Goal: Navigation & Orientation: Find specific page/section

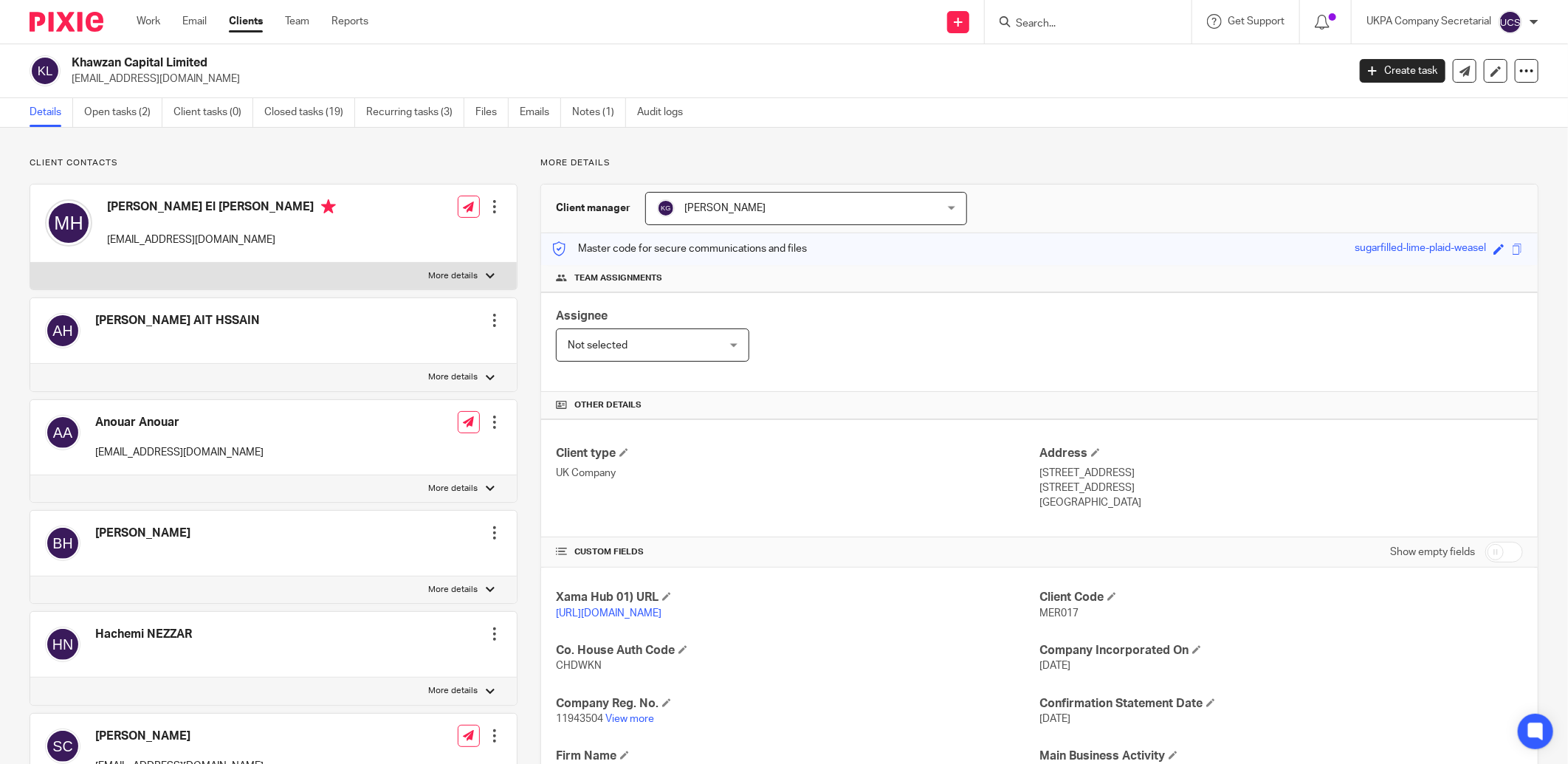
type input "r"
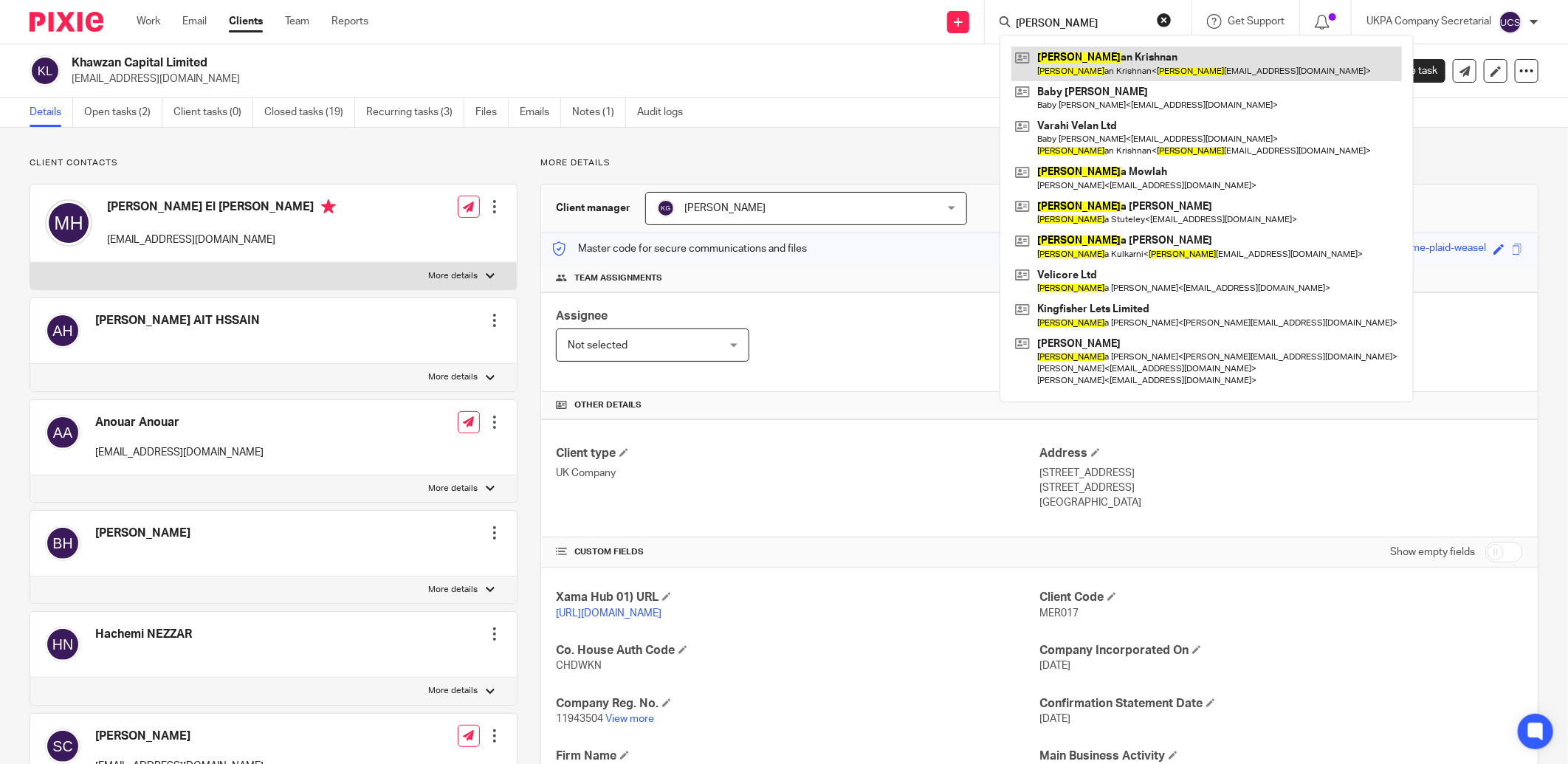
type input "ramanath"
click at [1090, 70] on link at bounding box center [1206, 63] width 390 height 34
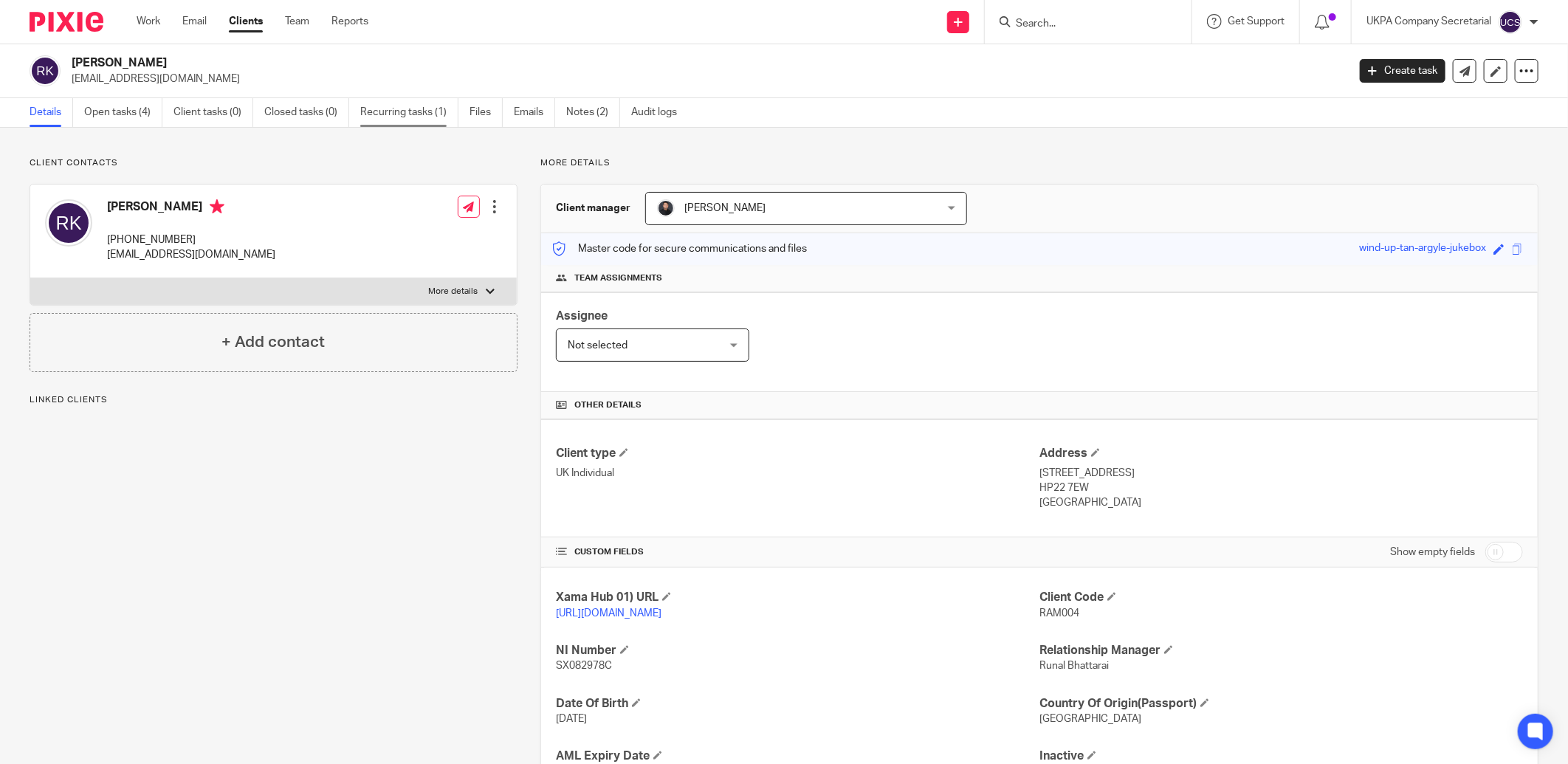
click at [394, 108] on link "Recurring tasks (1)" at bounding box center [409, 112] width 98 height 29
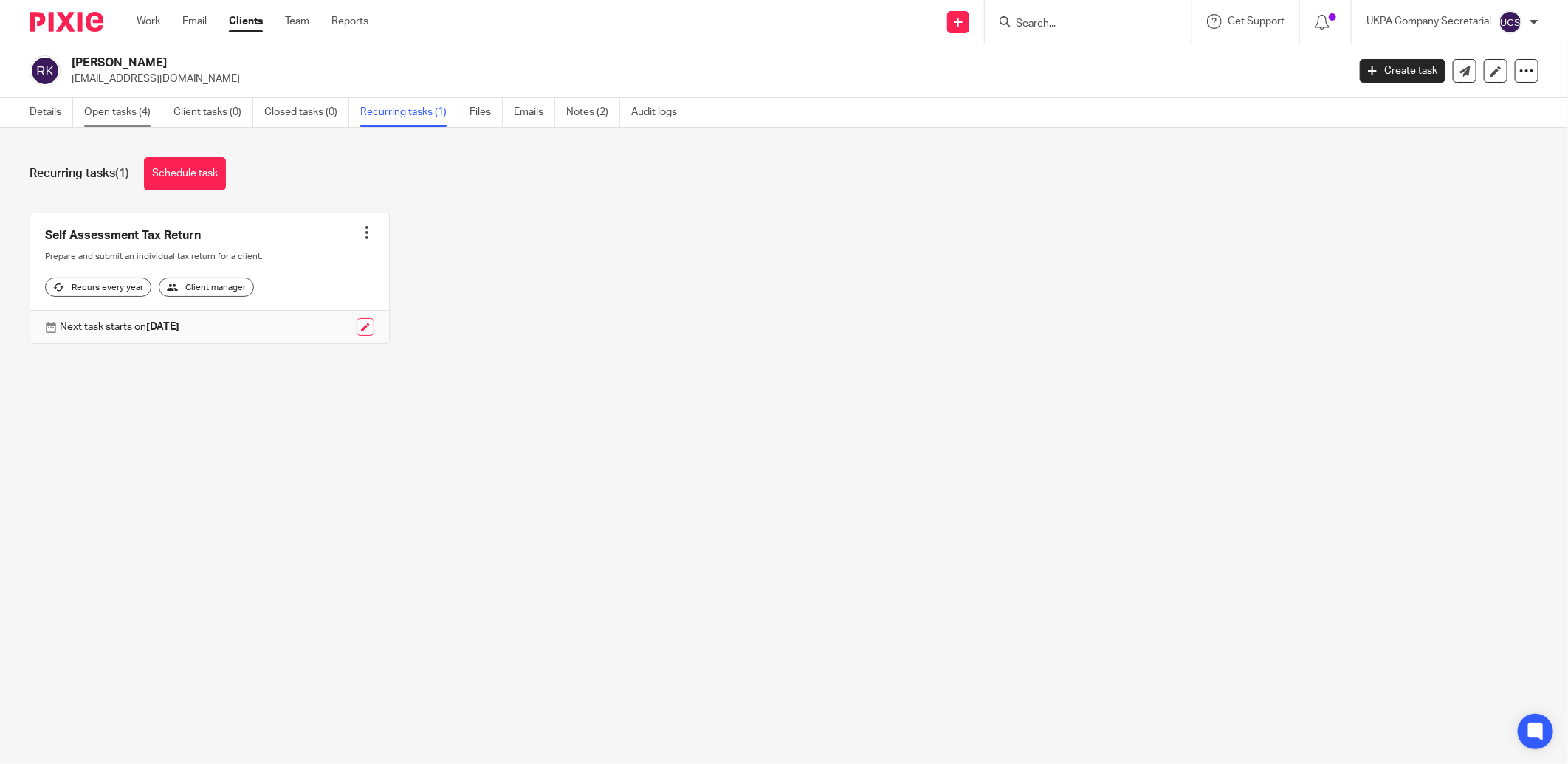
click at [98, 115] on link "Open tasks (4)" at bounding box center [123, 112] width 78 height 29
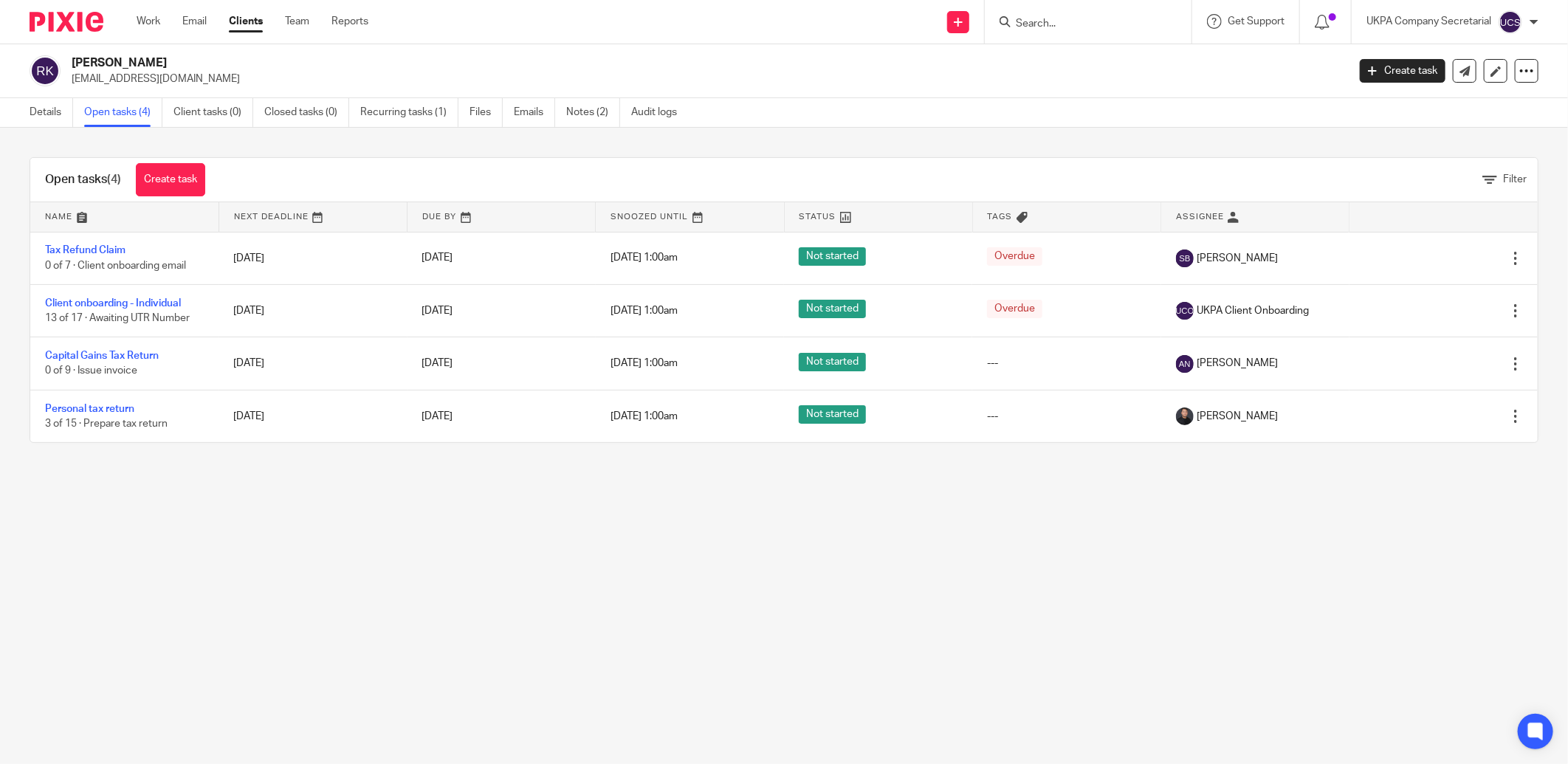
drag, startPoint x: 71, startPoint y: 82, endPoint x: 239, endPoint y: 86, distance: 168.0
click at [239, 86] on p "ramanathankrish2002@gmail.com" at bounding box center [705, 79] width 1267 height 15
copy p "ramanathankrish2002@gmail.com"
click at [1037, 21] on input "Search" at bounding box center [1081, 24] width 133 height 13
paste input "ramanathankrish2002@gmail.com"
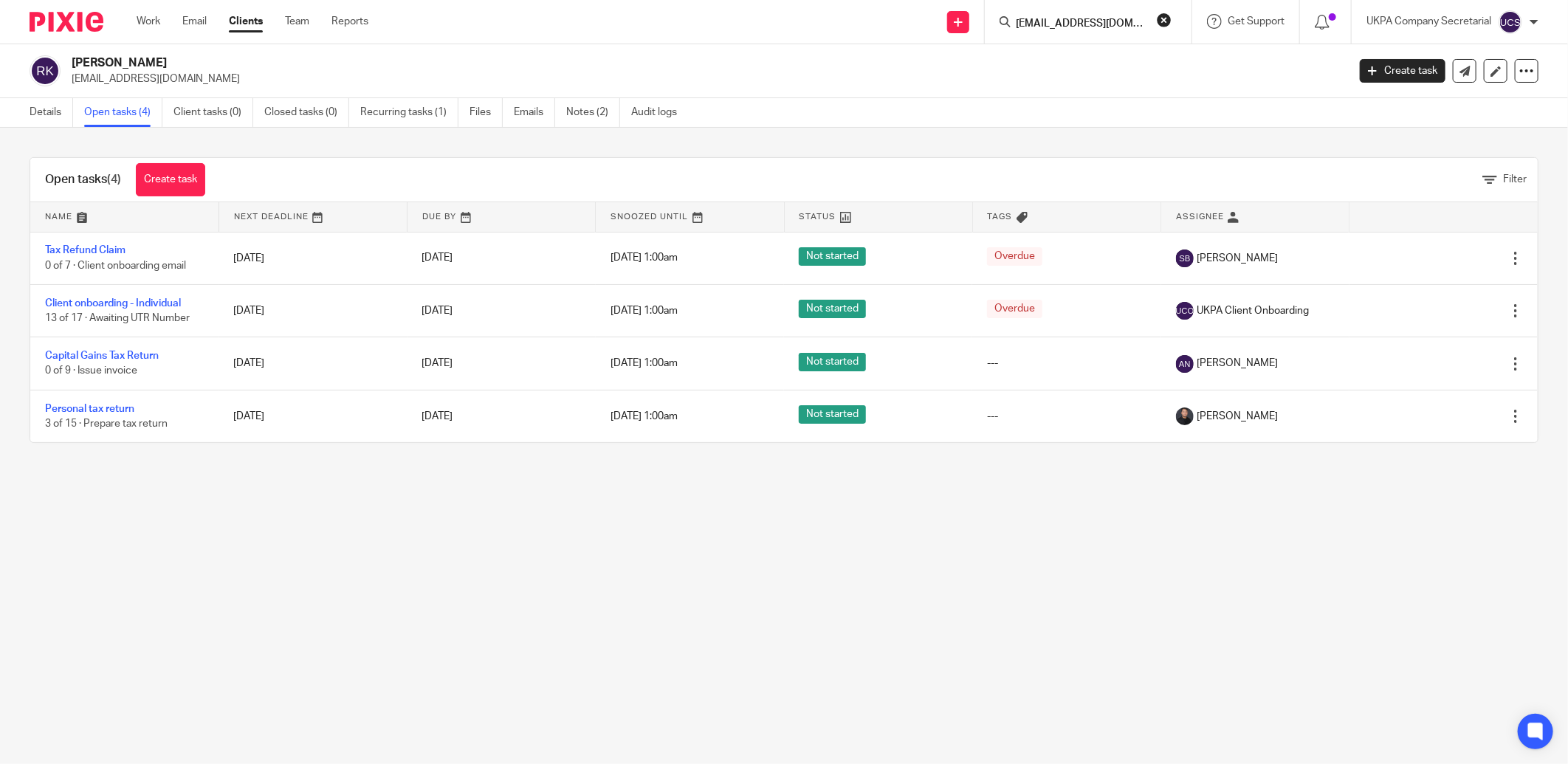
scroll to position [0, 32]
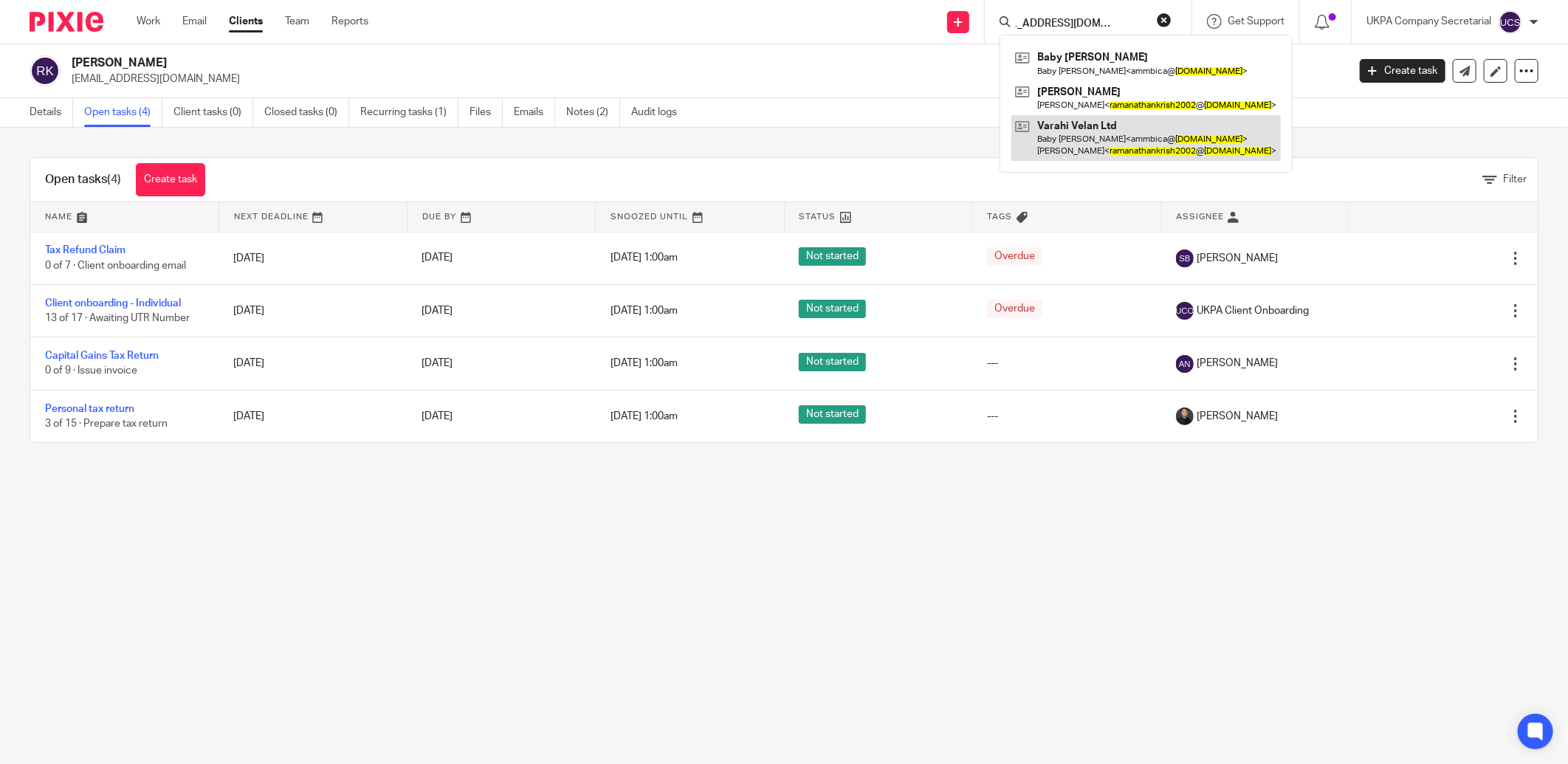
type input "ramanathankrish2002@gmail.com"
click at [1070, 149] on link at bounding box center [1146, 137] width 270 height 46
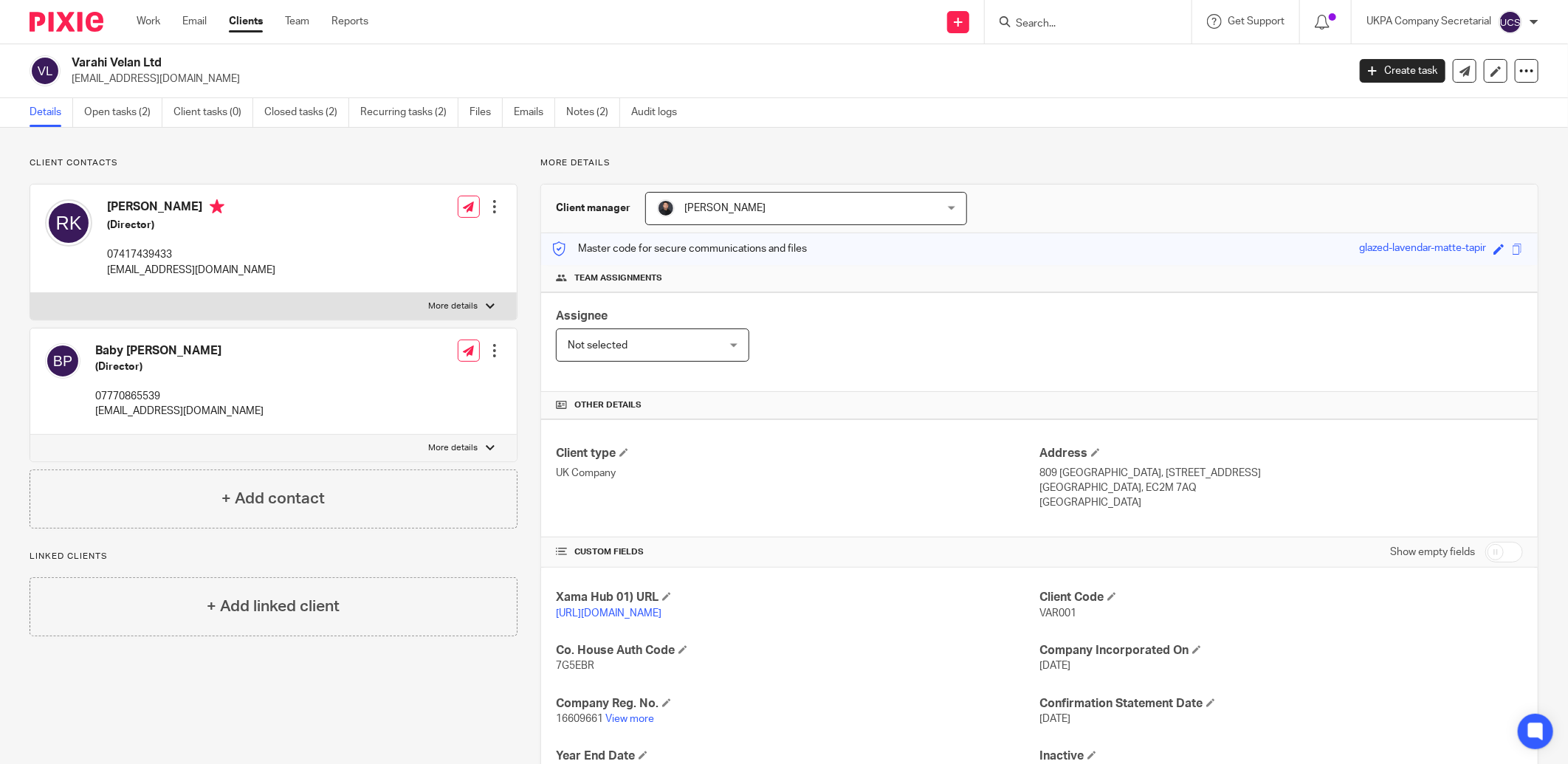
click at [1024, 21] on input "Search" at bounding box center [1081, 24] width 133 height 13
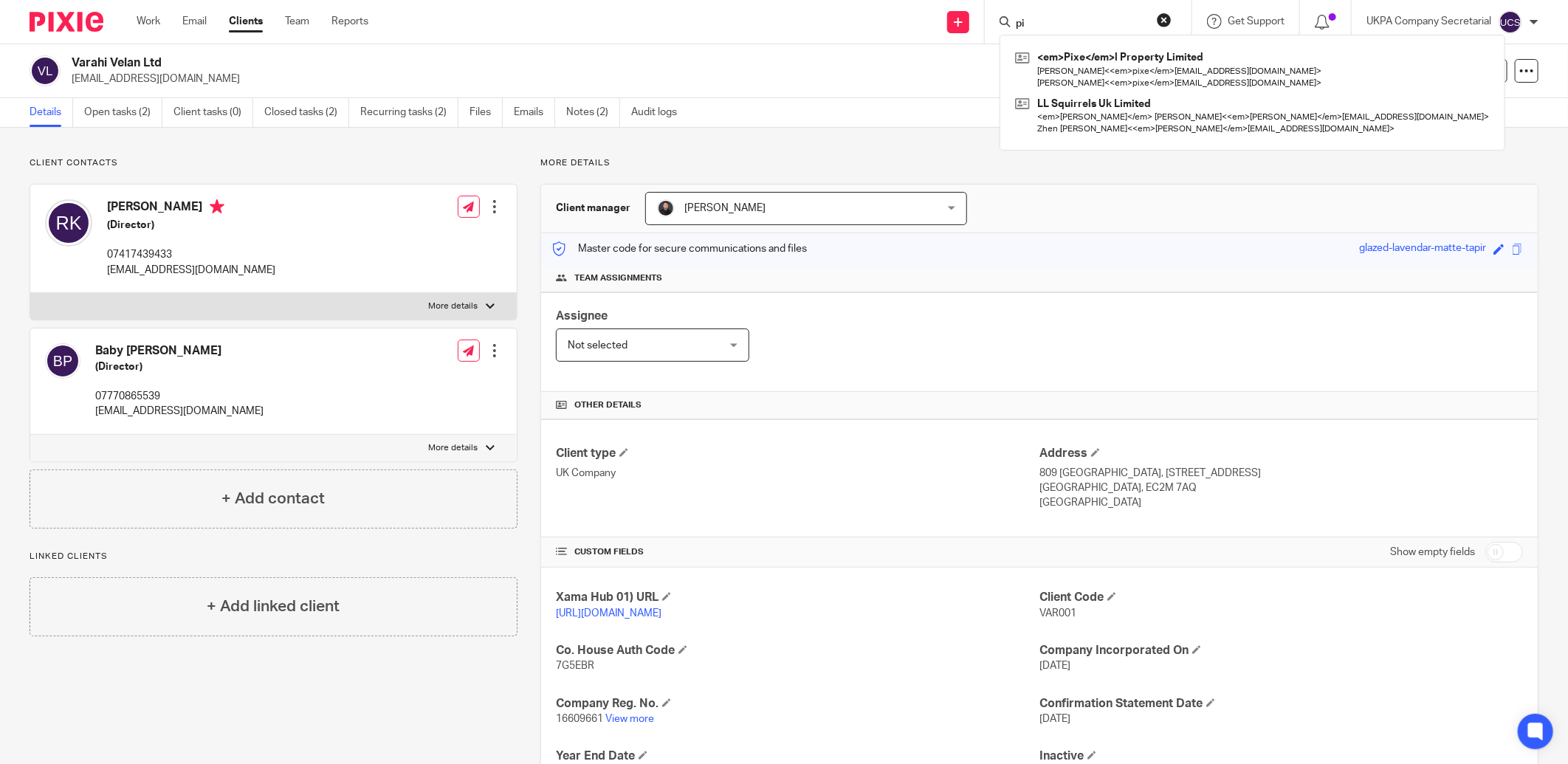
type input "p"
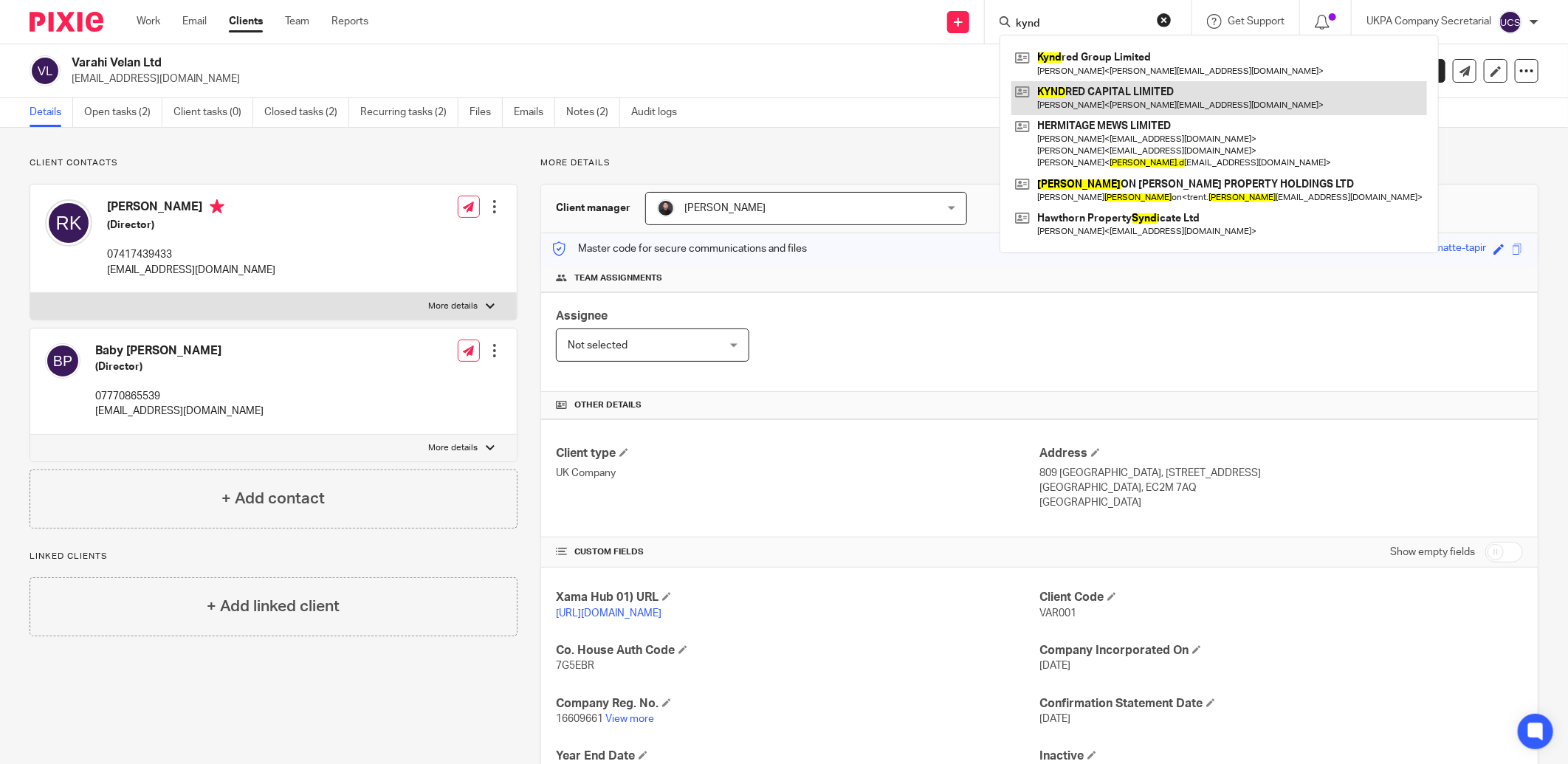
type input "kynd"
click at [1101, 102] on link at bounding box center [1218, 98] width 415 height 34
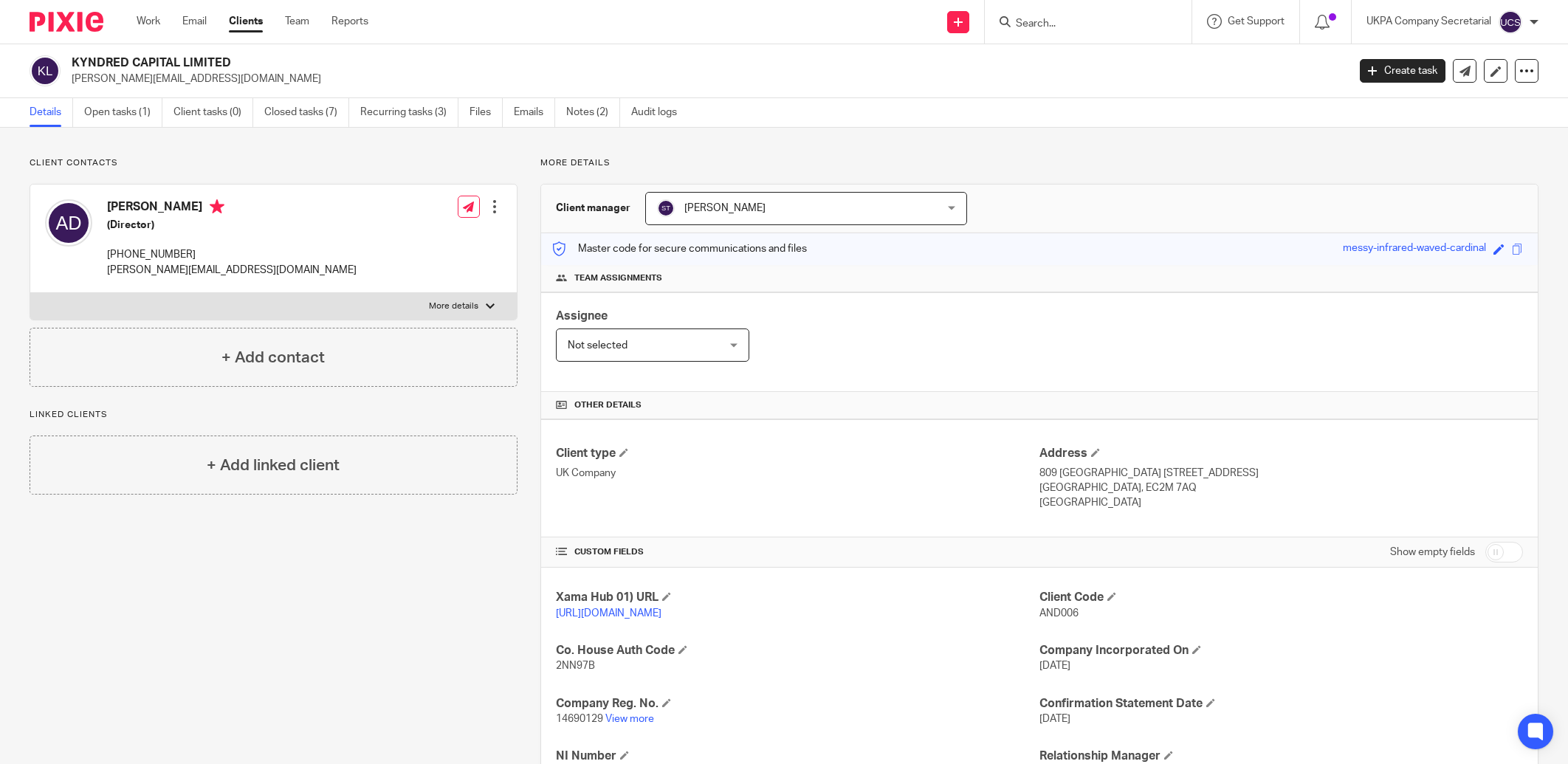
click at [1024, 26] on input "Search" at bounding box center [1081, 24] width 133 height 13
type input "tucan"
click at [1155, 74] on link at bounding box center [1136, 69] width 250 height 46
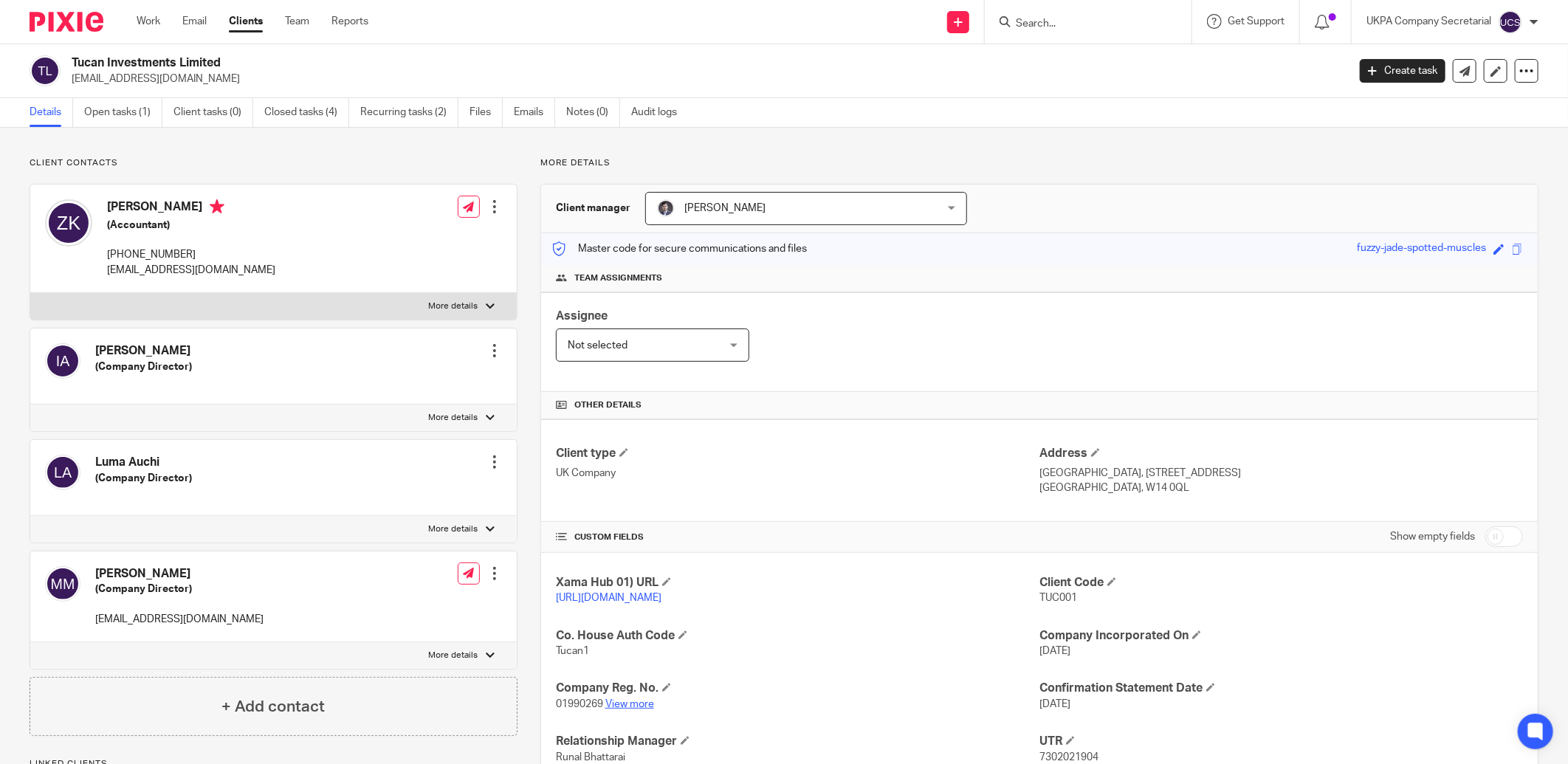
click at [638, 703] on link "View more" at bounding box center [629, 704] width 49 height 10
click at [1053, 24] on input "Search" at bounding box center [1081, 24] width 133 height 13
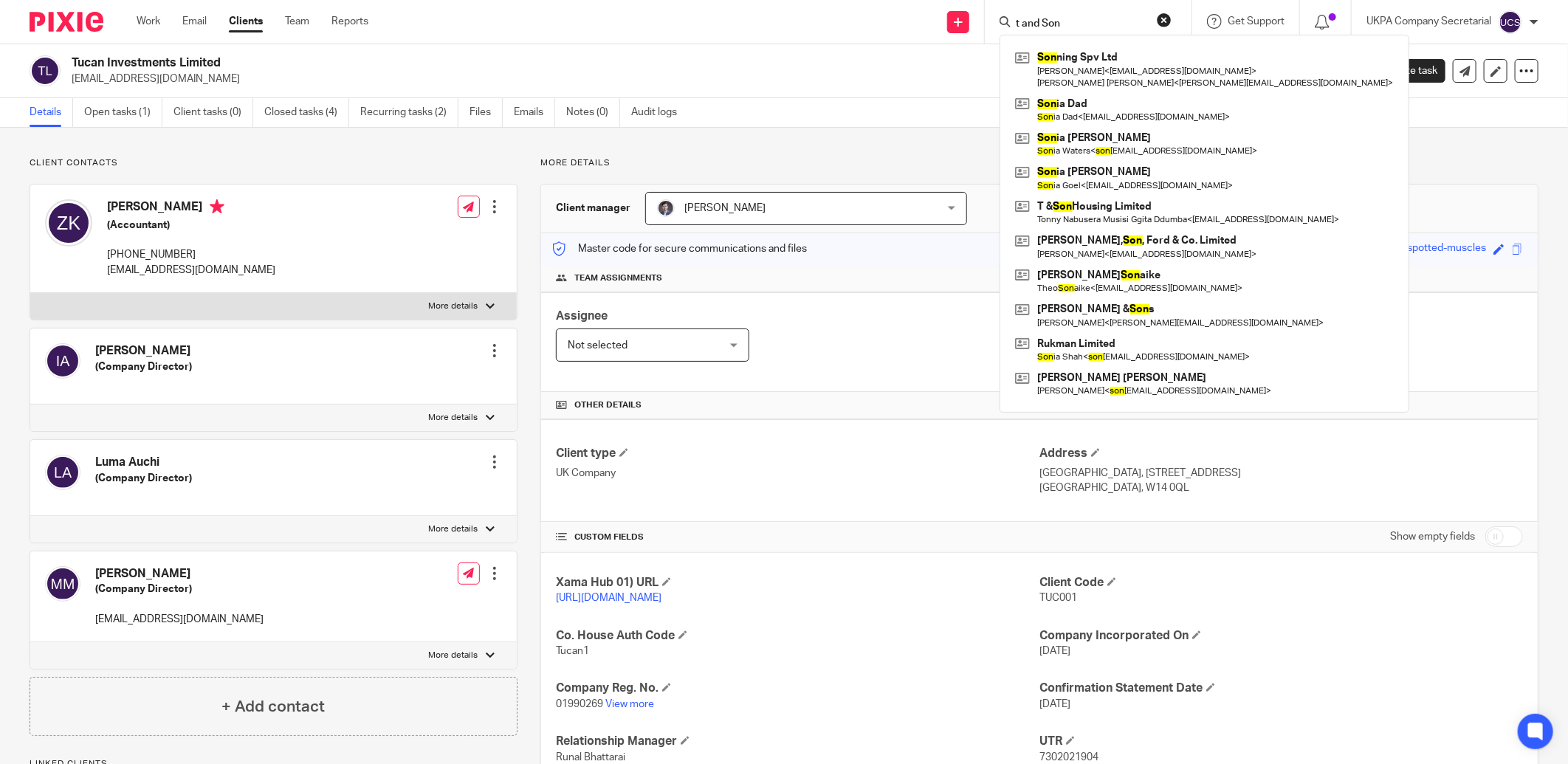
click at [1095, 17] on input "t and Son" at bounding box center [1081, 24] width 133 height 13
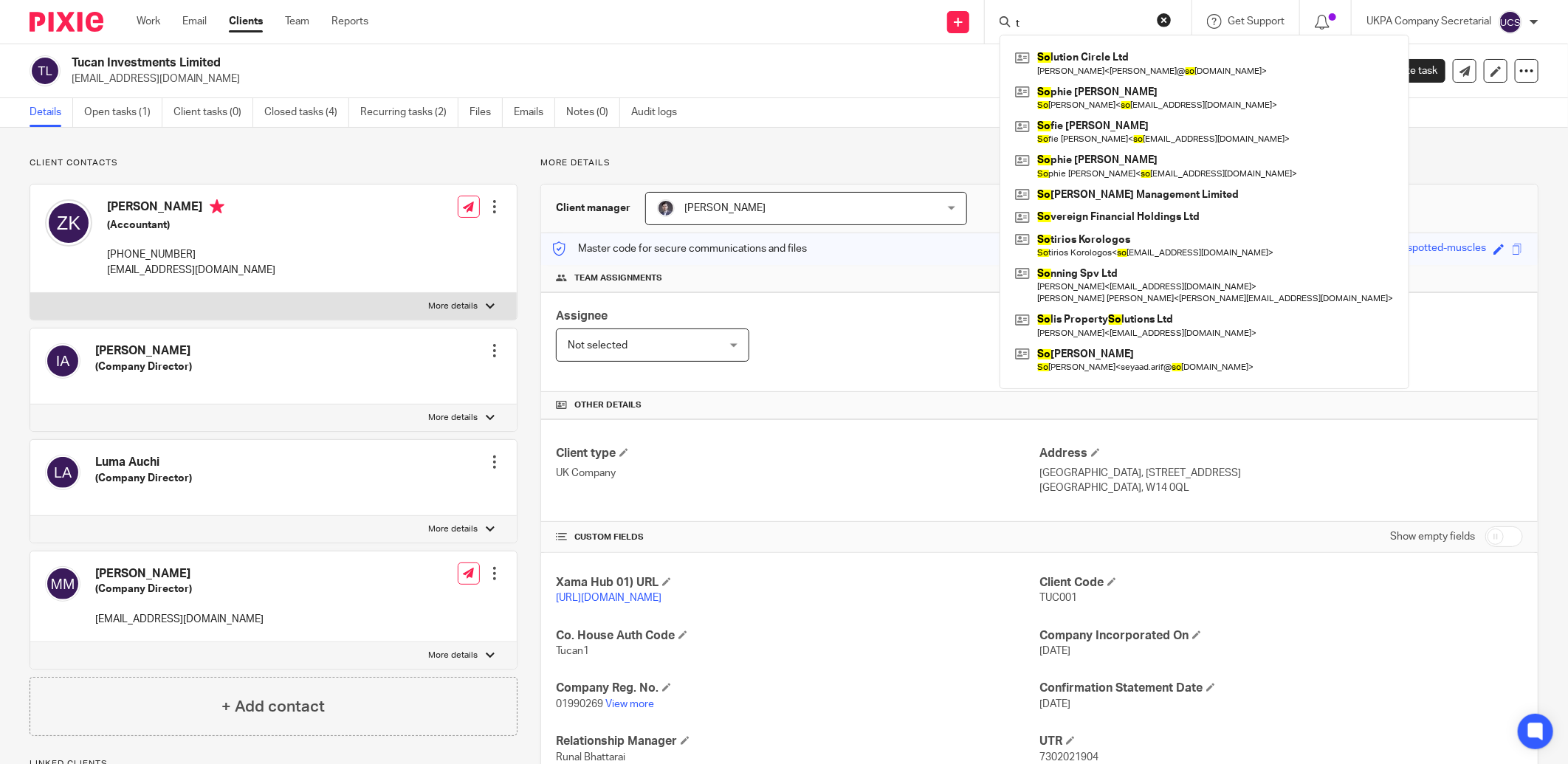
type input "t"
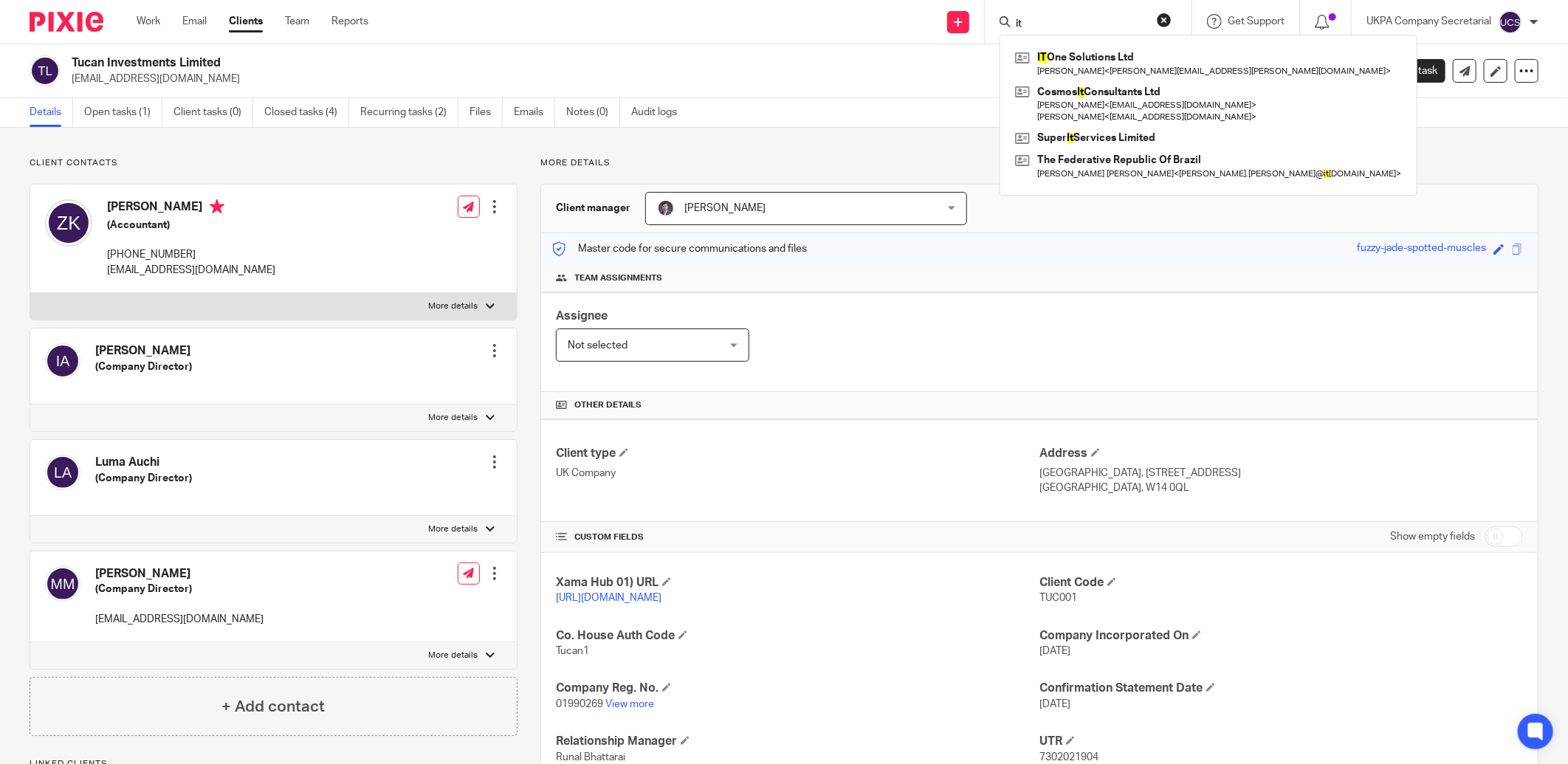
type input "i"
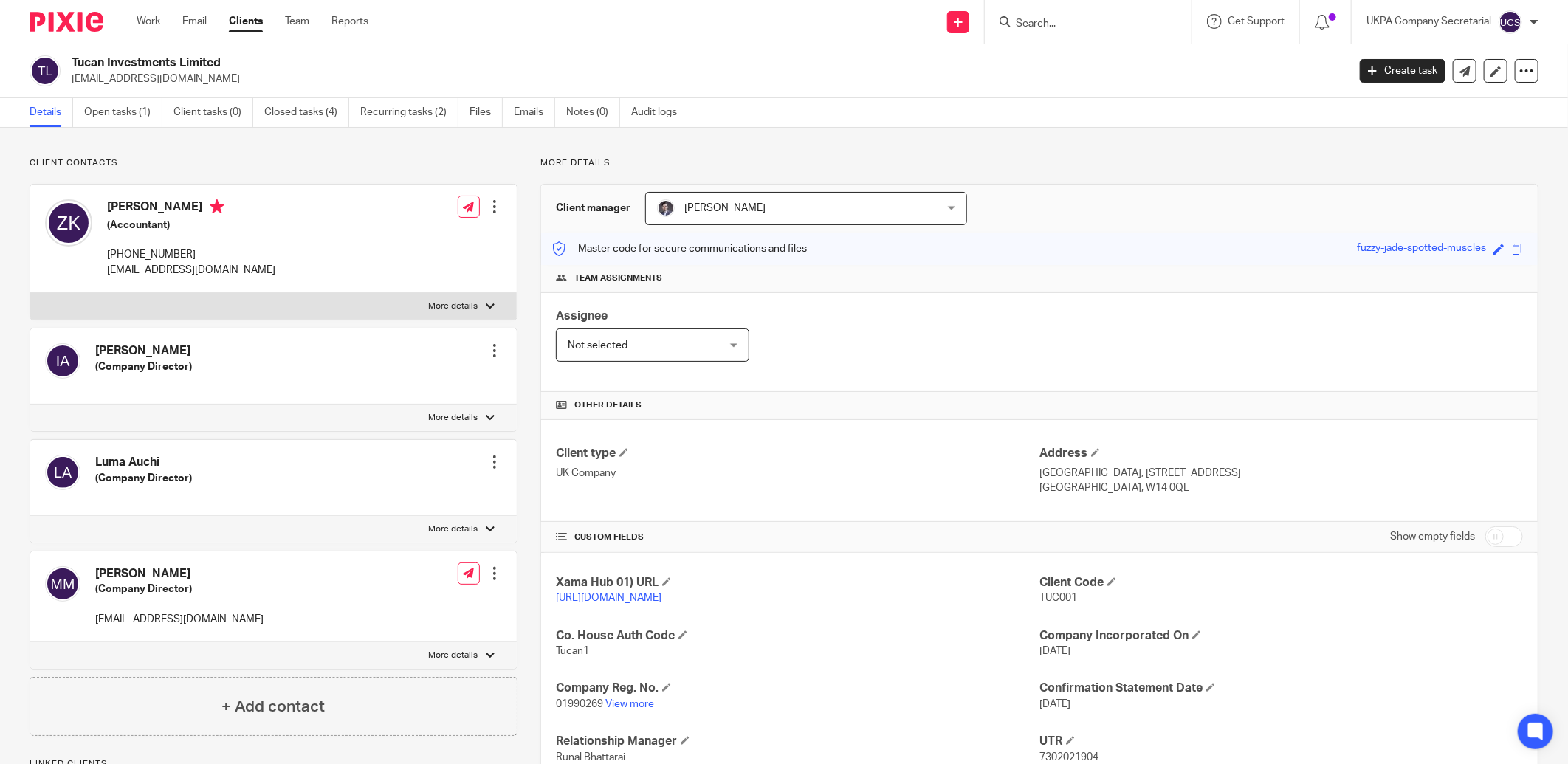
click at [1039, 21] on input "Search" at bounding box center [1081, 24] width 133 height 13
type input "I"
click at [1027, 25] on input "Search" at bounding box center [1081, 24] width 133 height 13
type input "hazoo"
click at [1084, 56] on link at bounding box center [1103, 57] width 183 height 22
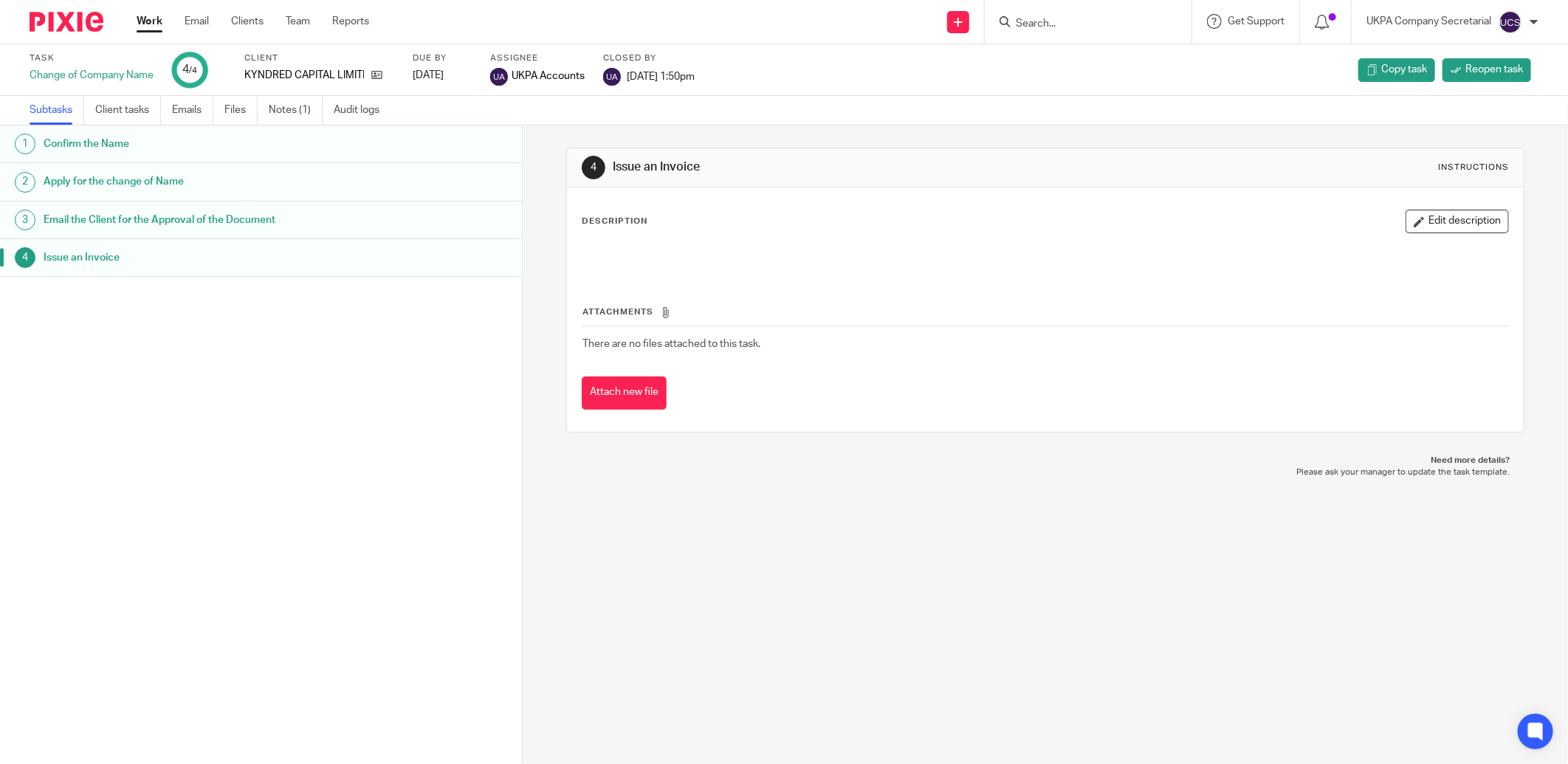
click at [288, 112] on link "Notes (1)" at bounding box center [295, 110] width 54 height 29
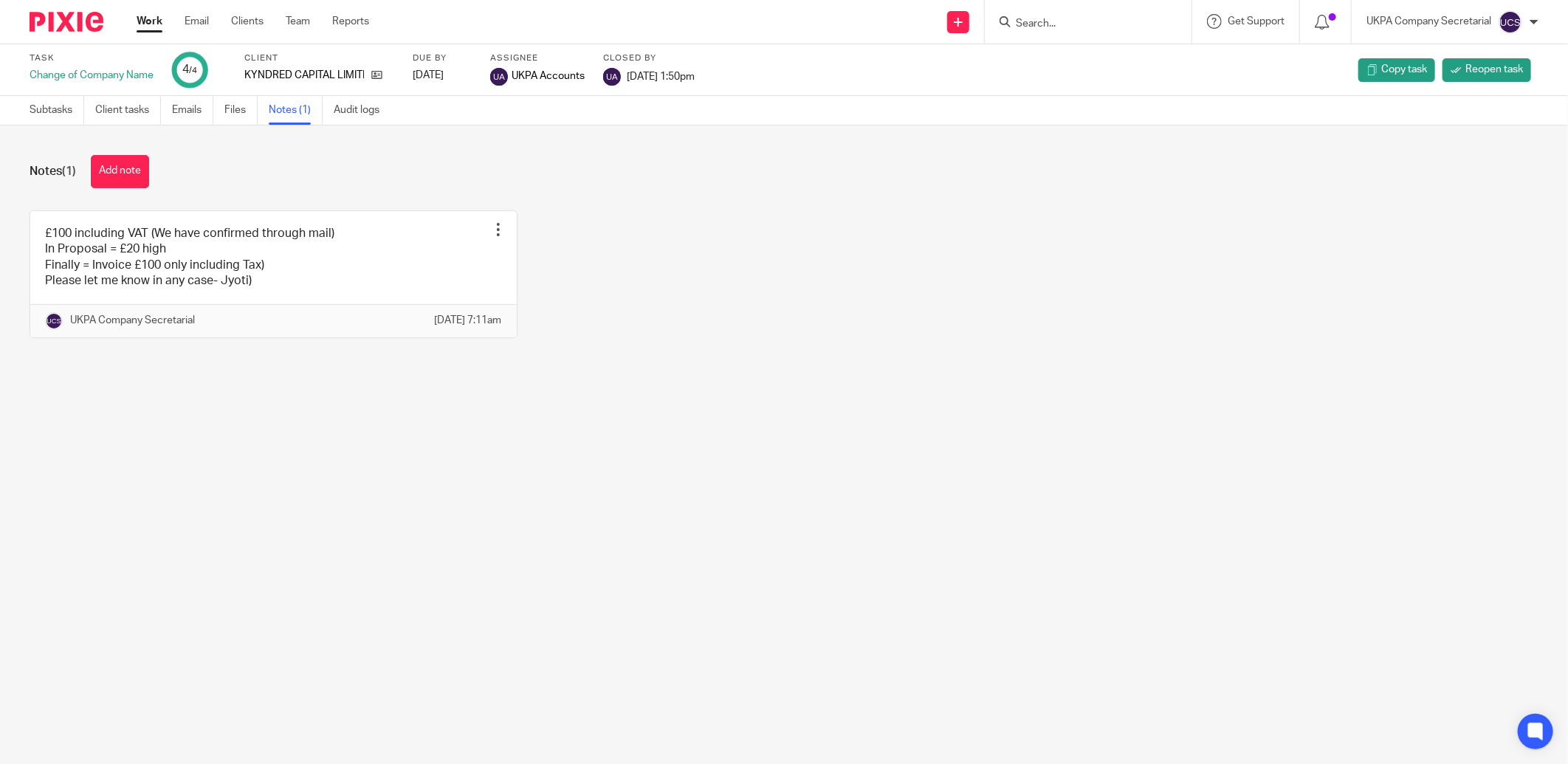
click at [1109, 33] on div at bounding box center [1089, 22] width 206 height 43
click at [1109, 32] on div at bounding box center [1089, 22] width 206 height 43
drag, startPoint x: 1109, startPoint y: 32, endPoint x: 1000, endPoint y: 404, distance: 387.6
click at [1000, 389] on div "Notes (1) Add note £100 including VAT (We have confirmed through mail) In Propo…" at bounding box center [784, 258] width 1568 height 265
click at [1029, 27] on input "Search" at bounding box center [1081, 24] width 133 height 13
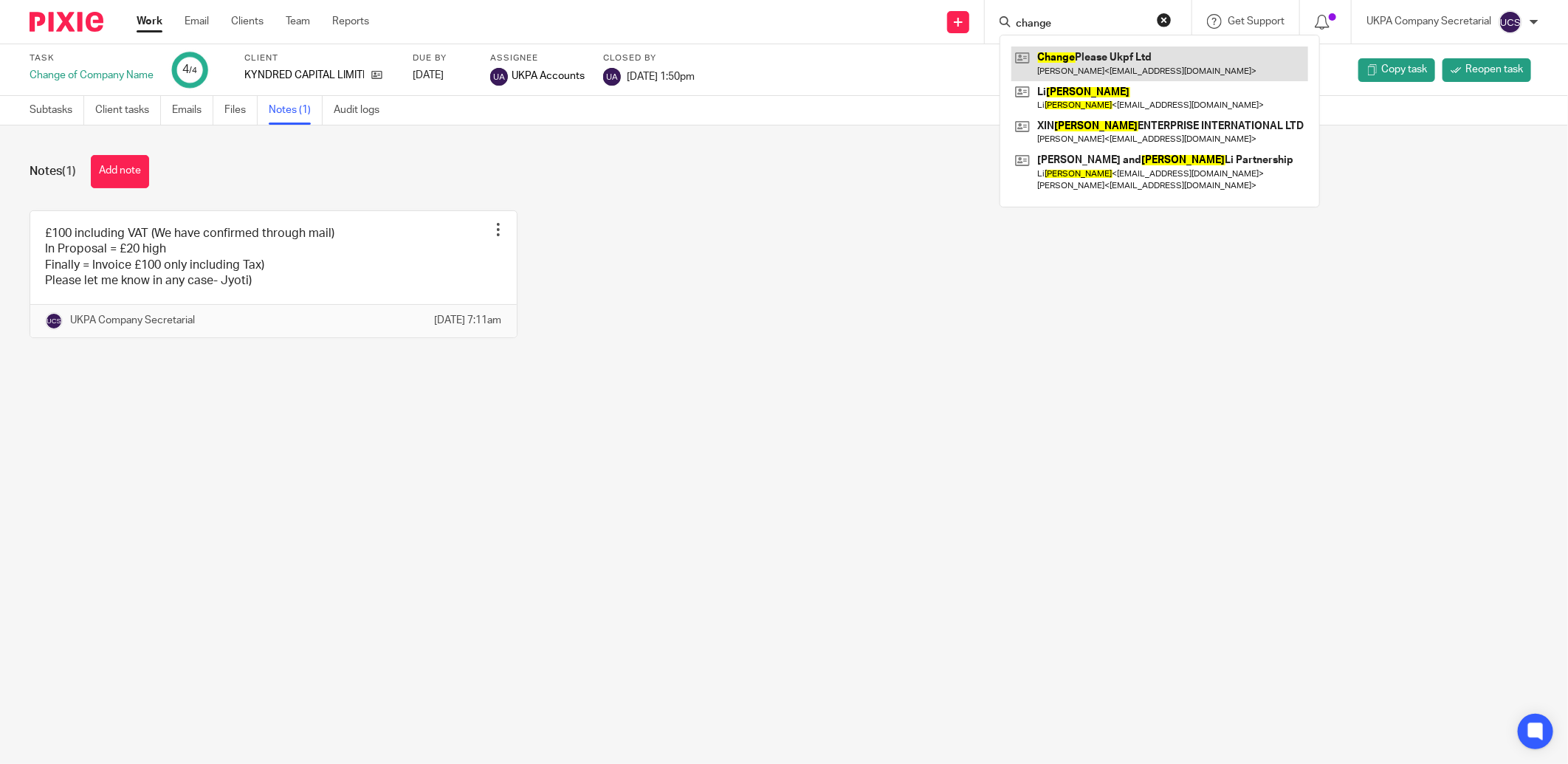
type input "change"
click at [1175, 67] on link at bounding box center [1159, 63] width 297 height 34
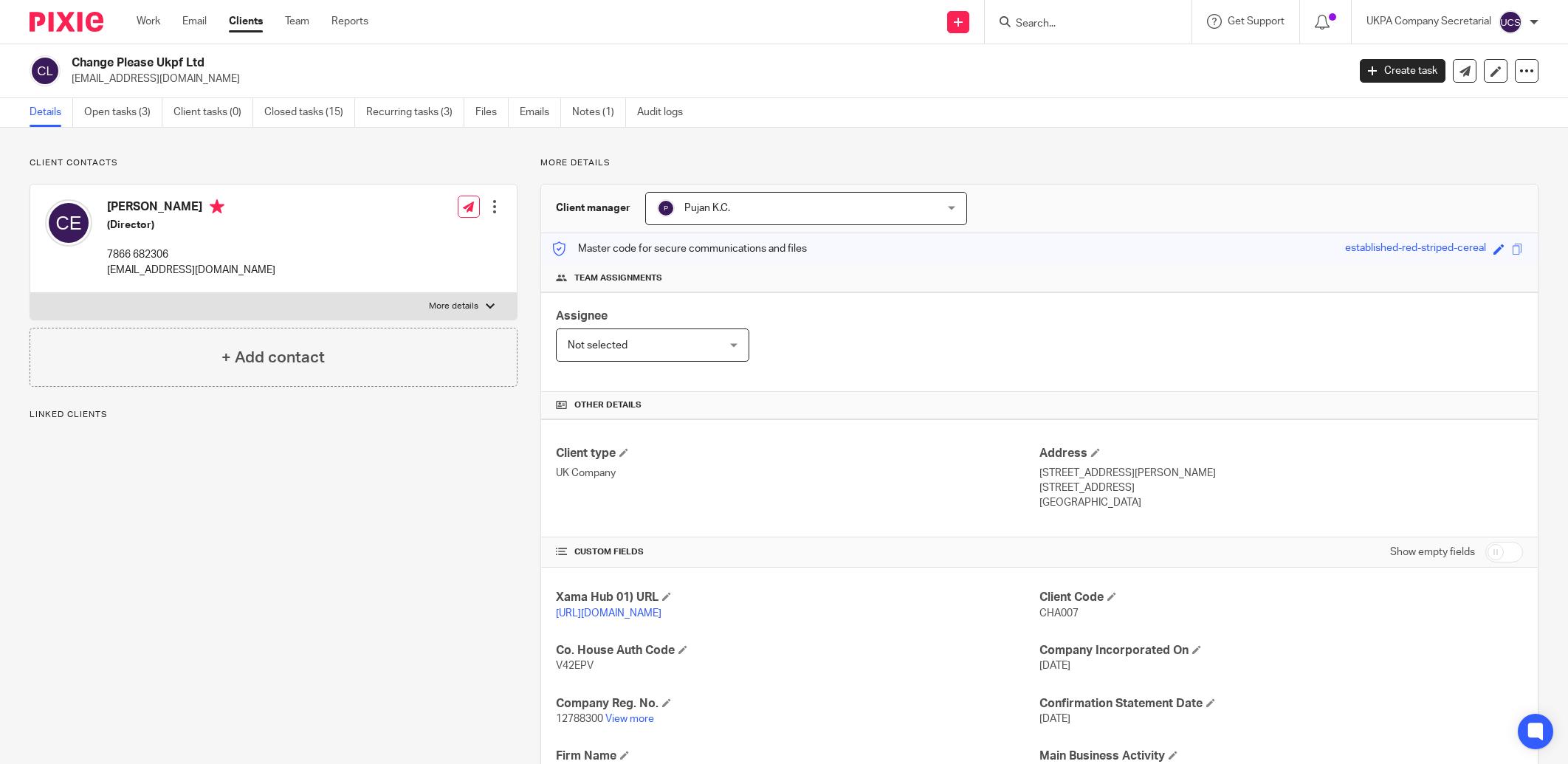
click at [638, 722] on link "View more" at bounding box center [629, 719] width 49 height 10
click at [139, 115] on link "Open tasks (3)" at bounding box center [123, 112] width 78 height 29
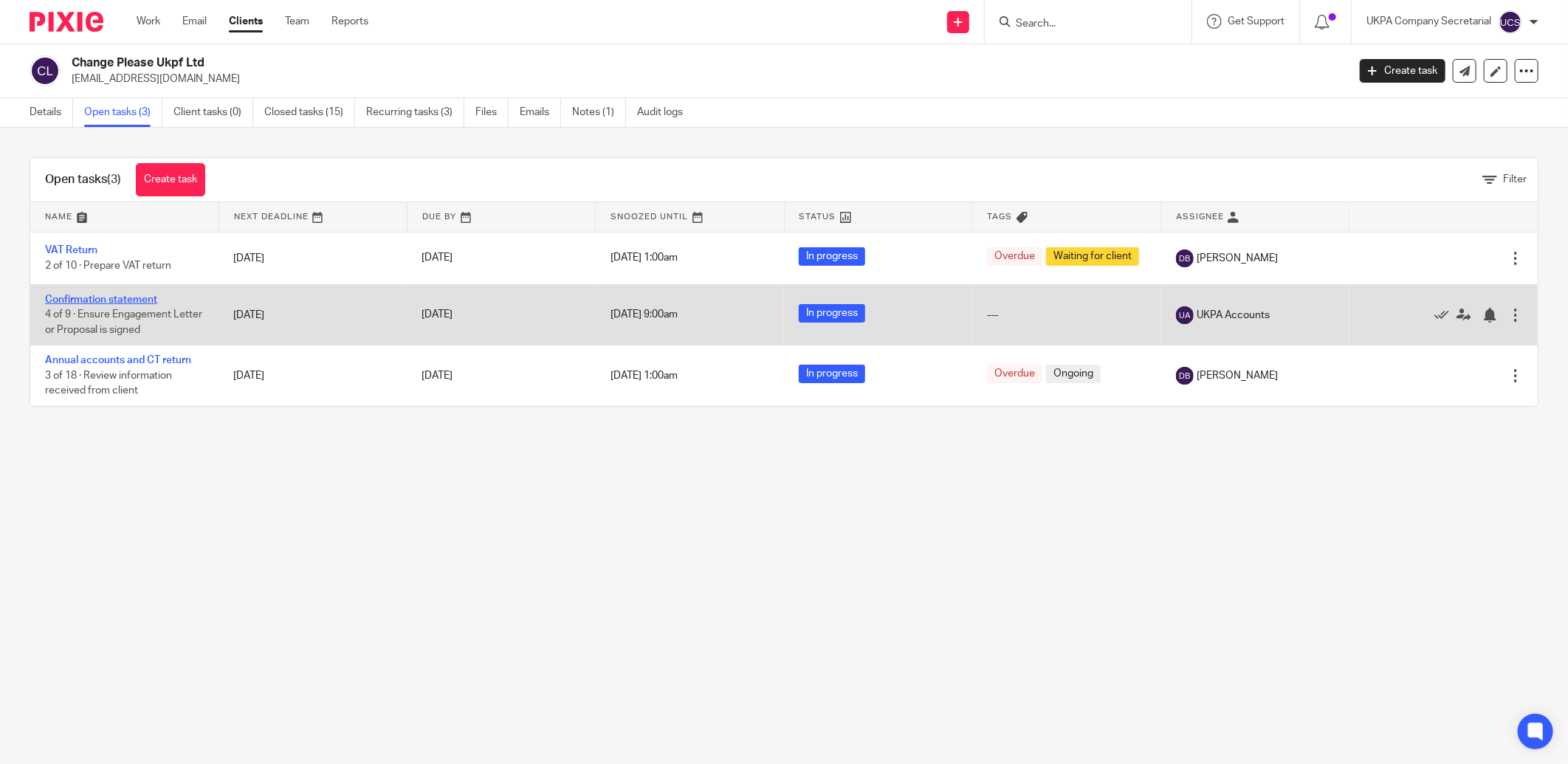
click at [107, 298] on link "Confirmation statement" at bounding box center [101, 300] width 112 height 10
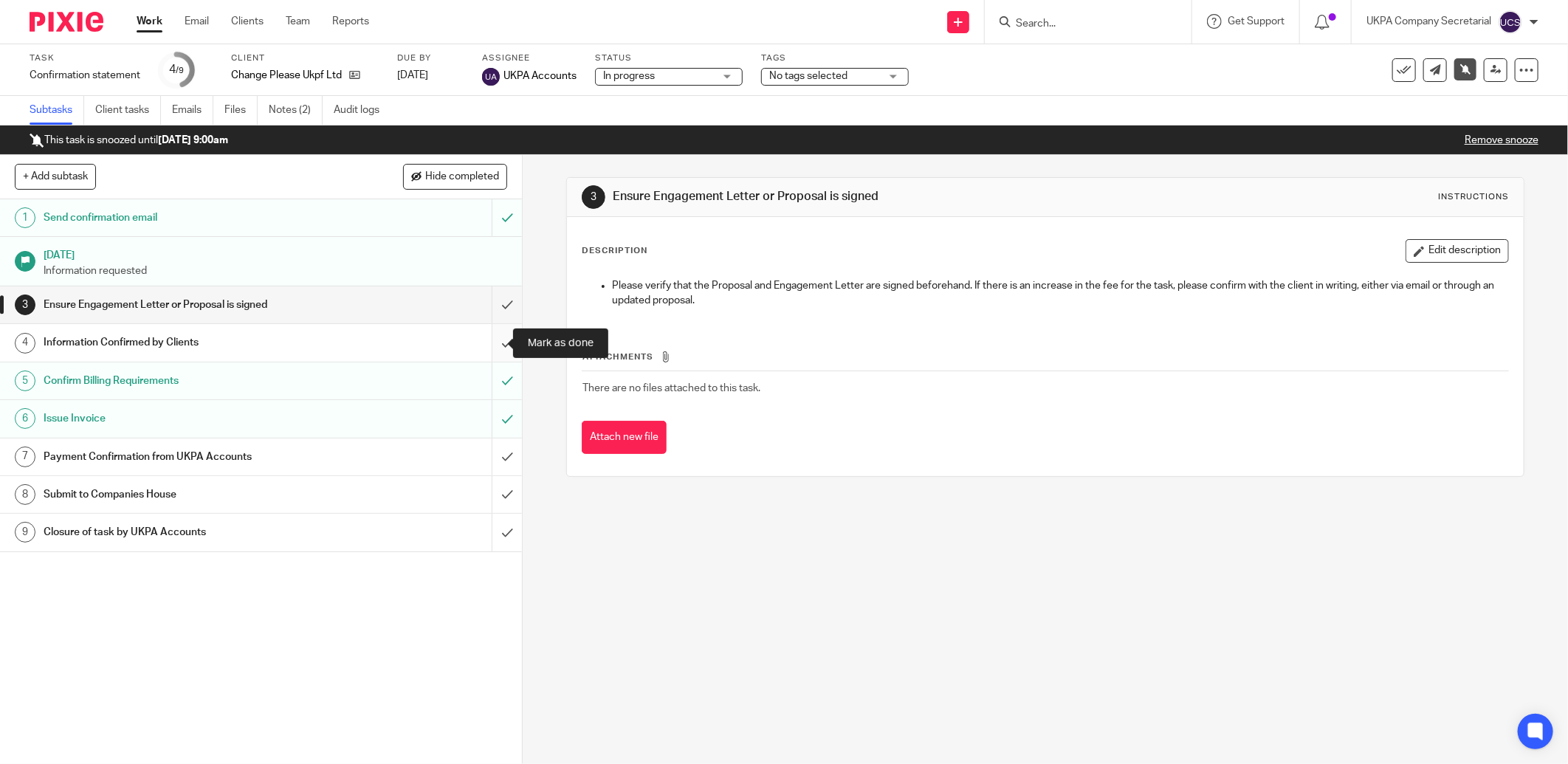
click at [491, 337] on input "submit" at bounding box center [261, 342] width 522 height 37
click at [284, 109] on link "Notes (2)" at bounding box center [295, 110] width 54 height 29
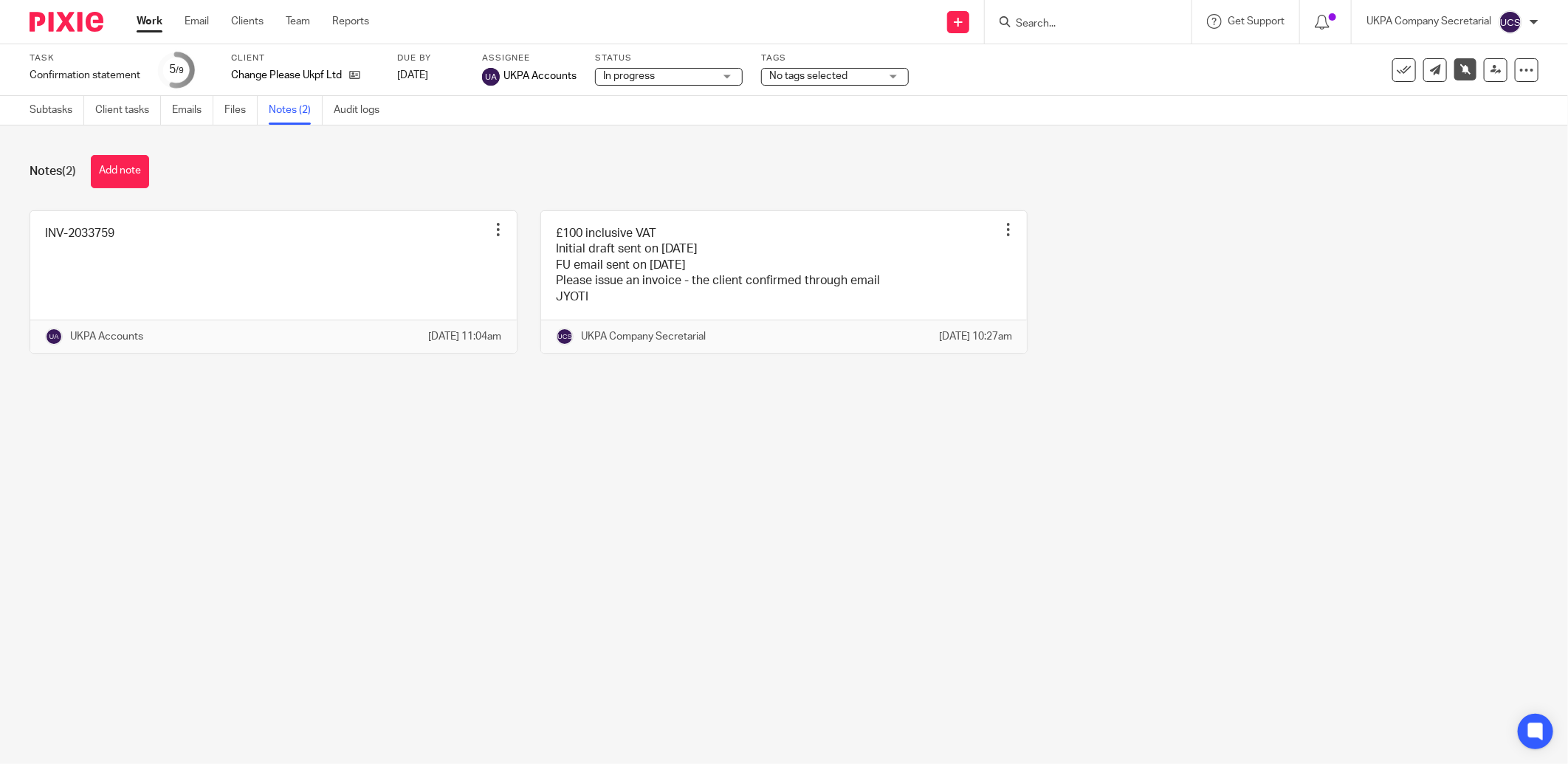
click at [1052, 18] on input "Search" at bounding box center [1081, 24] width 133 height 13
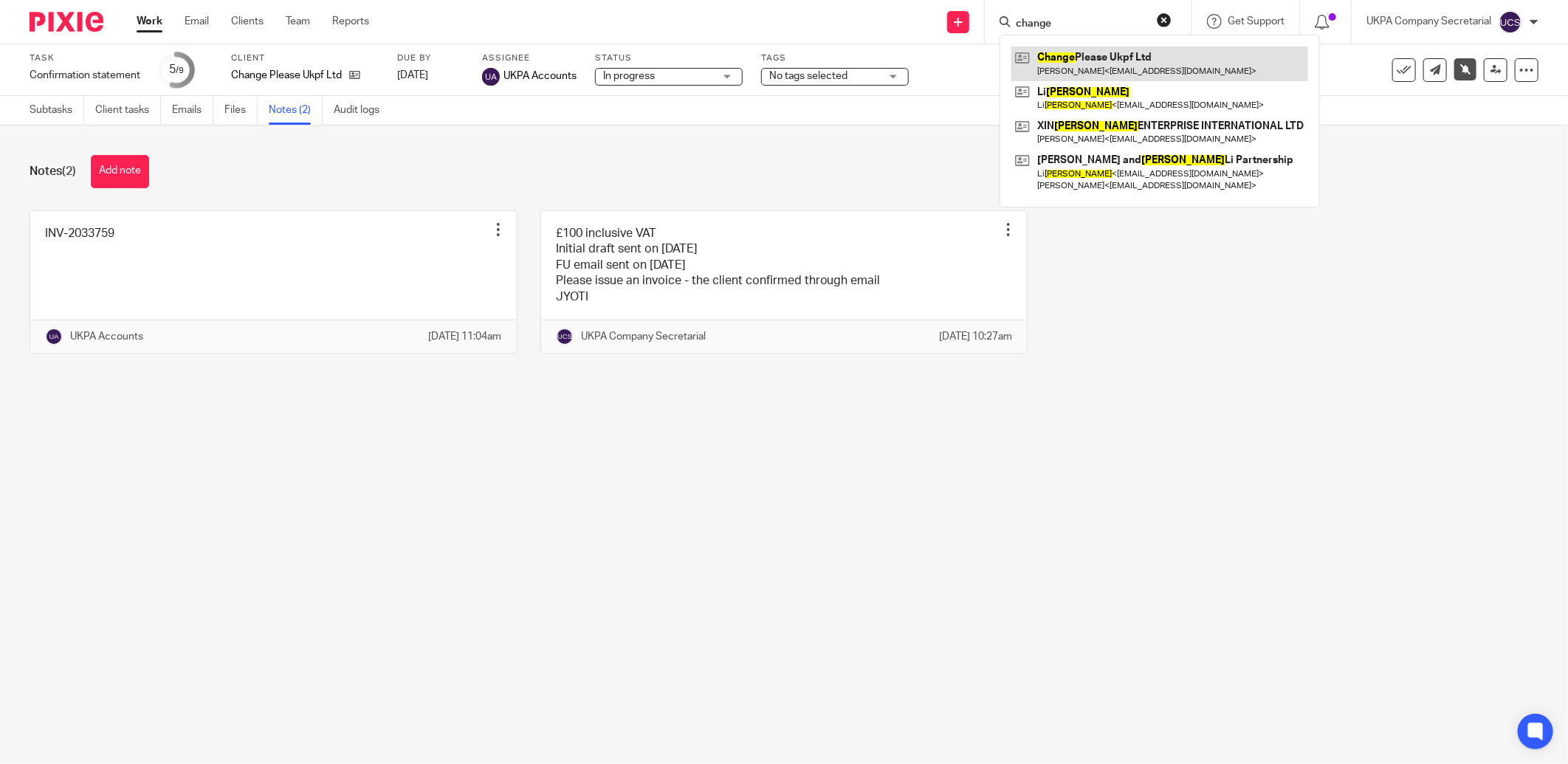
type input "change"
click at [1147, 71] on link at bounding box center [1159, 63] width 297 height 34
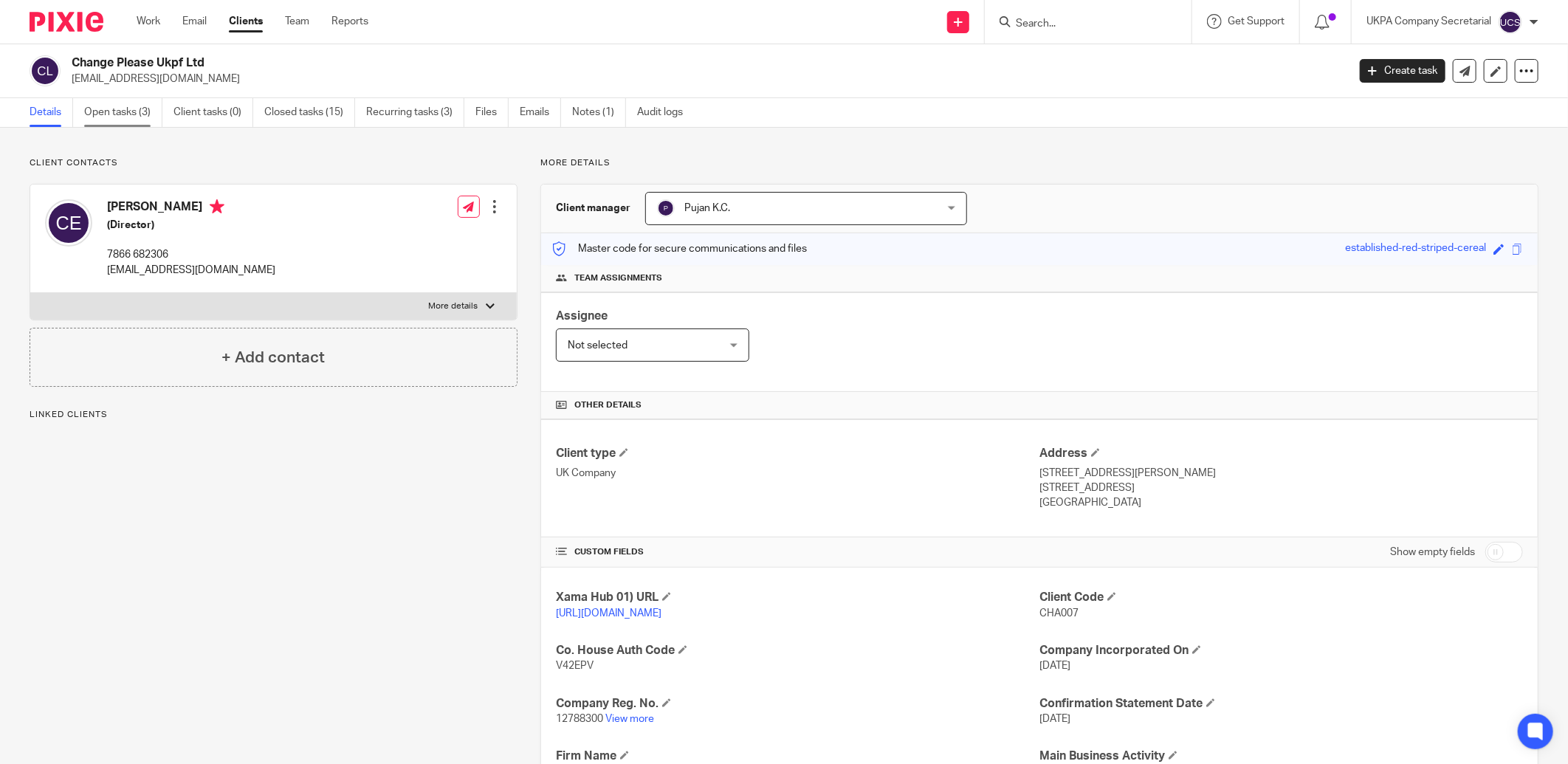
click at [115, 107] on link "Open tasks (3)" at bounding box center [123, 112] width 78 height 29
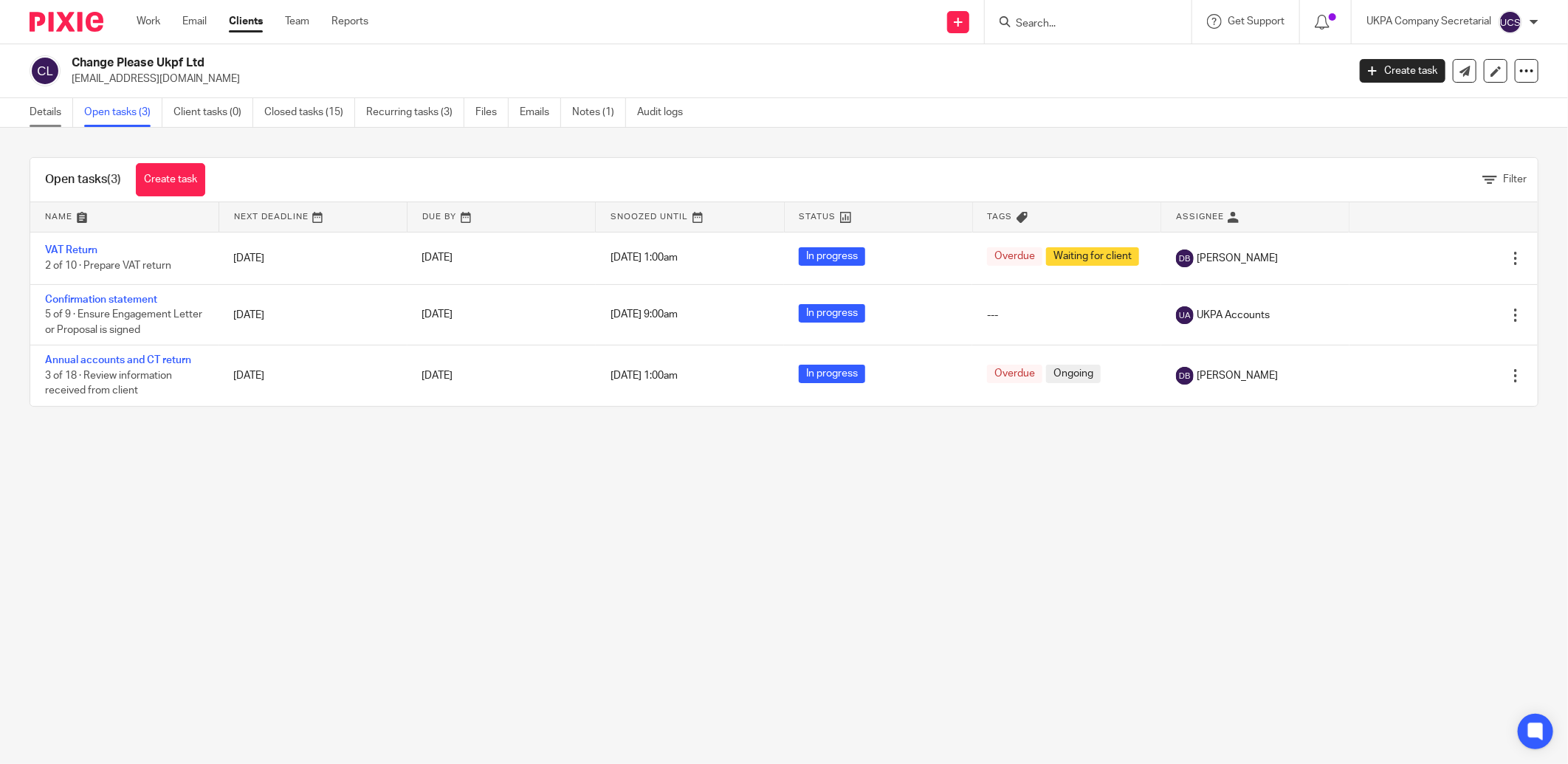
click at [40, 107] on link "Details" at bounding box center [51, 112] width 43 height 29
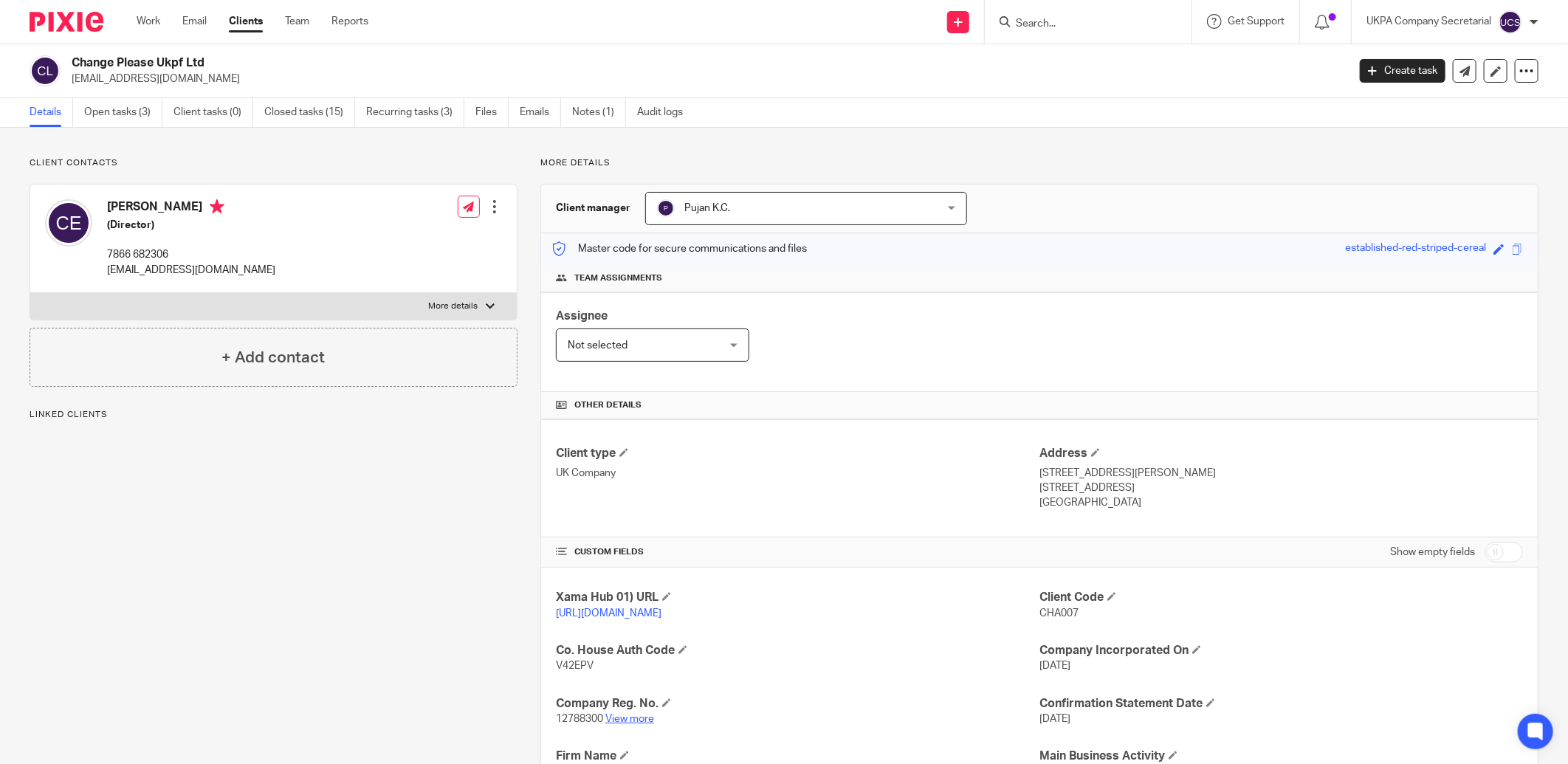
click at [631, 718] on link "View more" at bounding box center [629, 719] width 49 height 10
click at [102, 112] on link "Open tasks (3)" at bounding box center [123, 112] width 78 height 29
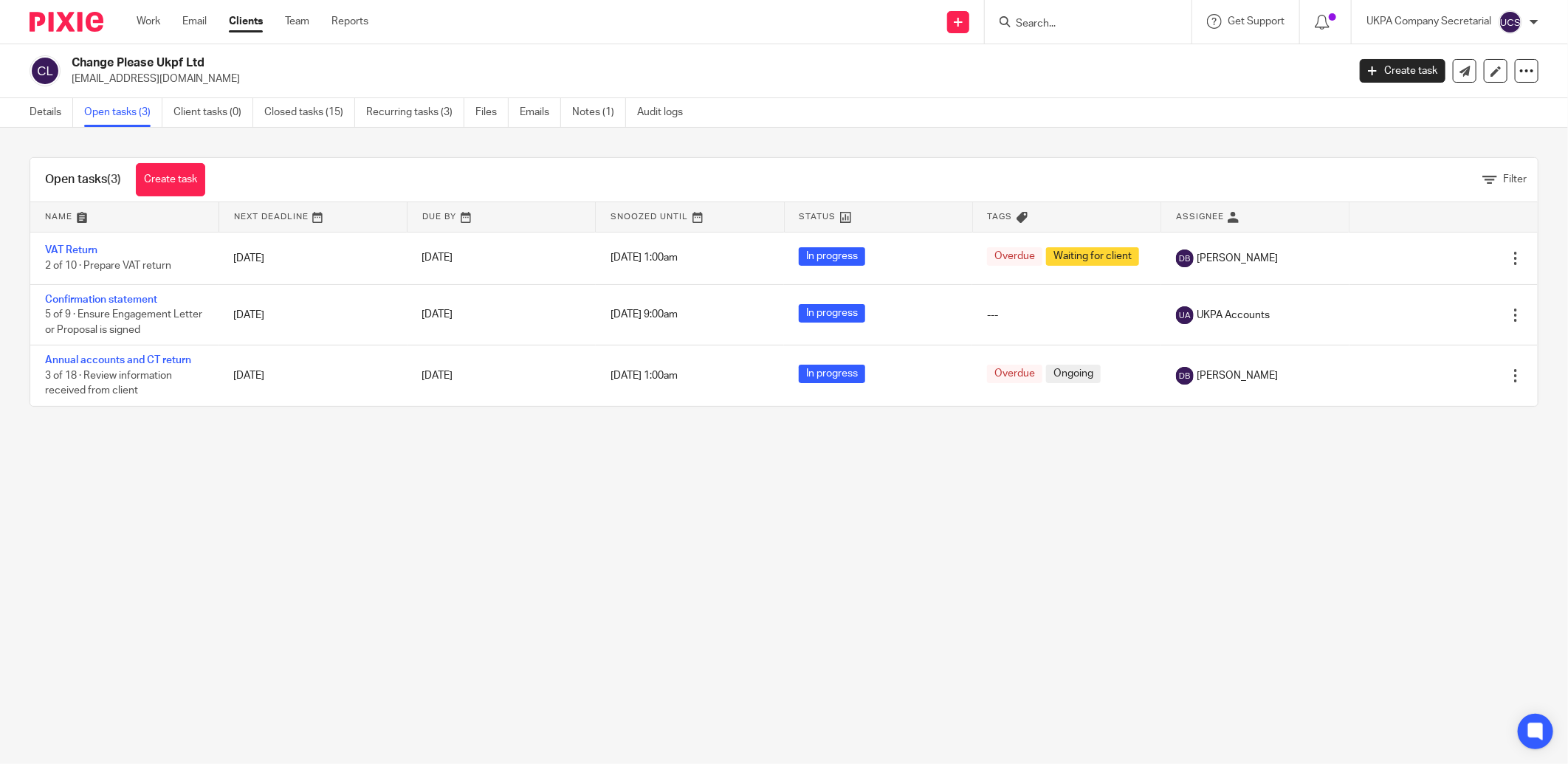
click at [1013, 11] on div at bounding box center [1089, 22] width 206 height 43
click at [1020, 29] on input "Search" at bounding box center [1081, 24] width 133 height 13
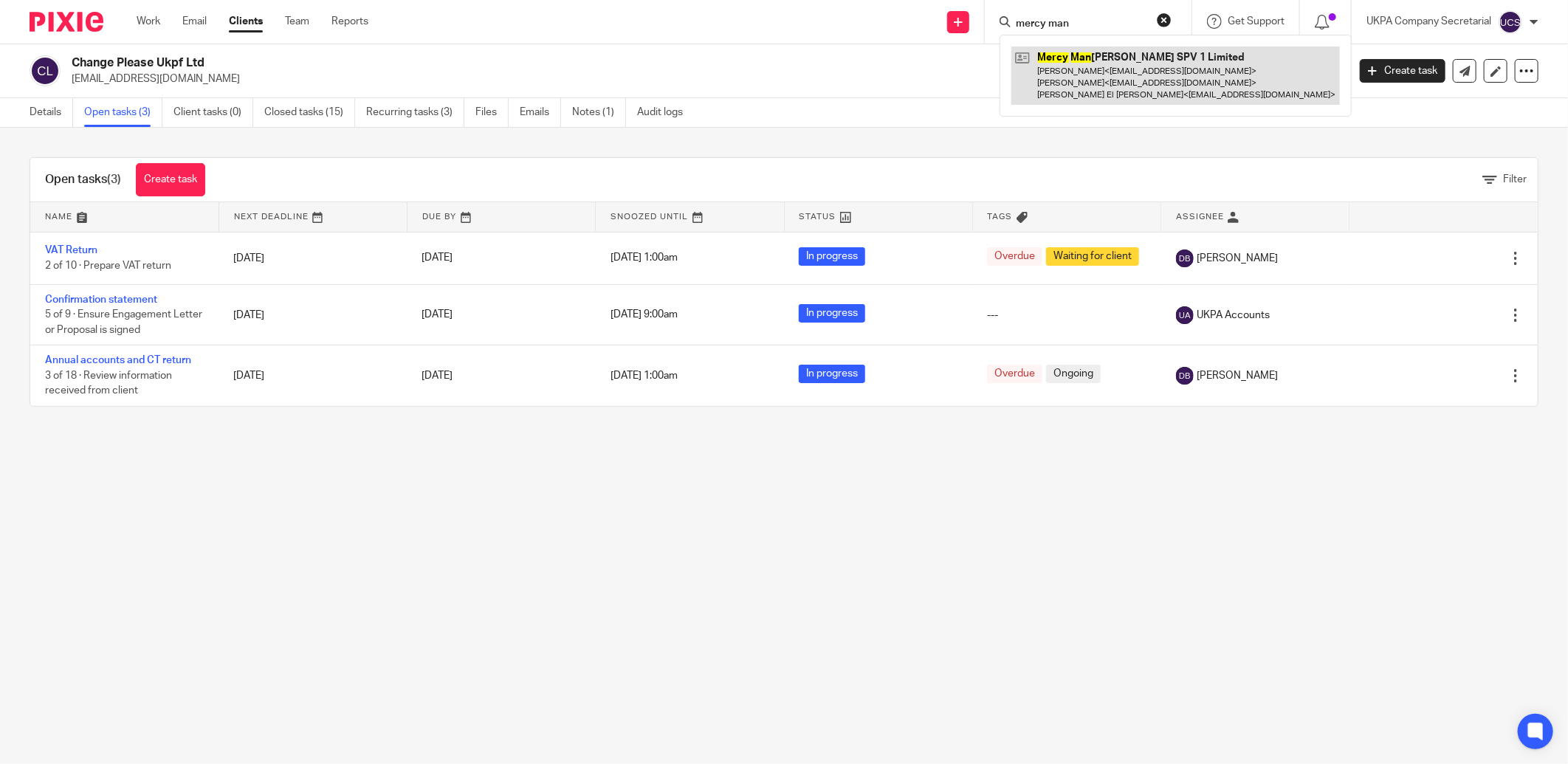
type input "mercy man"
click at [1168, 76] on link at bounding box center [1175, 76] width 329 height 58
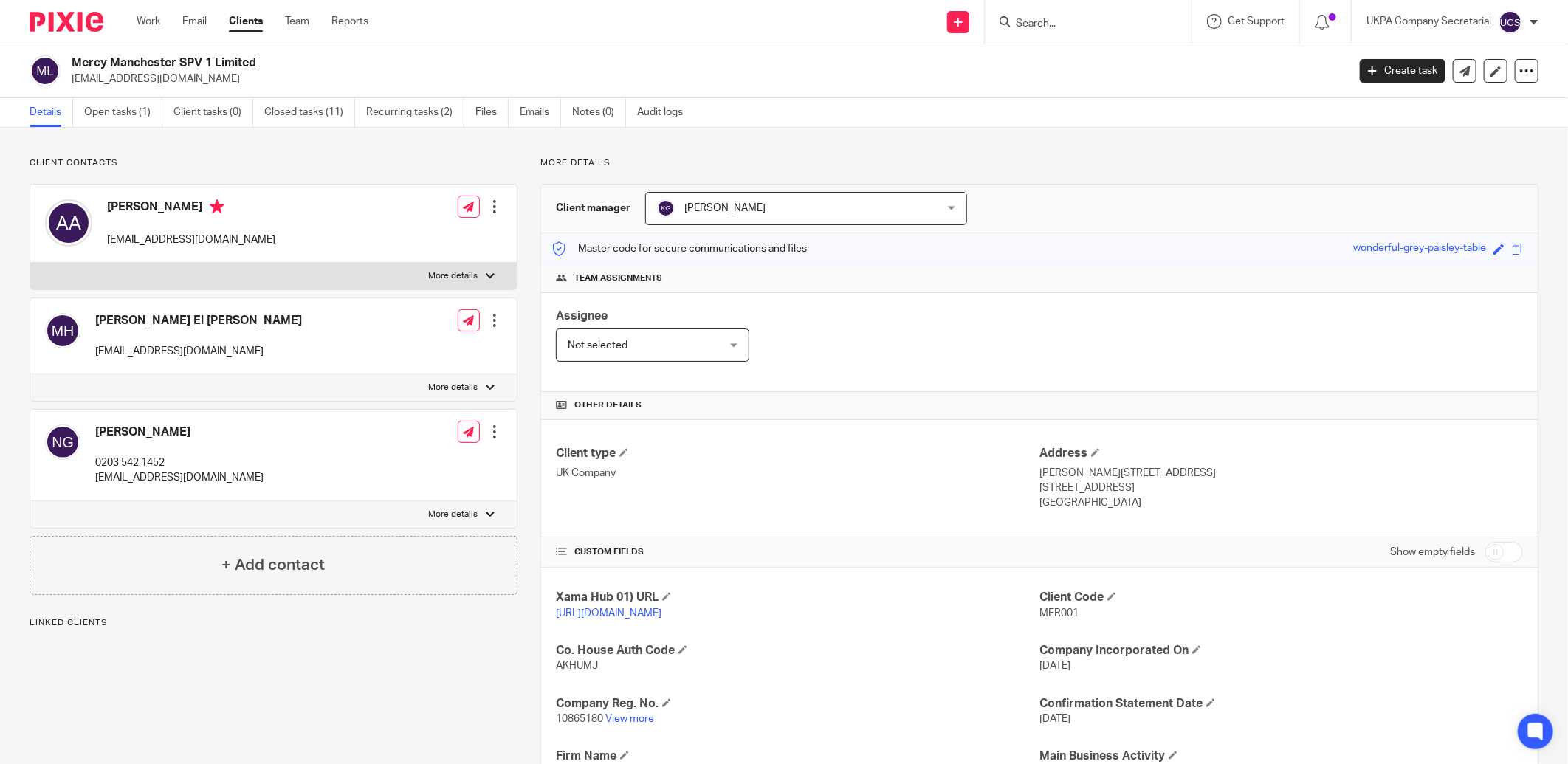
click at [635, 718] on link "View more" at bounding box center [629, 719] width 49 height 10
click at [118, 115] on link "Open tasks (1)" at bounding box center [123, 112] width 78 height 29
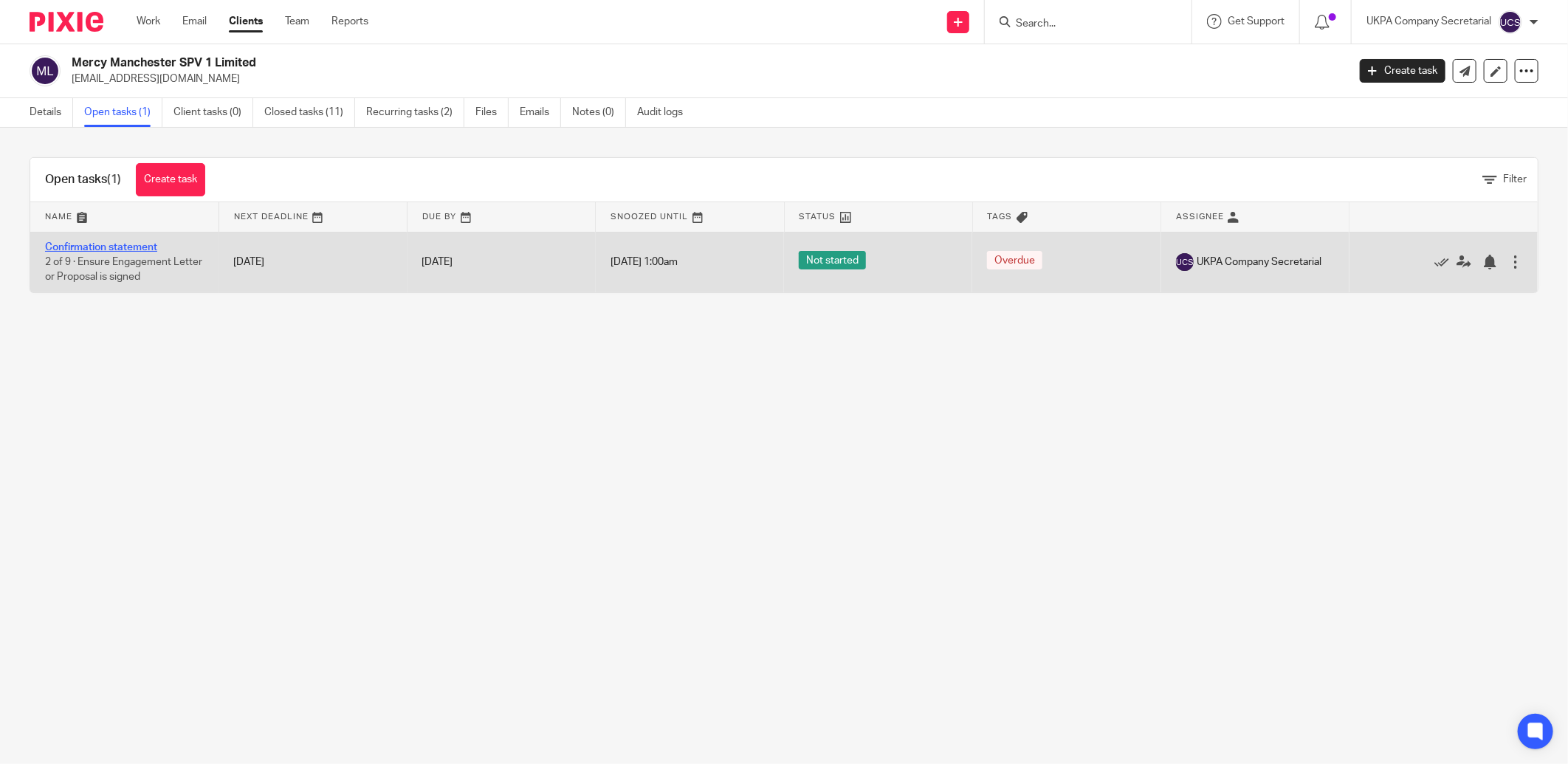
click at [107, 245] on link "Confirmation statement" at bounding box center [101, 247] width 112 height 10
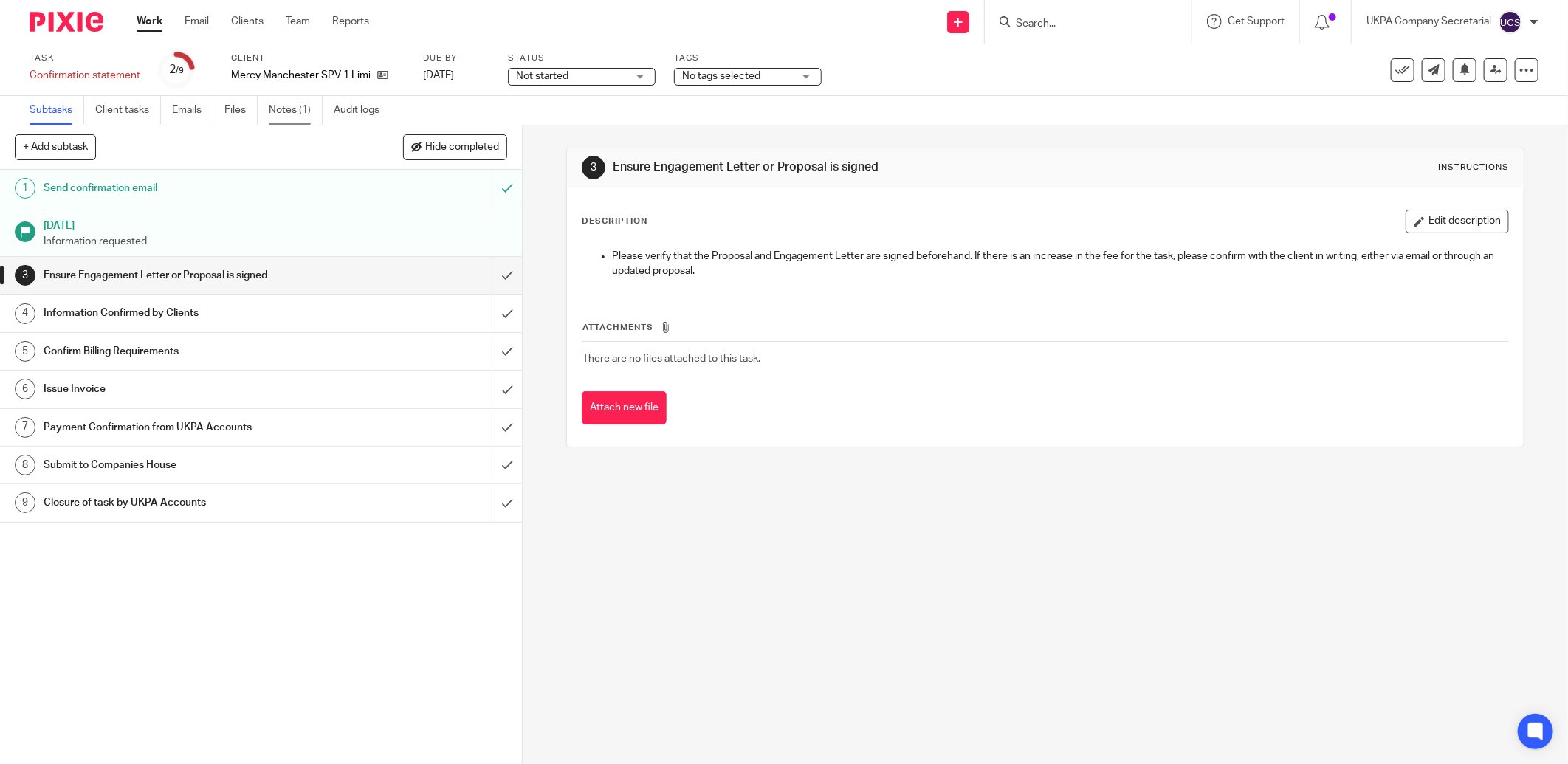
click at [278, 107] on link "Notes (1)" at bounding box center [295, 110] width 54 height 29
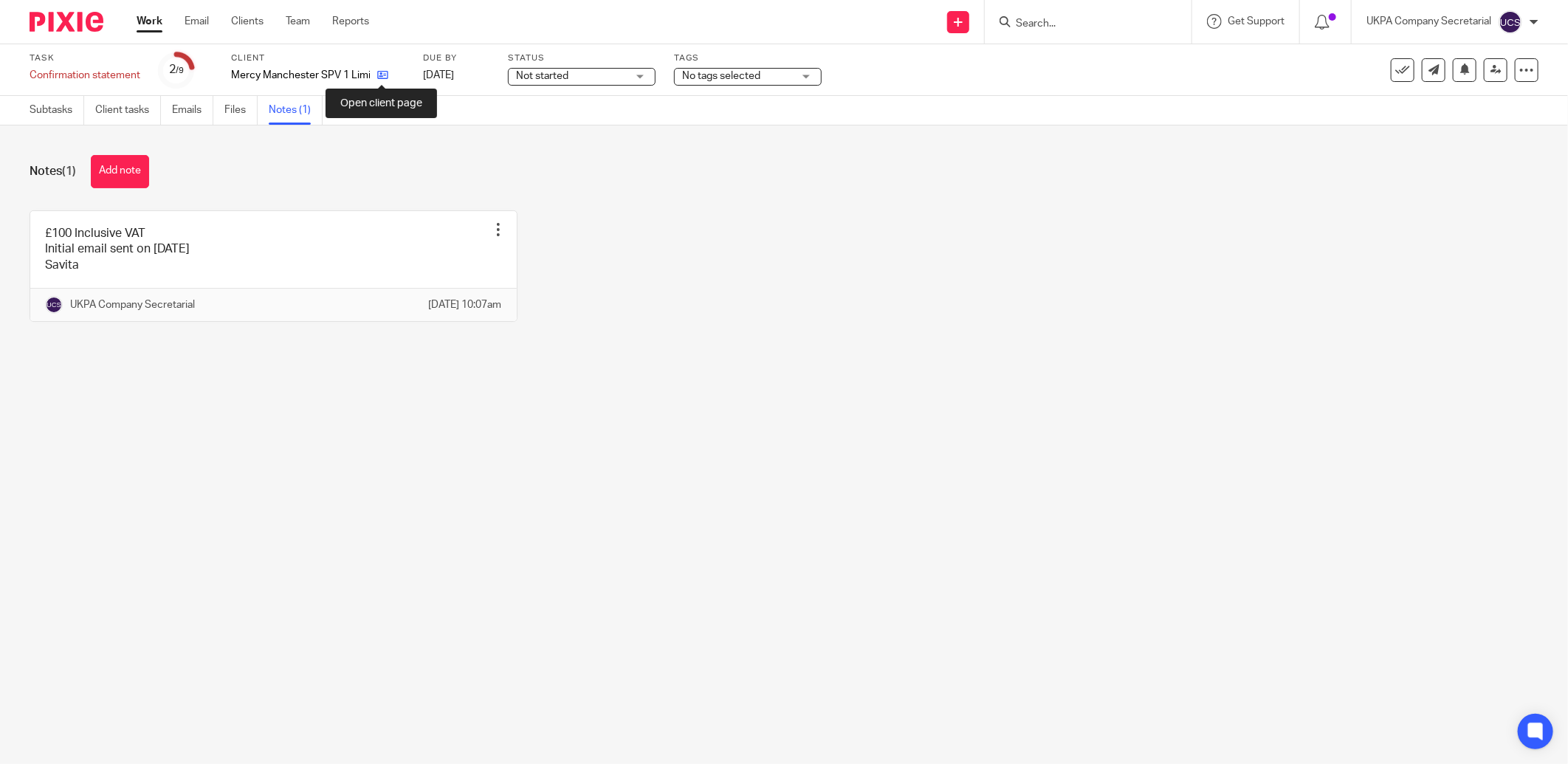
click at [381, 77] on icon at bounding box center [382, 74] width 11 height 11
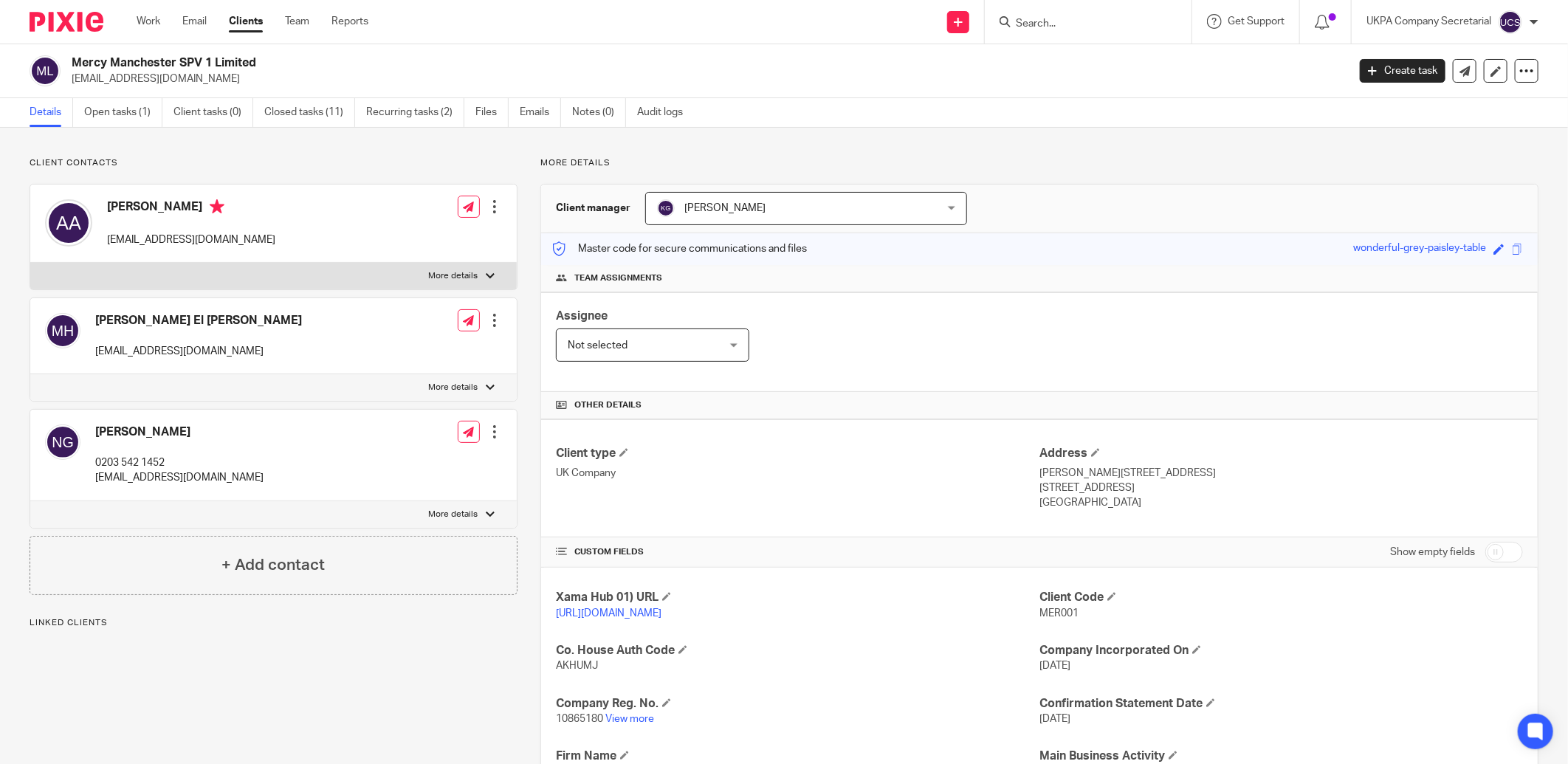
click at [256, 61] on h2 "Mercy Manchester SPV 1 Limited" at bounding box center [578, 63] width 1013 height 16
click at [999, 366] on div "Assignee Not selected Not selected Not selected [PERSON_NAME] [PERSON_NAME] [PE…" at bounding box center [1040, 342] width 997 height 100
click at [1084, 19] on input "Search" at bounding box center [1081, 24] width 133 height 13
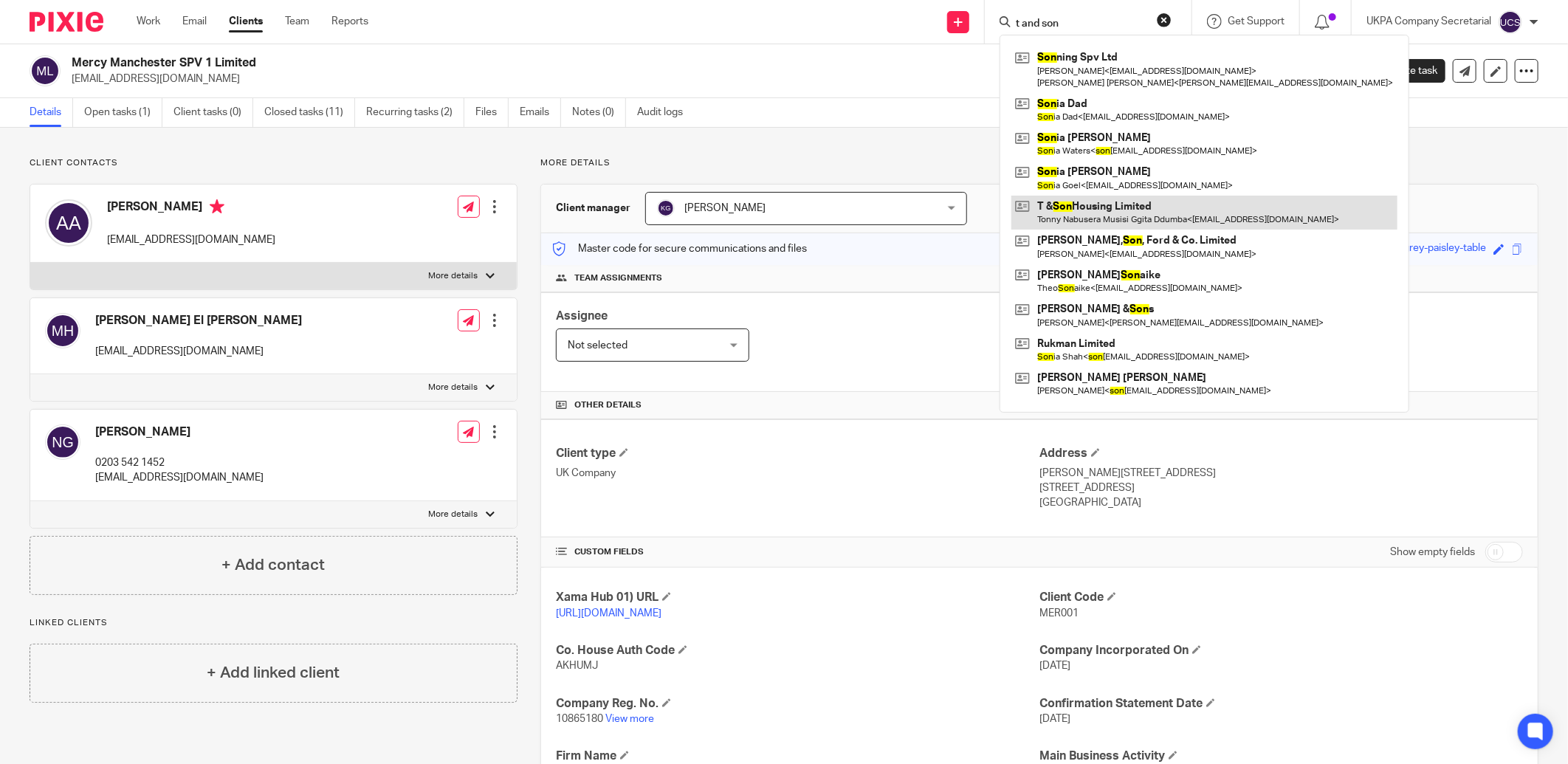
type input "t and son"
click at [1121, 208] on link at bounding box center [1204, 212] width 386 height 34
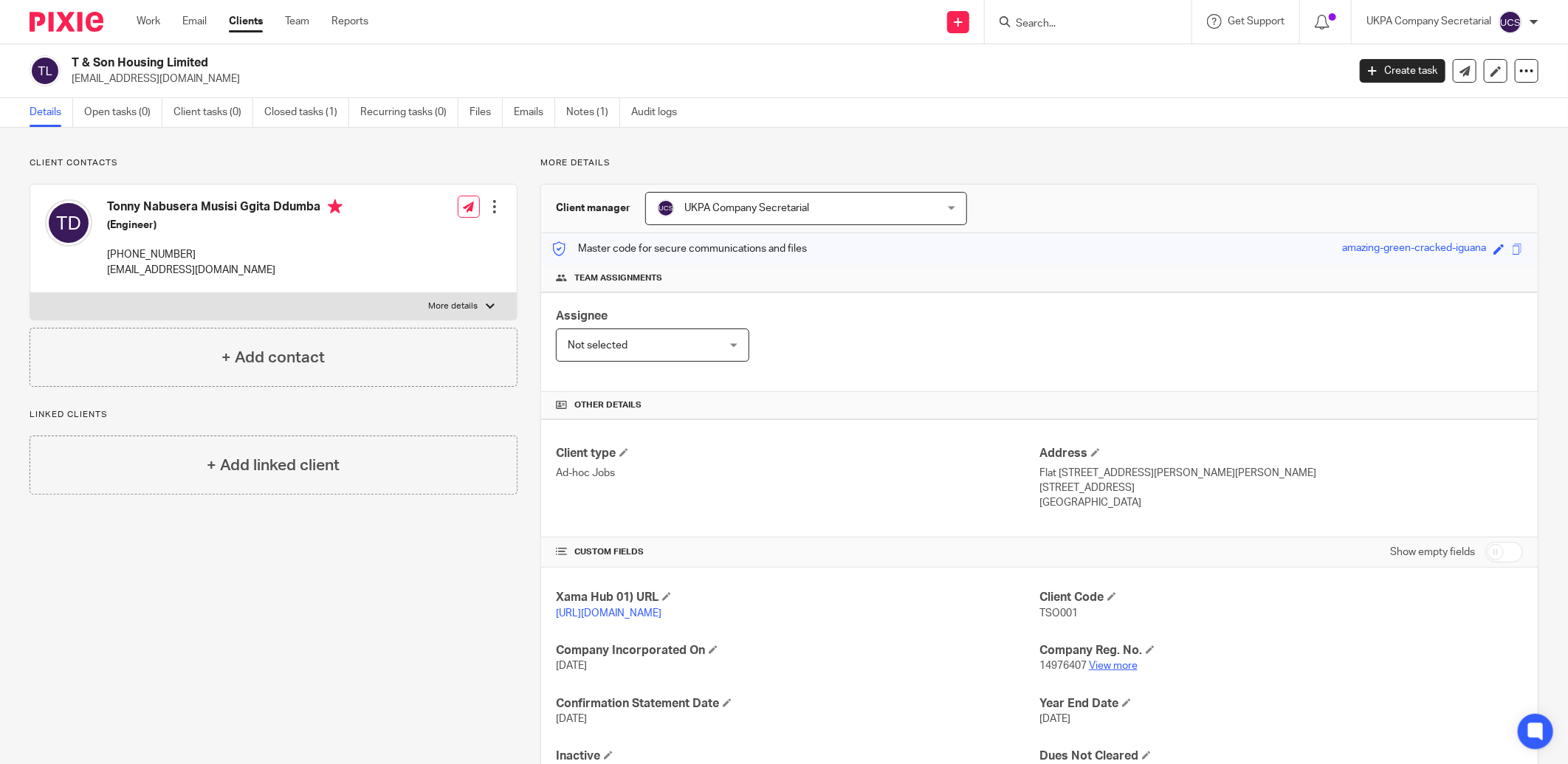
click at [1111, 667] on link "View more" at bounding box center [1114, 666] width 49 height 10
drag, startPoint x: 67, startPoint y: 79, endPoint x: 231, endPoint y: 79, distance: 164.0
click at [231, 79] on div "T & Son Housing Limited [EMAIL_ADDRESS][DOMAIN_NAME]" at bounding box center [683, 71] width 1308 height 31
copy p "[EMAIL_ADDRESS][DOMAIN_NAME]"
drag, startPoint x: 810, startPoint y: 363, endPoint x: 914, endPoint y: 337, distance: 107.2
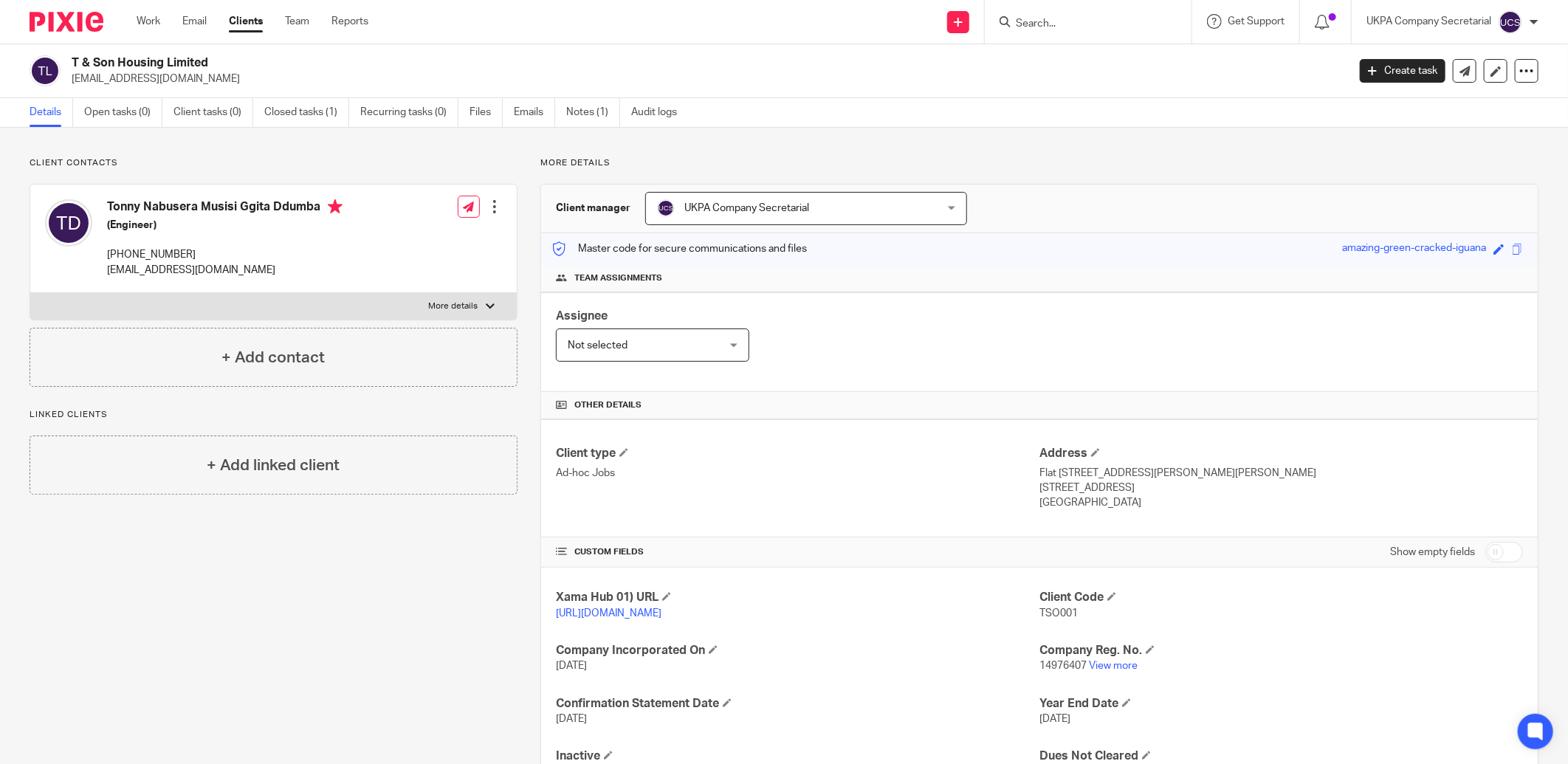
click at [817, 366] on div "Assignee Not selected Not selected Not selected [PERSON_NAME] [PERSON_NAME] [PE…" at bounding box center [1040, 342] width 997 height 100
click at [1114, 665] on link "View more" at bounding box center [1114, 666] width 49 height 10
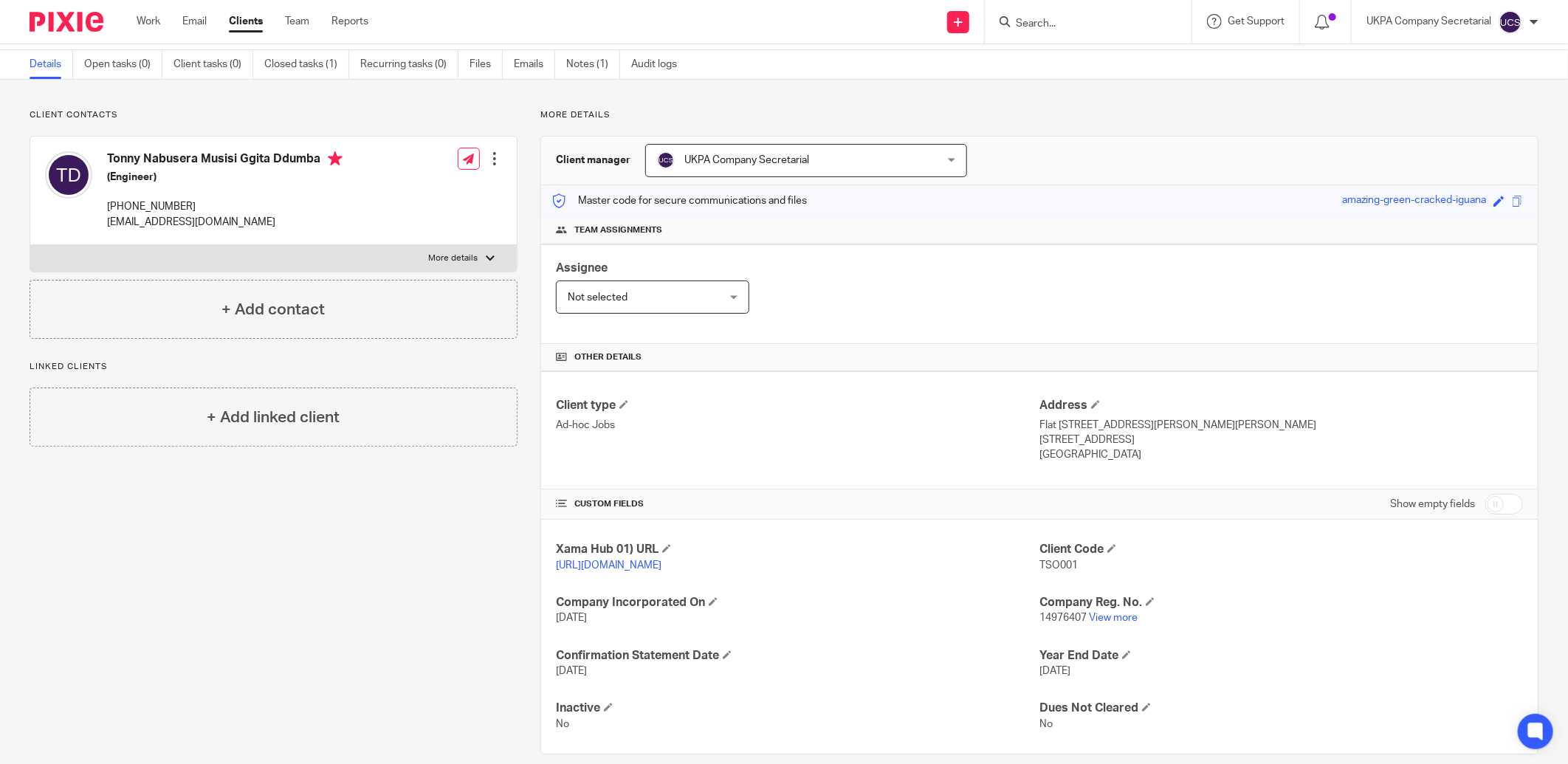
scroll to position [69, 0]
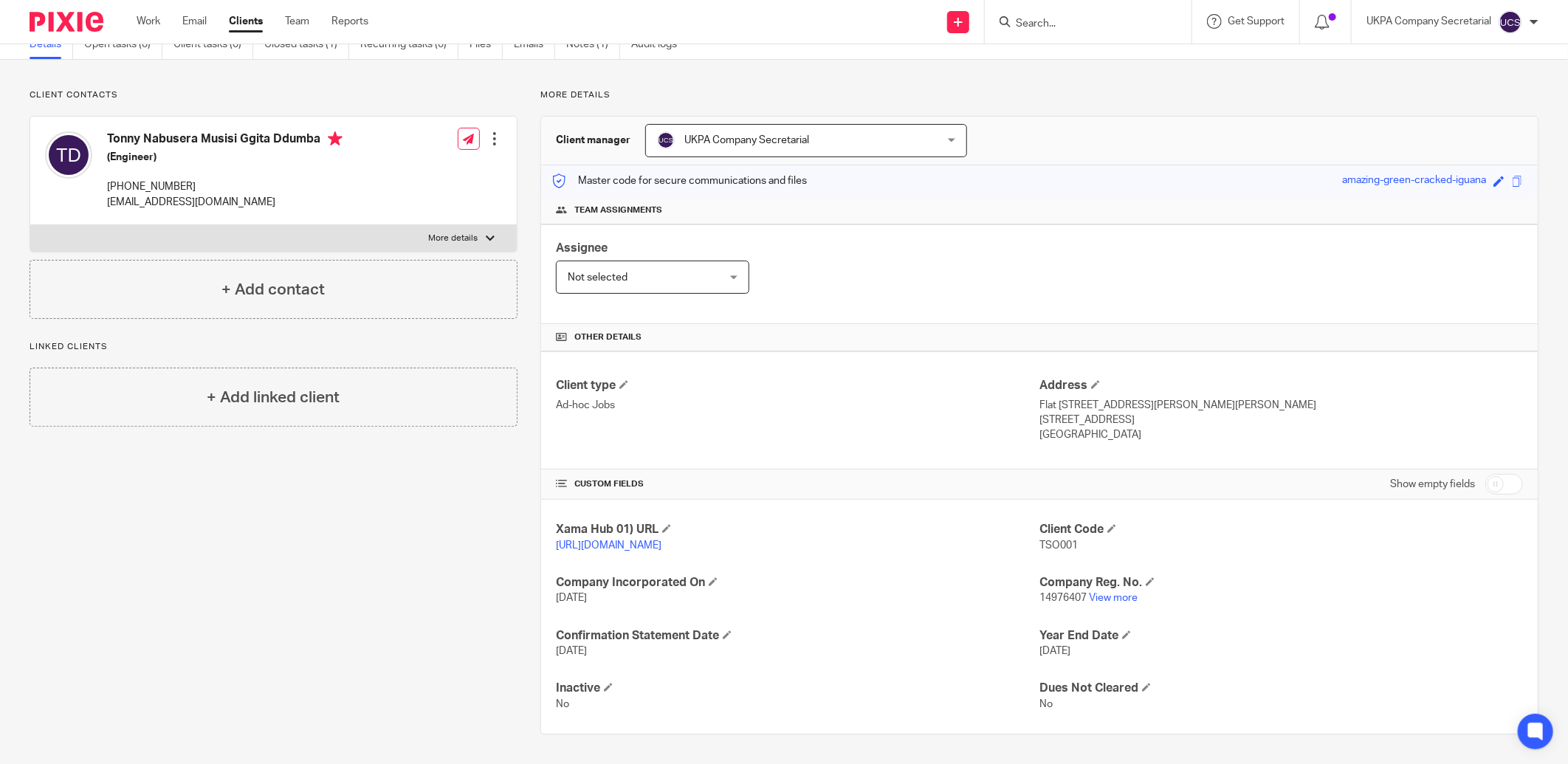
click at [1486, 488] on input "checkbox" at bounding box center [1504, 484] width 37 height 21
checkbox input "true"
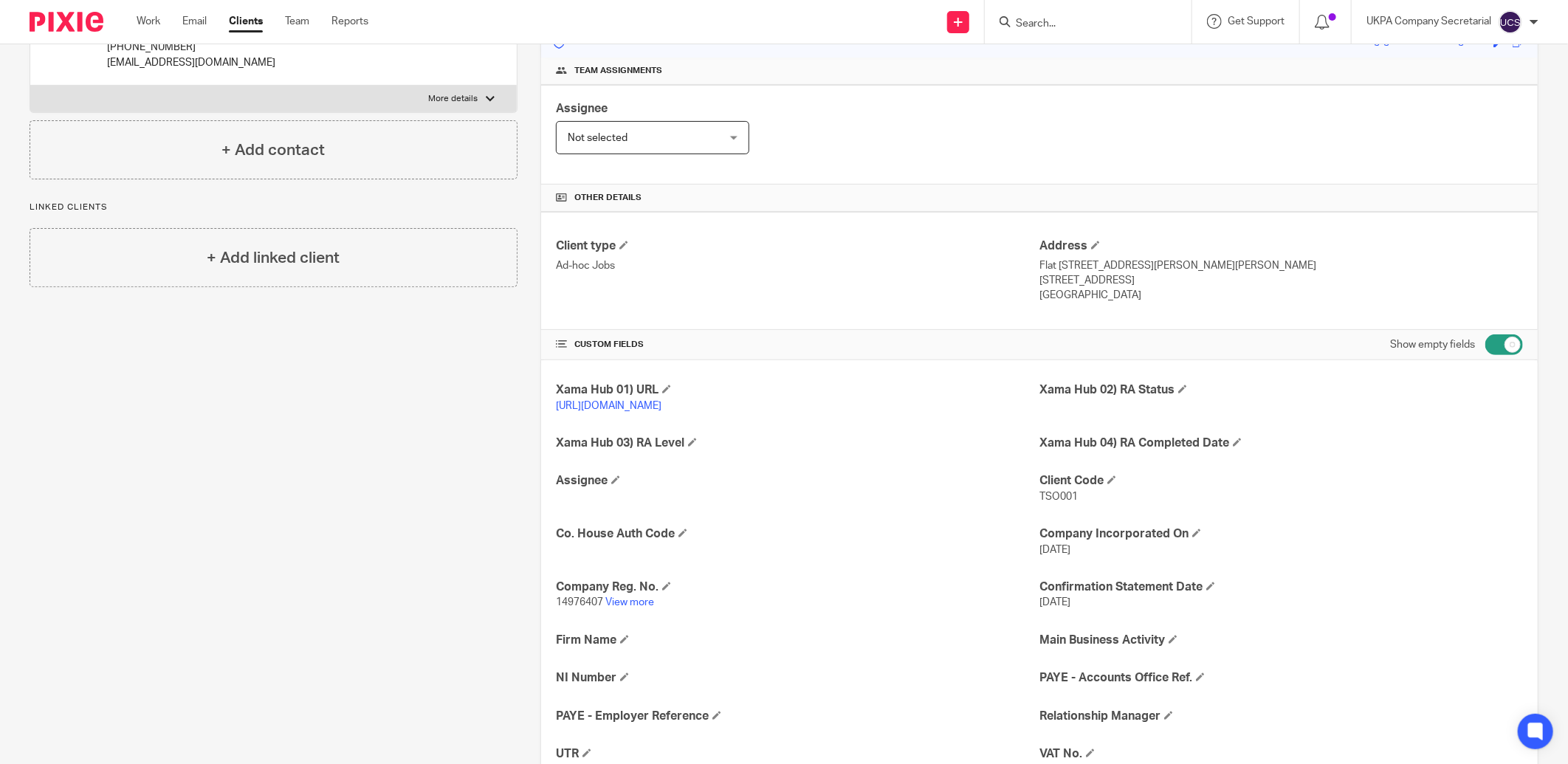
scroll to position [0, 0]
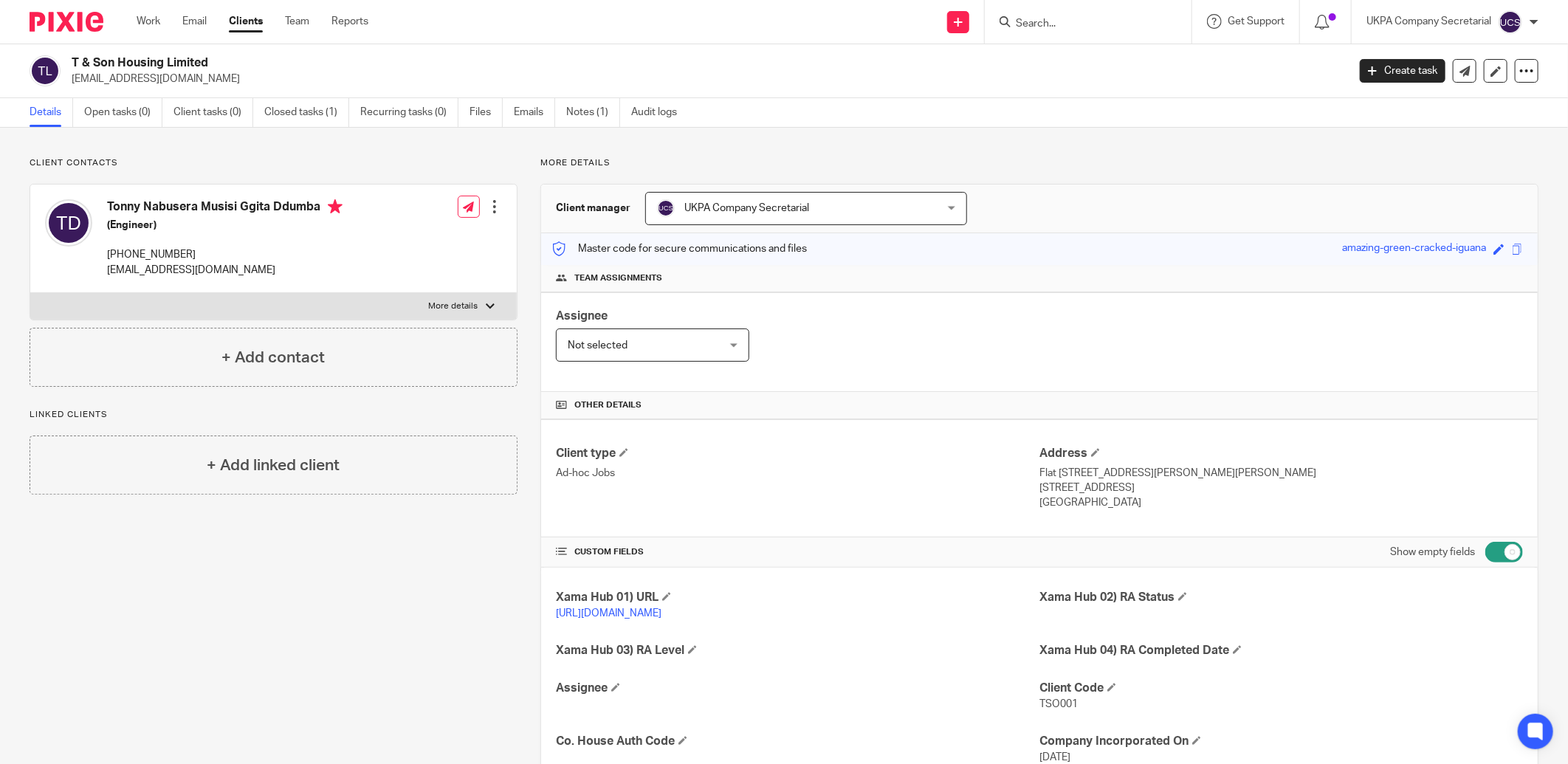
drag, startPoint x: 68, startPoint y: 78, endPoint x: 229, endPoint y: 76, distance: 161.0
click at [229, 76] on div "T & Son Housing Limited tonnyddumba@hotmail.com" at bounding box center [683, 71] width 1308 height 31
copy p "tonnyddumba@hotmail.com"
click at [107, 112] on link "Open tasks (0)" at bounding box center [123, 112] width 78 height 29
click at [311, 108] on link "Closed tasks (1)" at bounding box center [307, 112] width 85 height 29
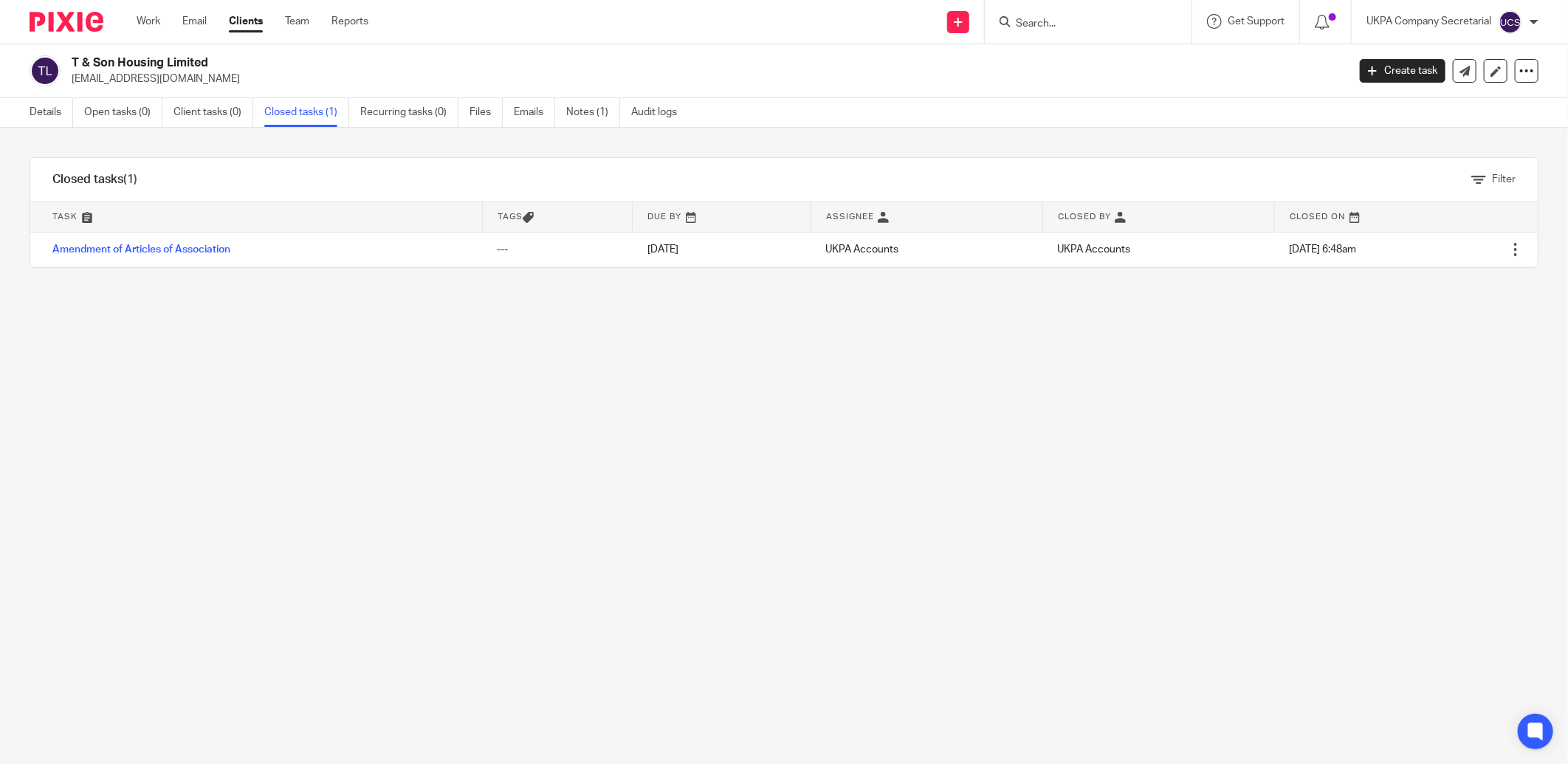
click at [141, 249] on link "Amendment of Articles of Association" at bounding box center [141, 250] width 178 height 10
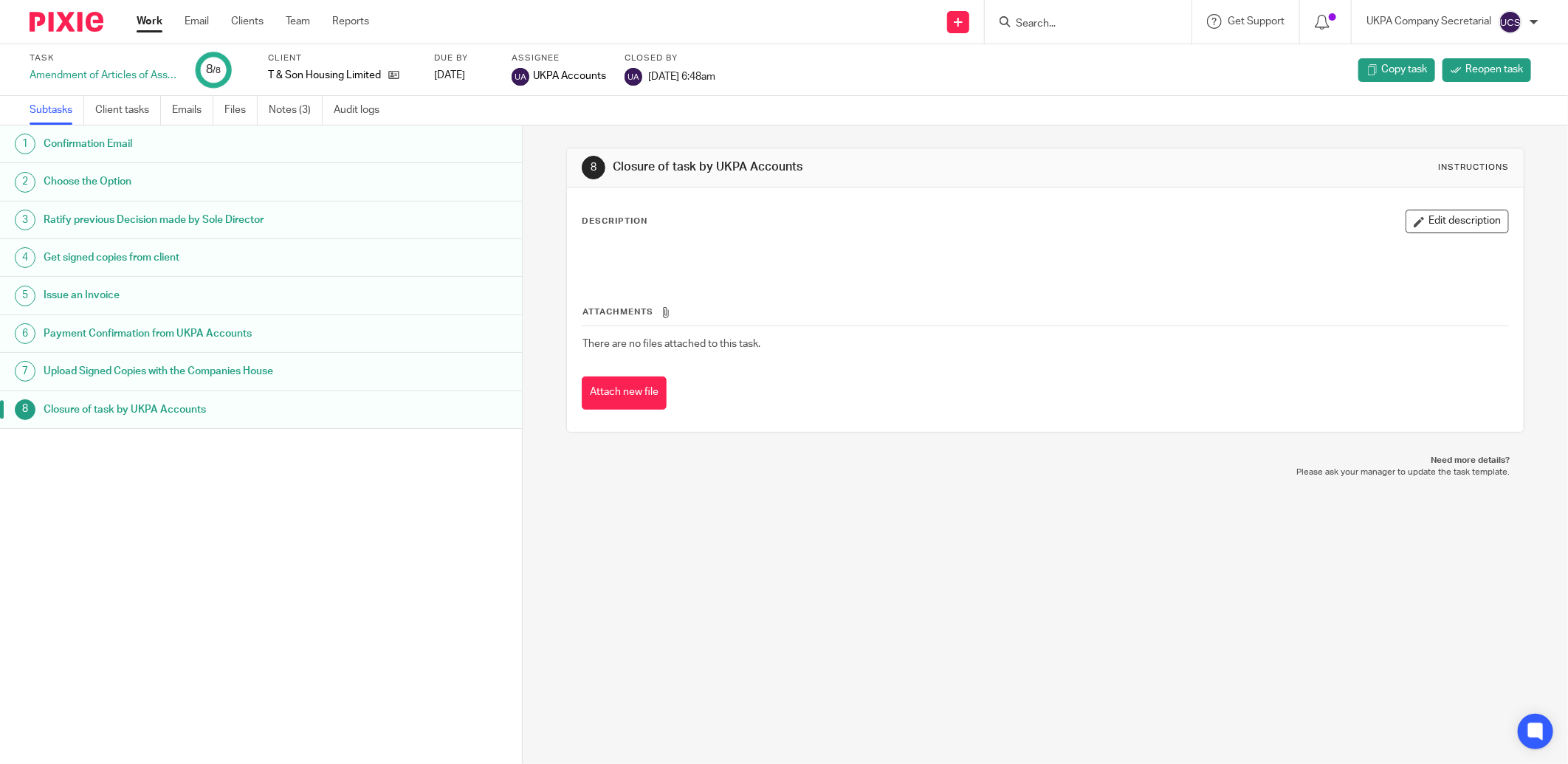
click at [1025, 27] on input "Search" at bounding box center [1081, 24] width 133 height 13
click at [1057, 18] on input "Search" at bounding box center [1081, 24] width 133 height 13
click at [1039, 24] on input "Search" at bounding box center [1081, 24] width 133 height 13
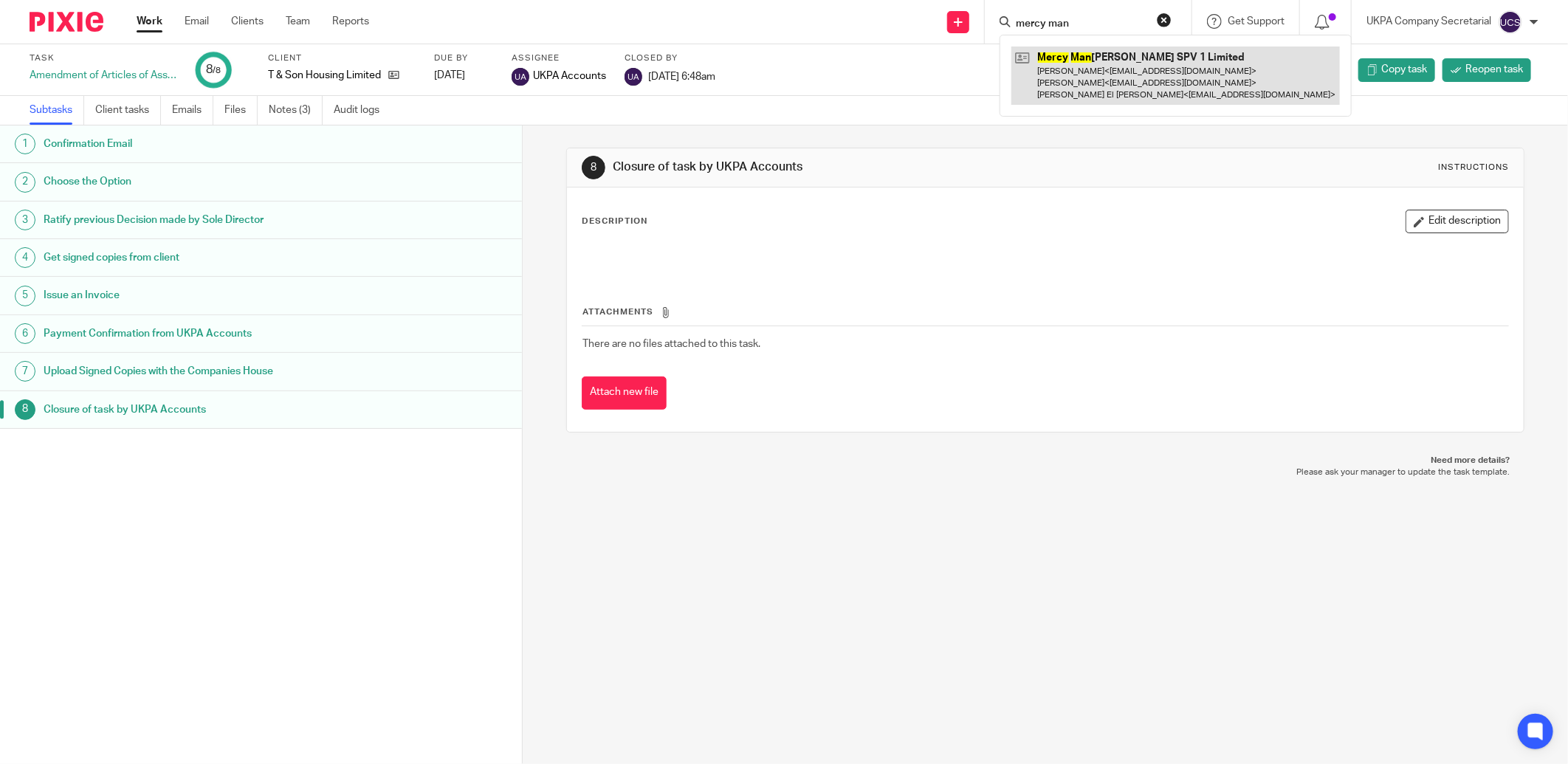
type input "mercy man"
click at [1064, 76] on link at bounding box center [1175, 76] width 329 height 58
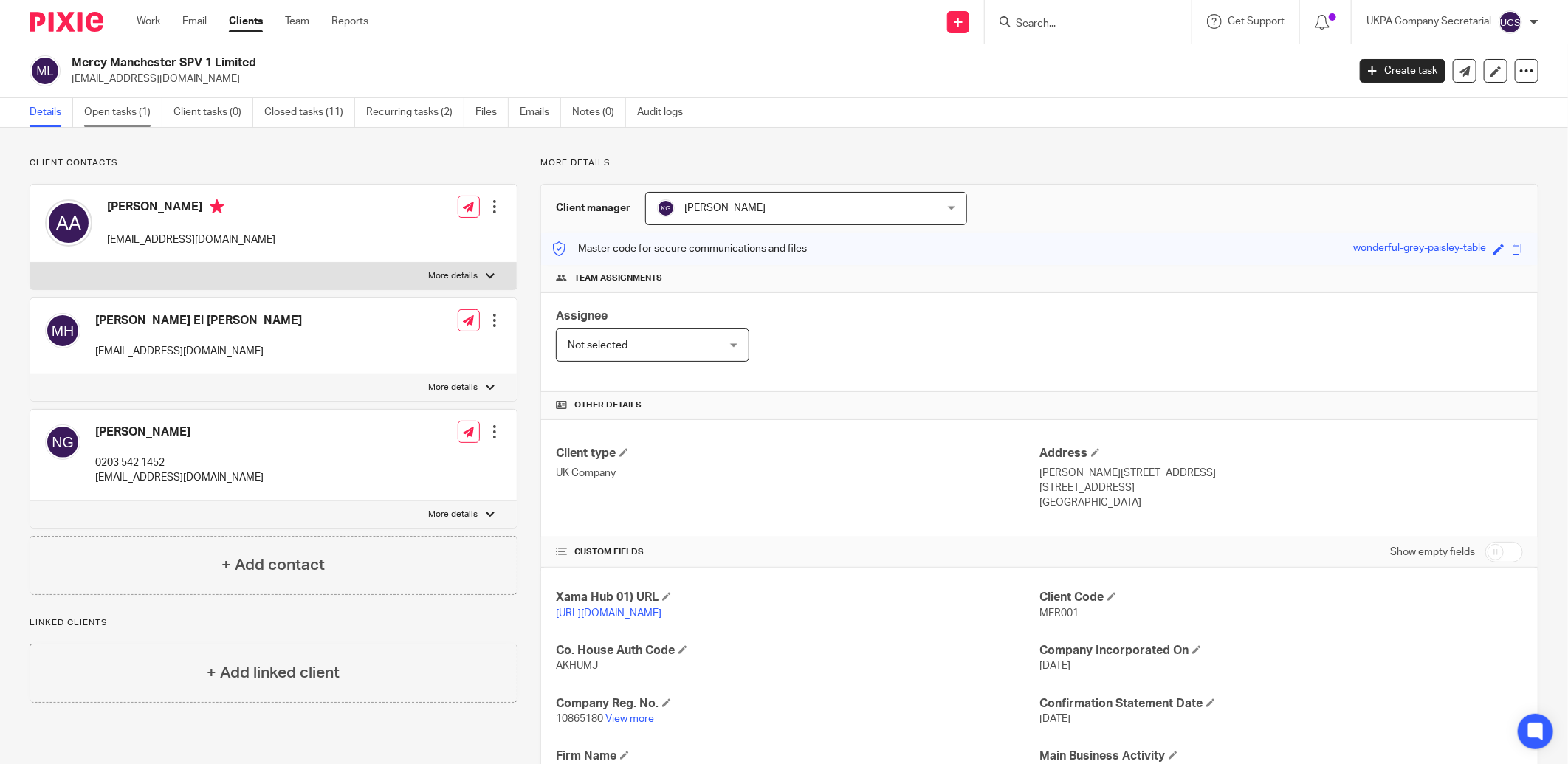
click at [119, 115] on link "Open tasks (1)" at bounding box center [123, 112] width 78 height 29
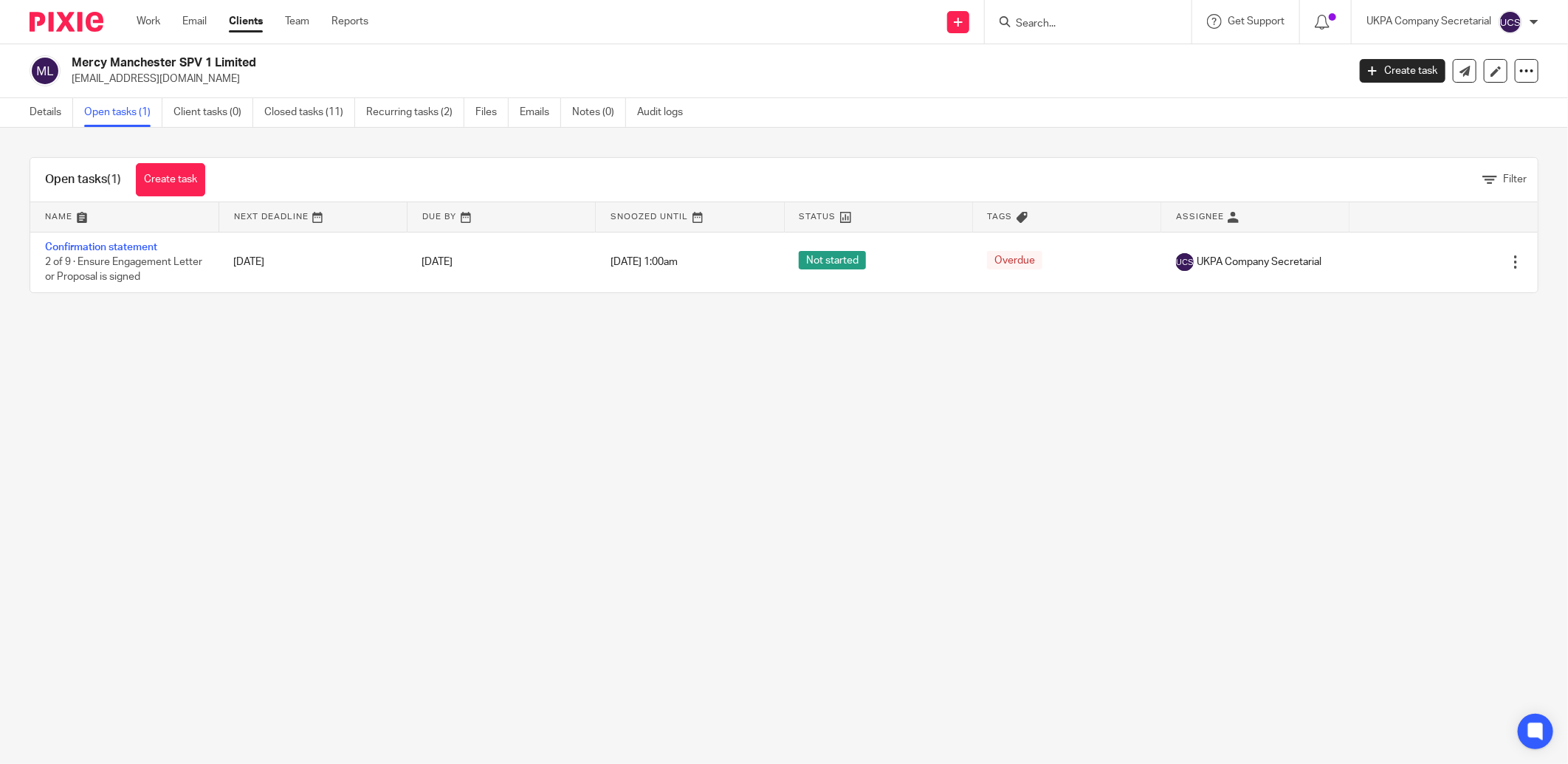
drag, startPoint x: 72, startPoint y: 64, endPoint x: 300, endPoint y: 64, distance: 228.0
click at [300, 64] on h2 "Mercy Manchester SPV 1 Limited" at bounding box center [578, 63] width 1013 height 16
copy h2 "Mercy Manchester SPV 1 Limited"
click at [34, 107] on link "Details" at bounding box center [51, 112] width 43 height 29
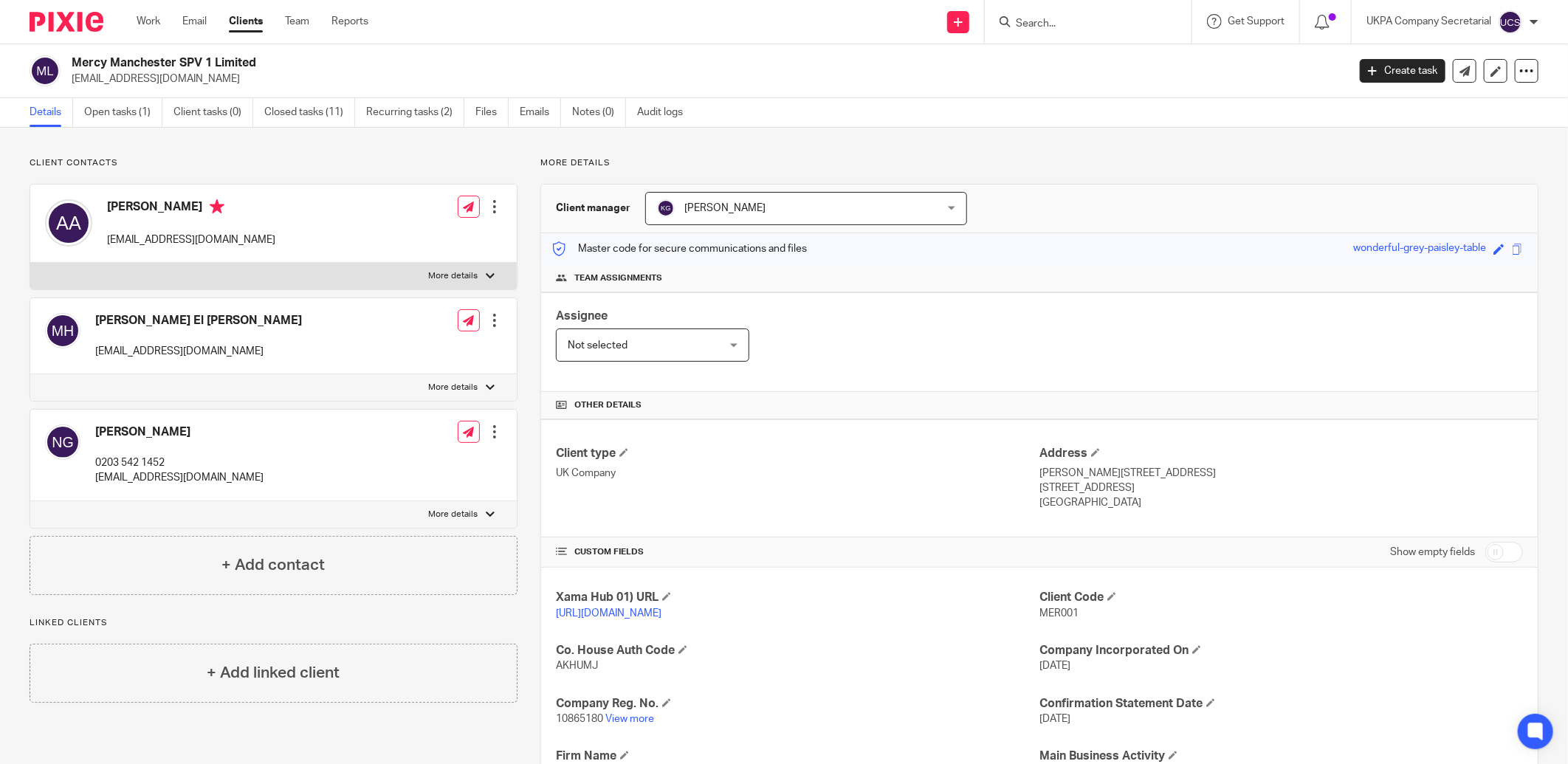
click at [1090, 28] on input "Search" at bounding box center [1081, 24] width 133 height 13
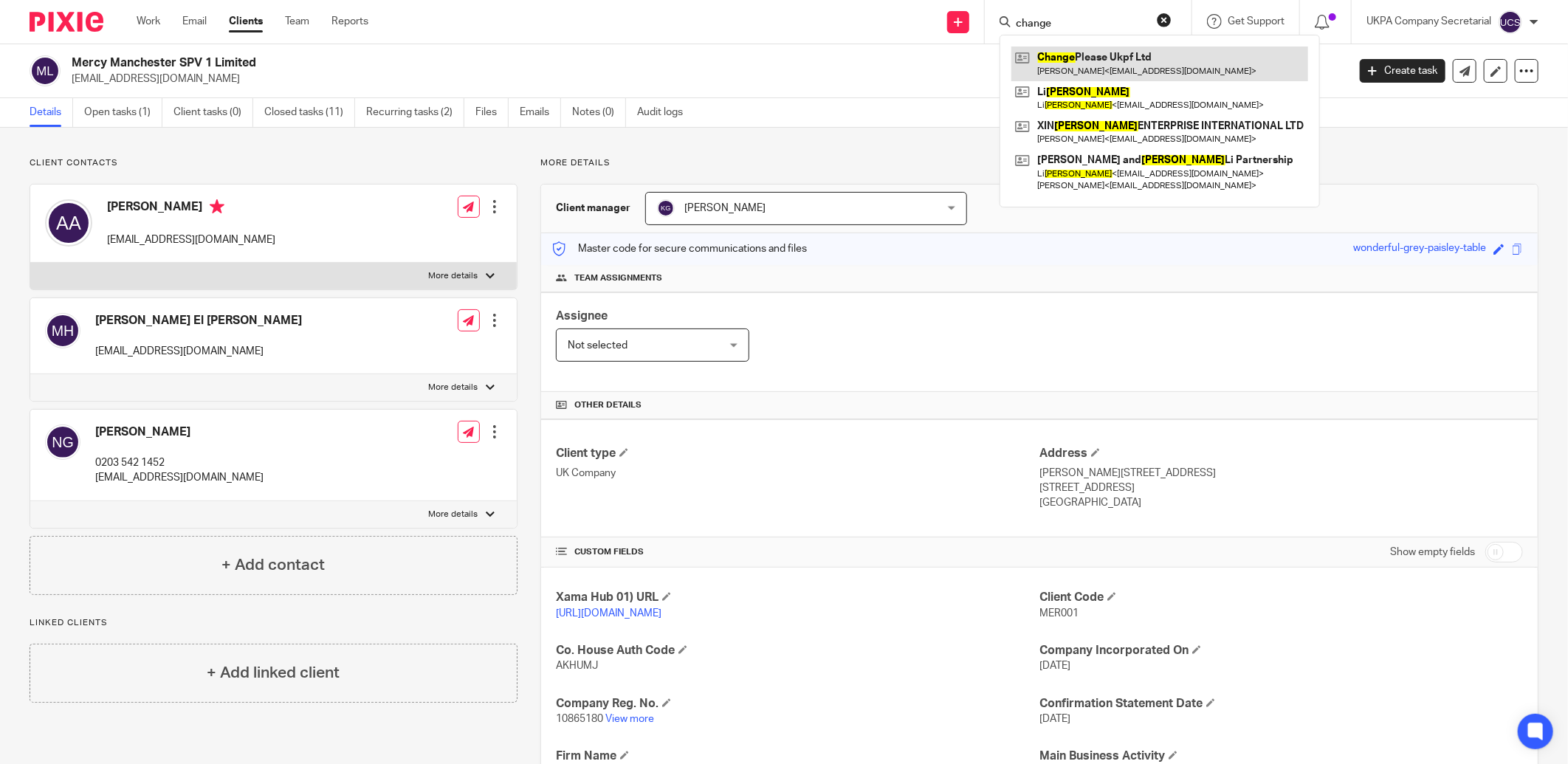
type input "change"
click at [1126, 70] on link at bounding box center [1159, 63] width 297 height 34
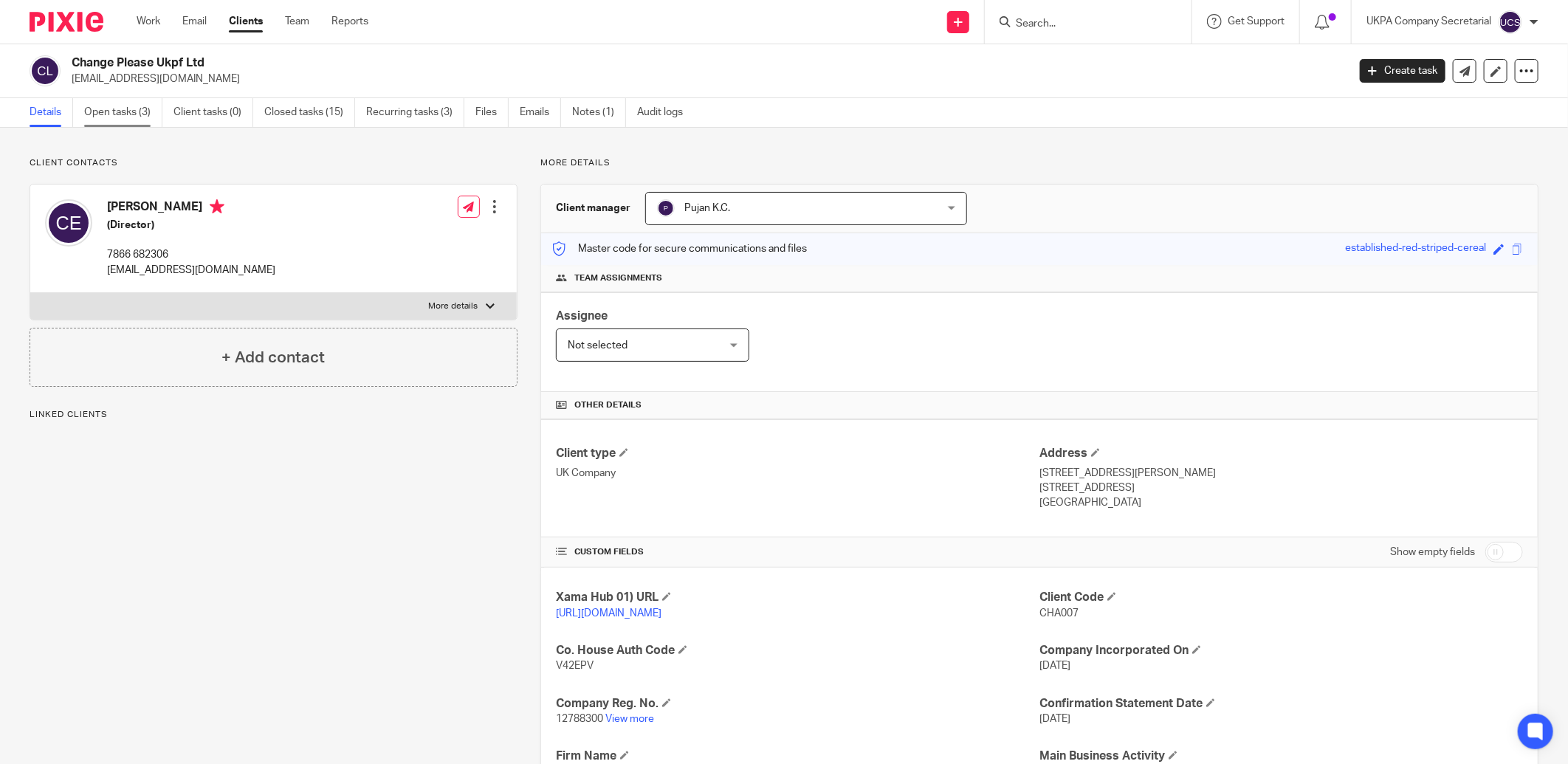
click at [99, 119] on link "Open tasks (3)" at bounding box center [123, 112] width 78 height 29
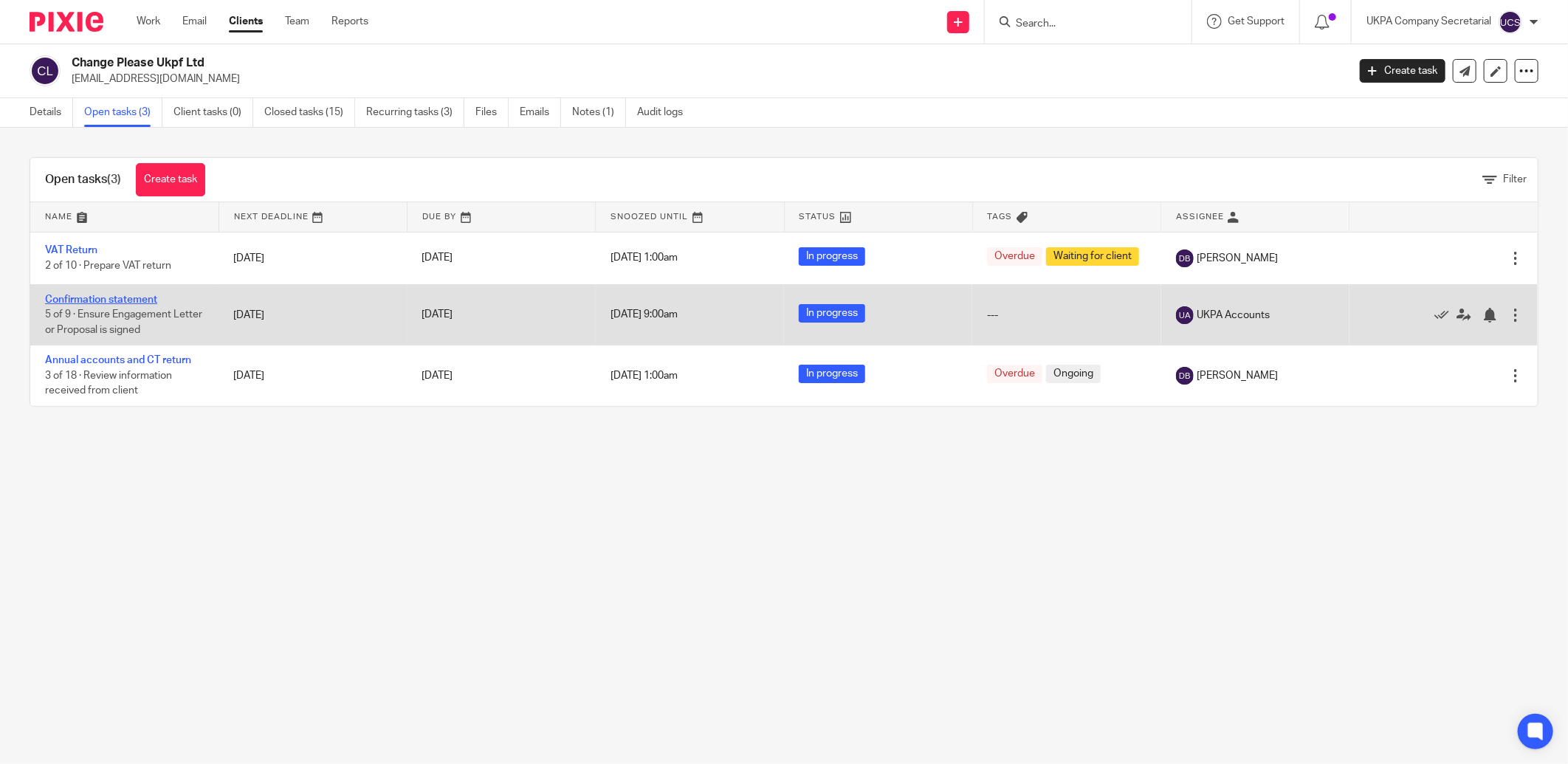
click at [112, 296] on link "Confirmation statement" at bounding box center [101, 300] width 112 height 10
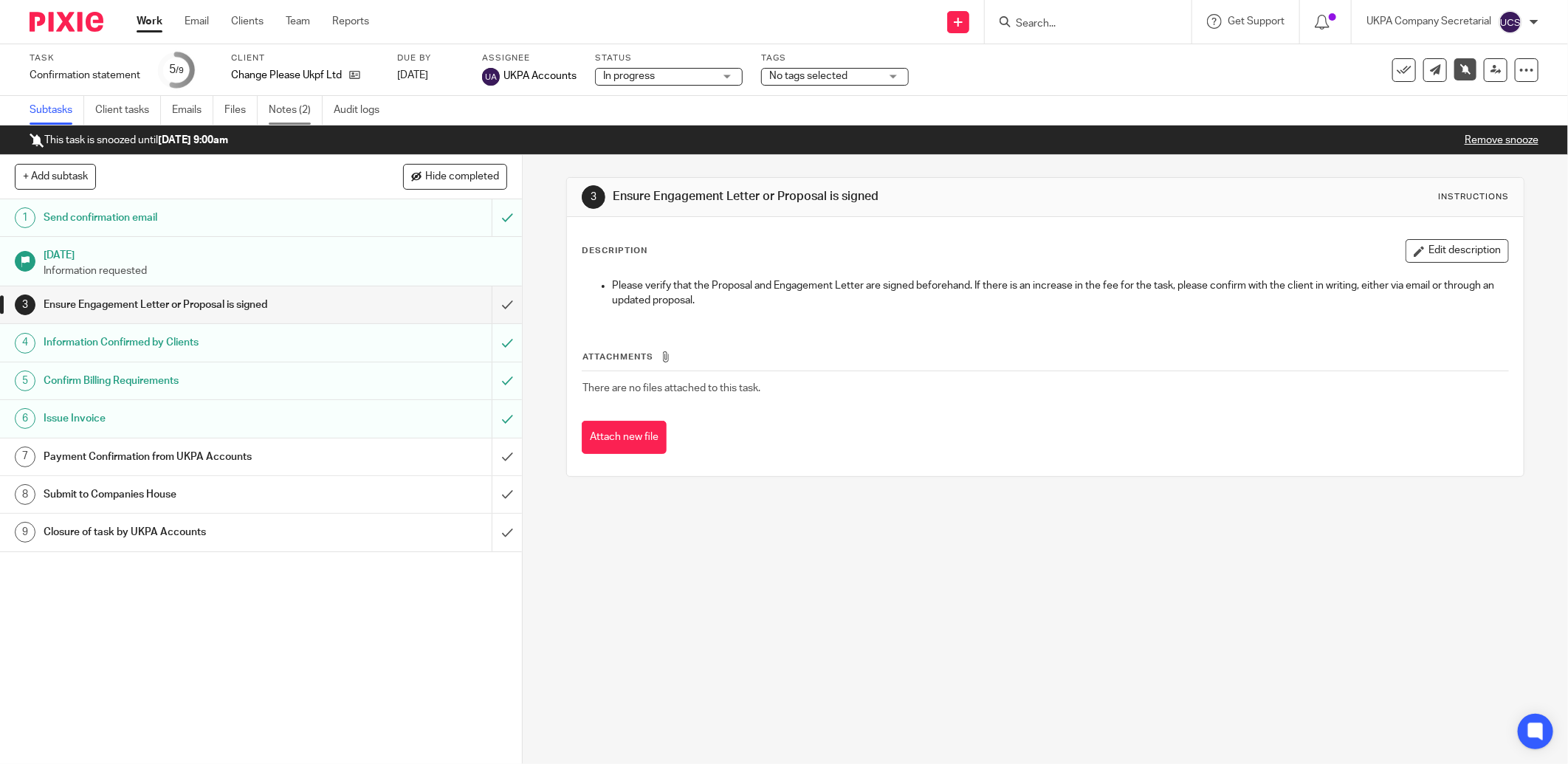
click at [308, 107] on link "Notes (2)" at bounding box center [295, 110] width 54 height 29
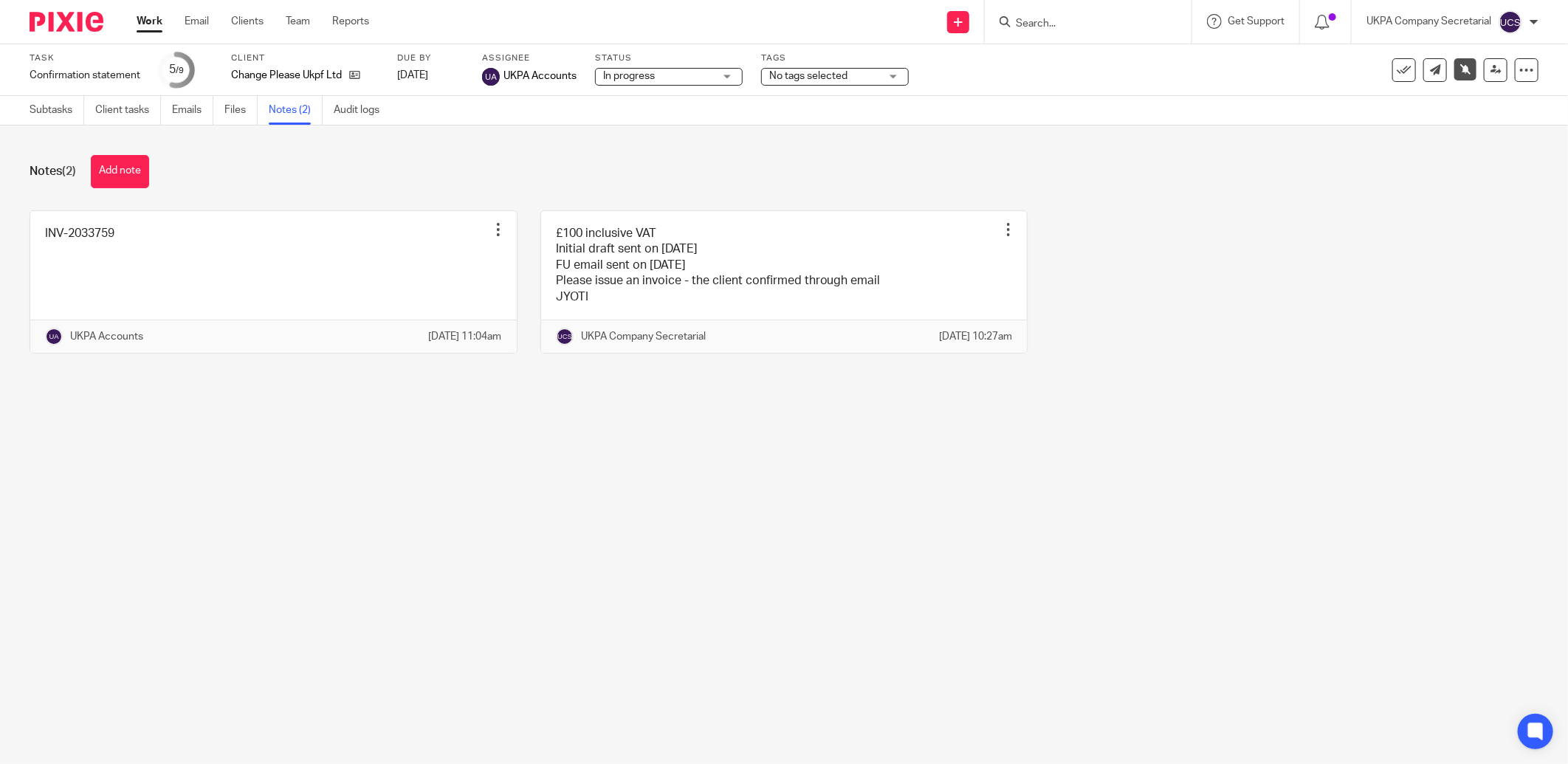
click at [362, 77] on div "Change Please Ukpf Ltd" at bounding box center [305, 76] width 147 height 15
click at [356, 76] on icon at bounding box center [355, 74] width 11 height 11
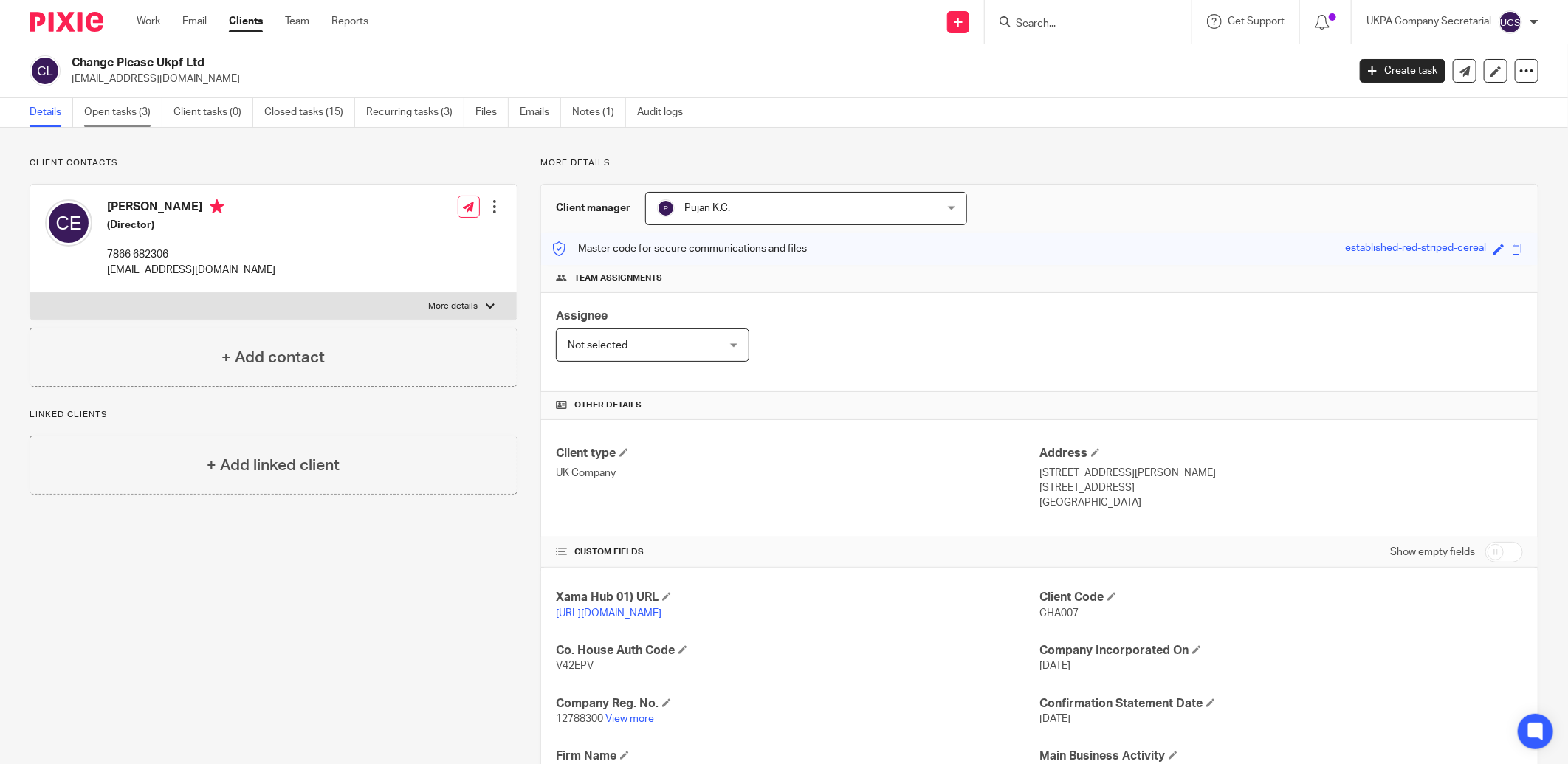
click at [114, 103] on link "Open tasks (3)" at bounding box center [123, 112] width 78 height 29
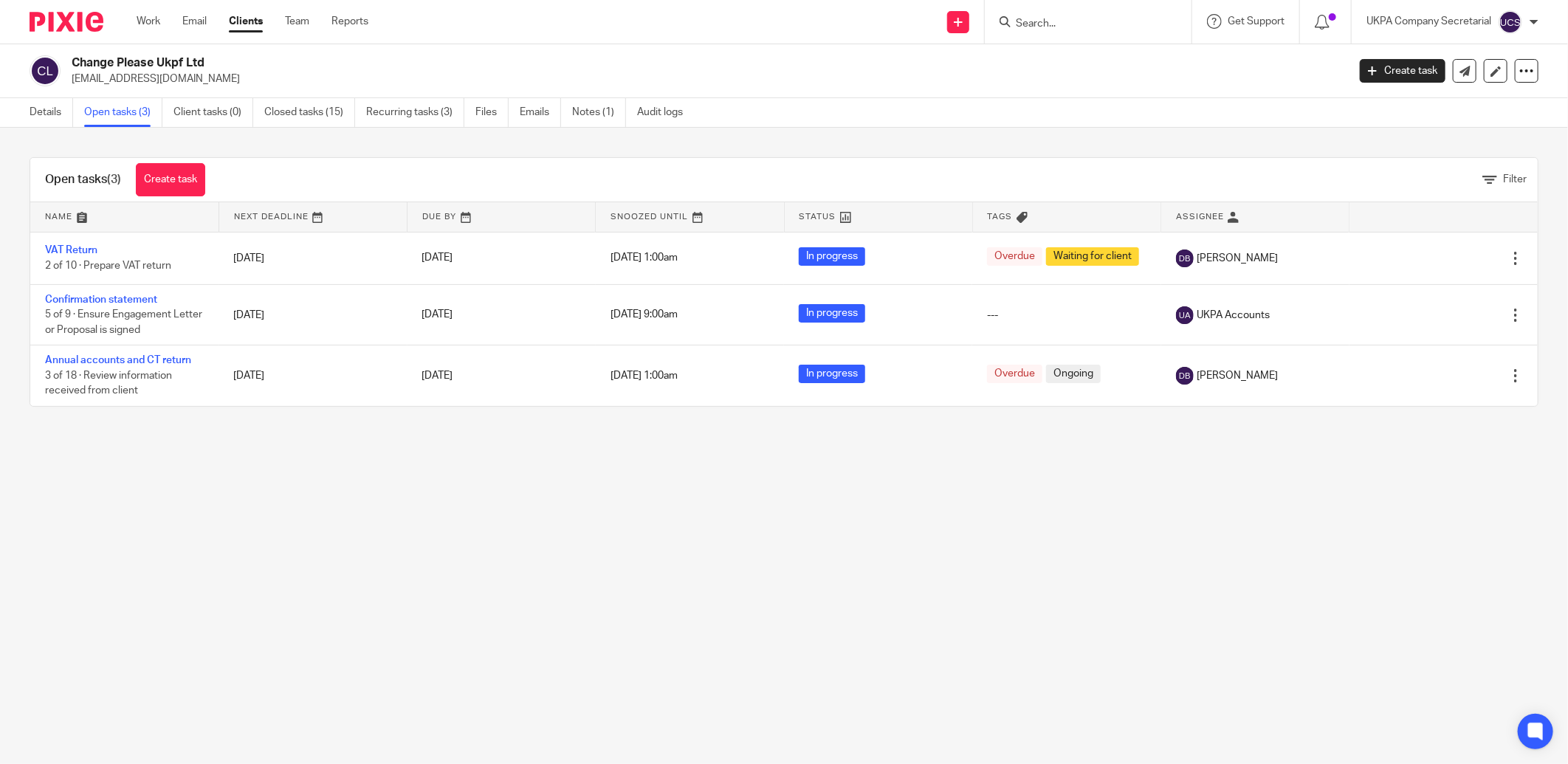
click at [84, 298] on link "Confirmation statement" at bounding box center [101, 300] width 112 height 10
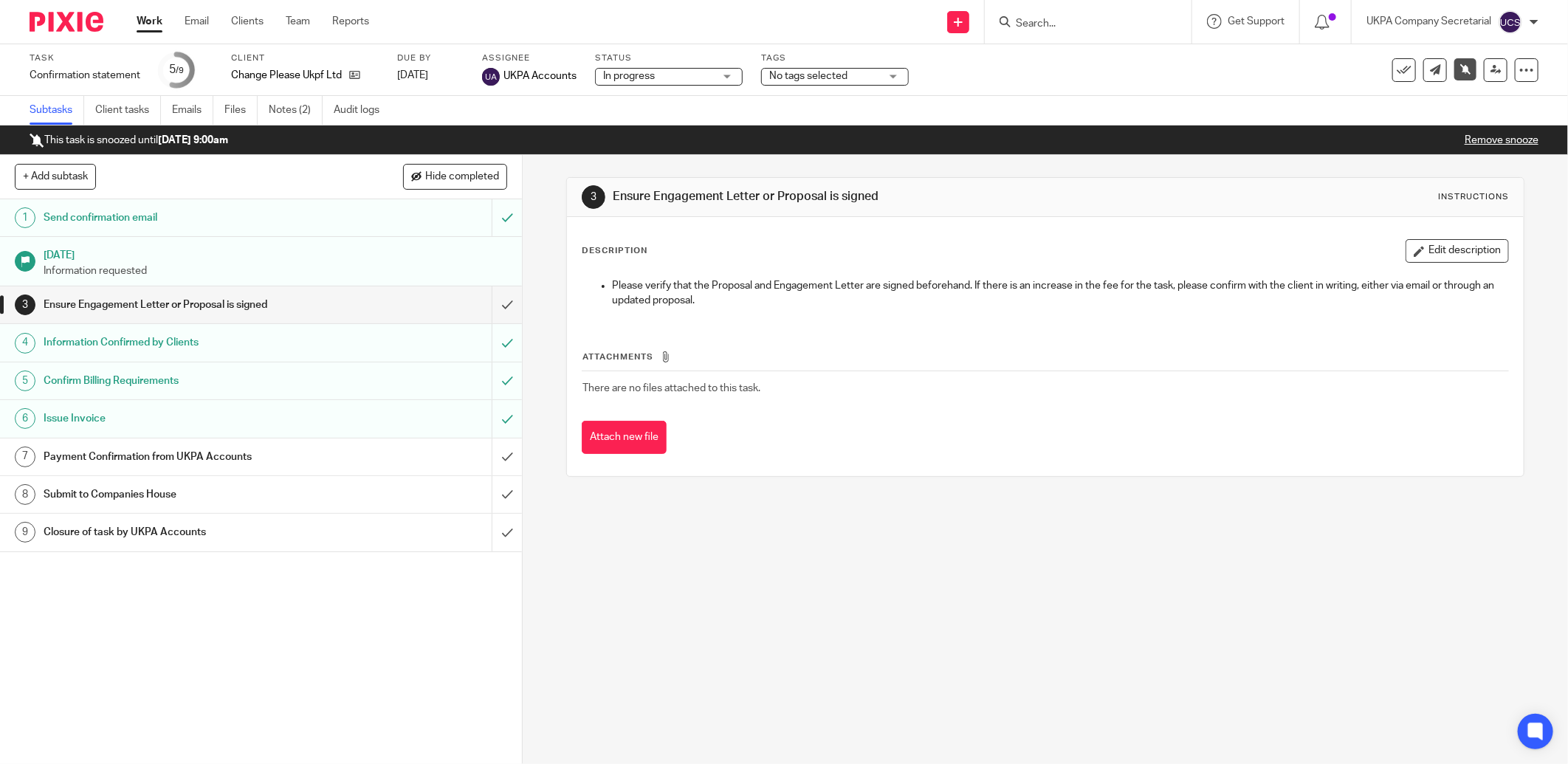
click at [290, 109] on link "Notes (2)" at bounding box center [295, 110] width 54 height 29
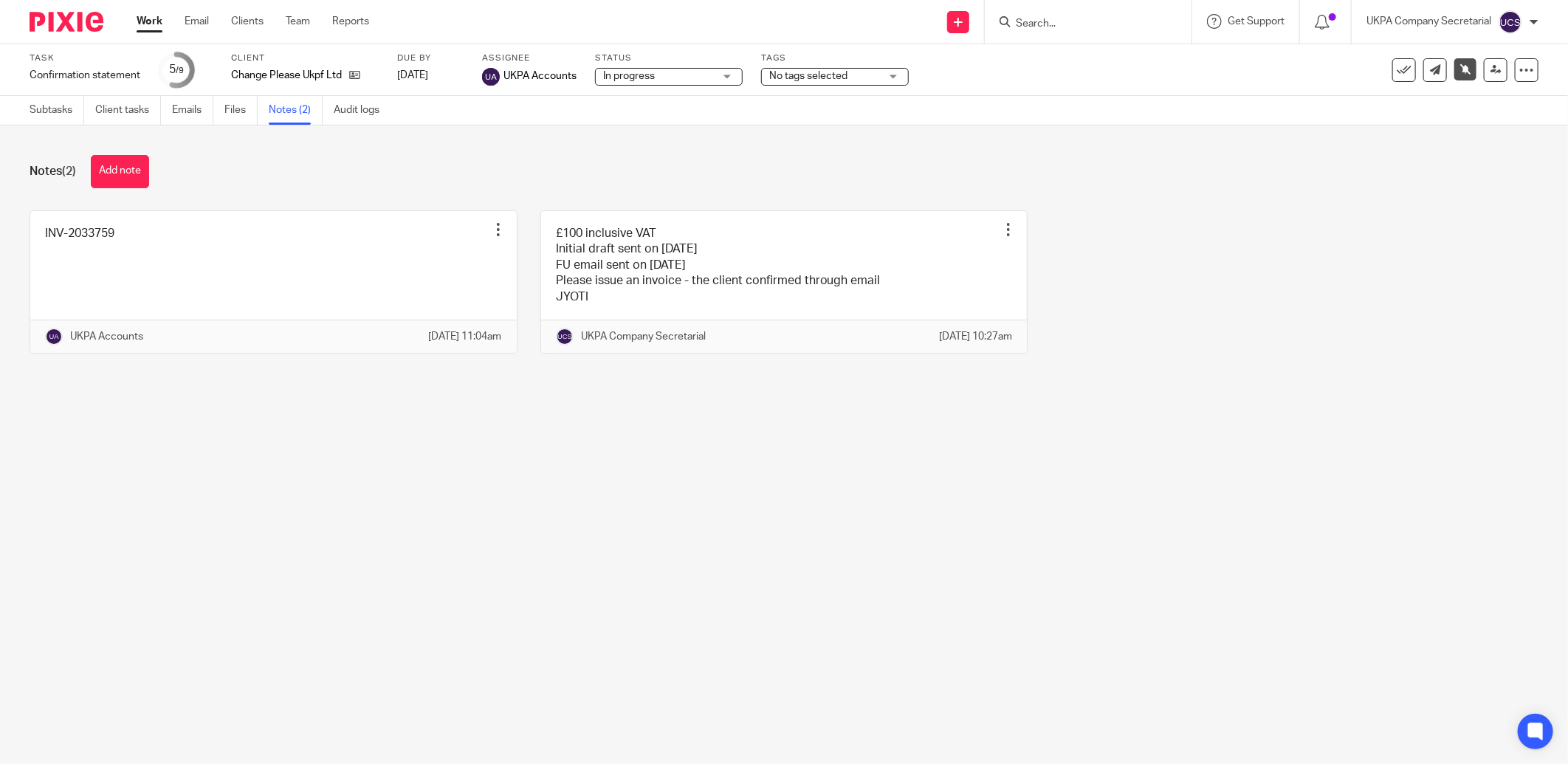
click at [1079, 27] on input "Search" at bounding box center [1081, 24] width 133 height 13
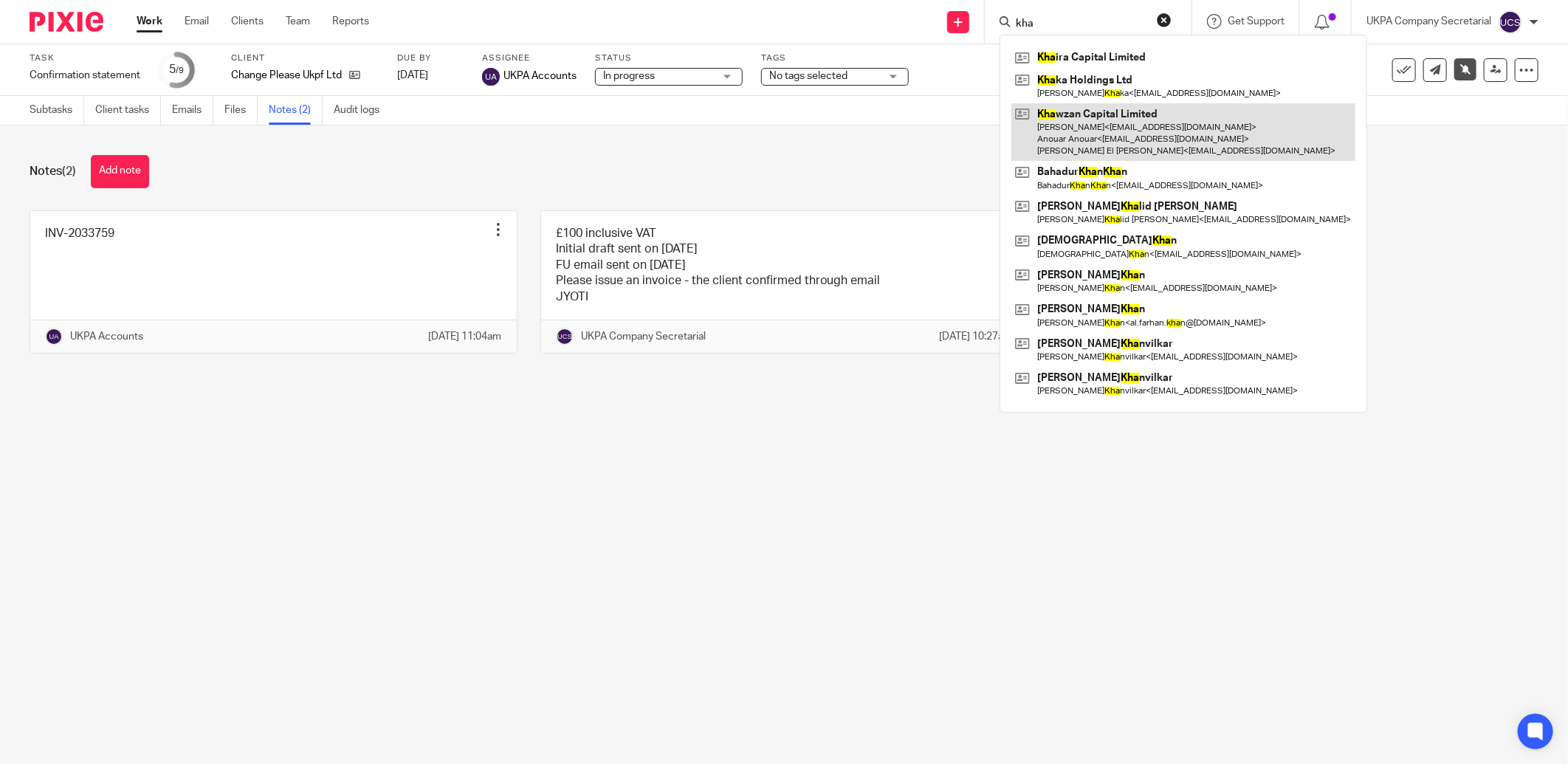
type input "kha"
click at [1159, 133] on link at bounding box center [1183, 132] width 344 height 58
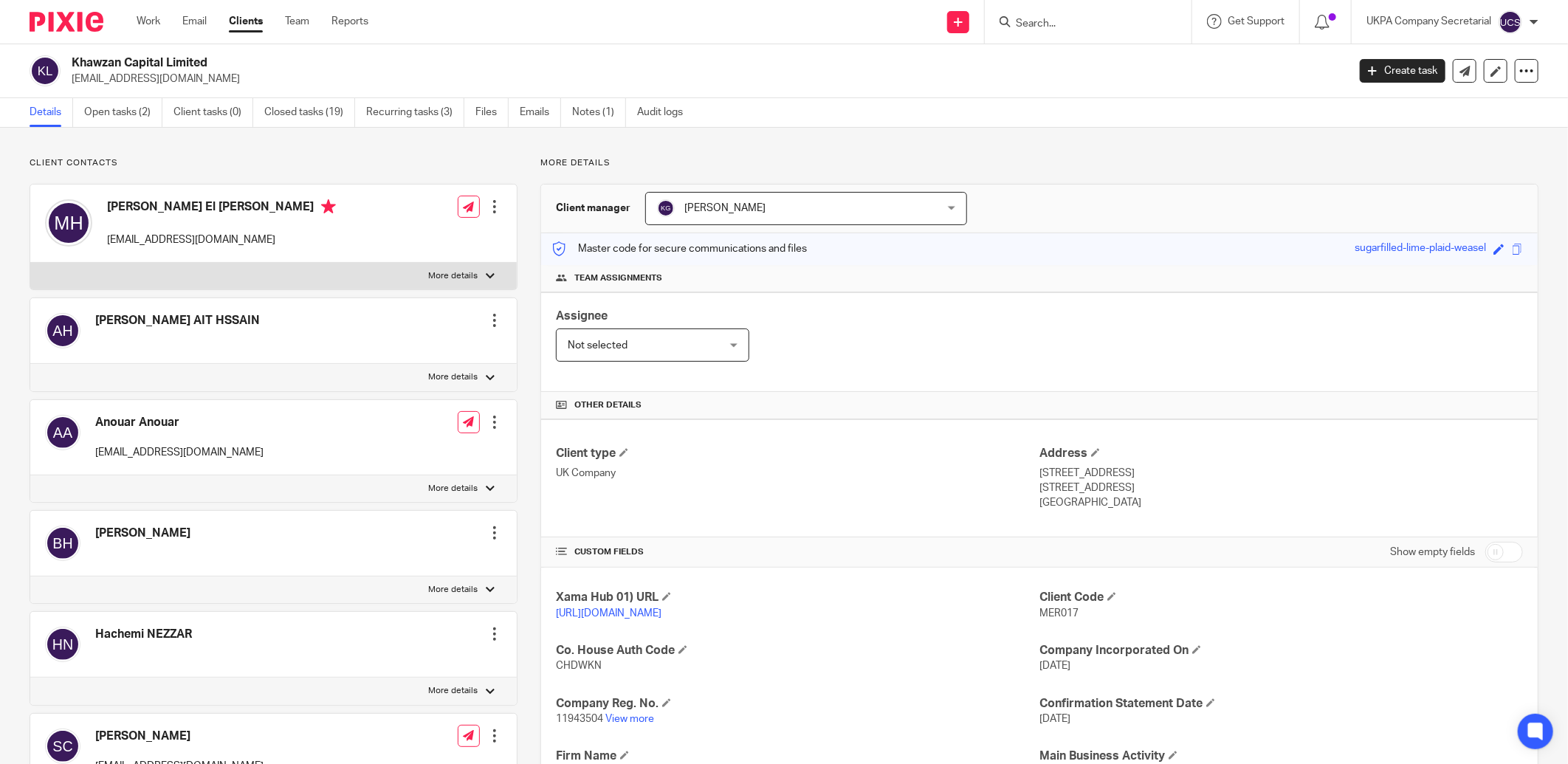
drag, startPoint x: 70, startPoint y: 62, endPoint x: 240, endPoint y: 57, distance: 170.1
click at [240, 57] on div "Khawzan Capital Limited [EMAIL_ADDRESS][DOMAIN_NAME]" at bounding box center [683, 71] width 1308 height 31
copy h2 "Khawzan Capital Limited"
click at [616, 722] on link "View more" at bounding box center [629, 719] width 49 height 10
